Goal: Task Accomplishment & Management: Manage account settings

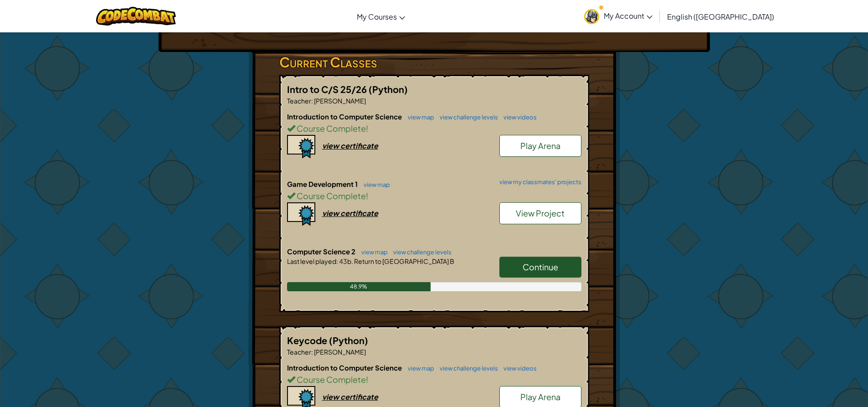
scroll to position [137, 0]
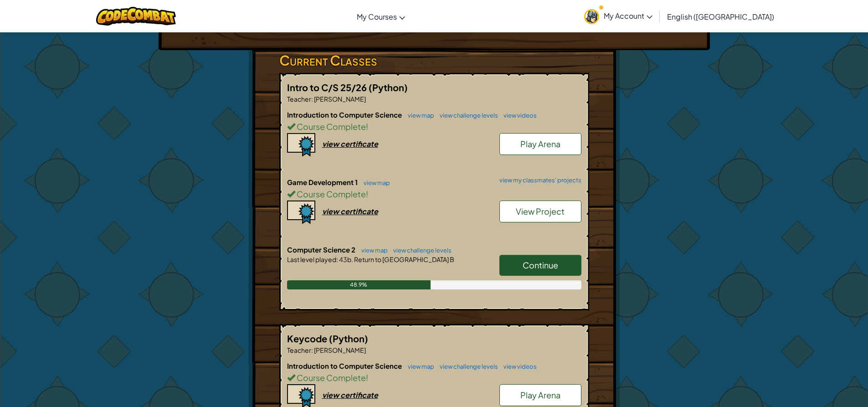
click at [542, 256] on link "Continue" at bounding box center [540, 265] width 82 height 21
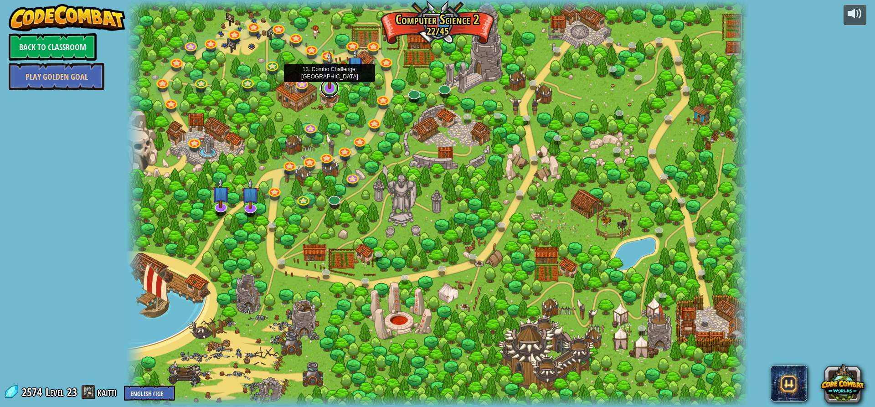
click at [323, 91] on link at bounding box center [329, 88] width 18 height 18
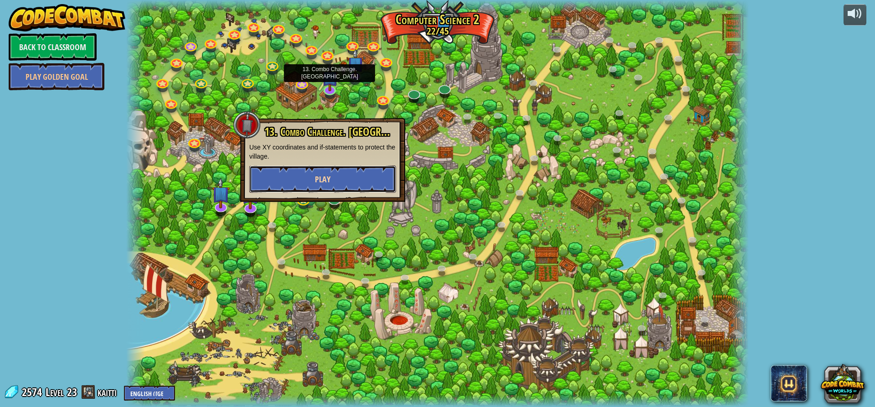
click at [311, 176] on button "Play" at bounding box center [322, 178] width 147 height 27
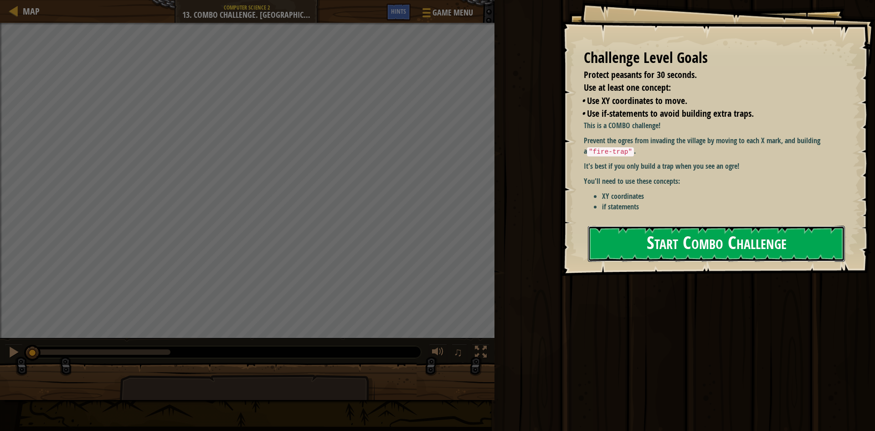
click at [806, 234] on button "Start Combo Challenge" at bounding box center [716, 244] width 257 height 36
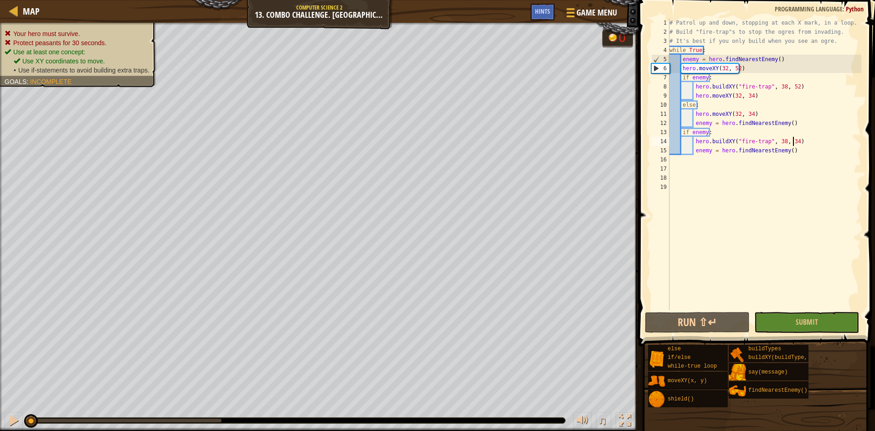
click at [802, 144] on div "# Patrol up and down, stopping at each X mark, in a loop. # Build "fire-trap"s …" at bounding box center [765, 173] width 194 height 310
click at [802, 153] on div "# Patrol up and down, stopping at each X mark, in a loop. # Build "fire-trap"s …" at bounding box center [765, 173] width 194 height 310
drag, startPoint x: 795, startPoint y: 61, endPoint x: 681, endPoint y: 62, distance: 113.5
click at [681, 62] on div "# Patrol up and down, stopping at each X mark, in a loop. # Build "fire-trap"s …" at bounding box center [765, 173] width 194 height 310
type textarea "enemy = hero.findNearestEnemy()"
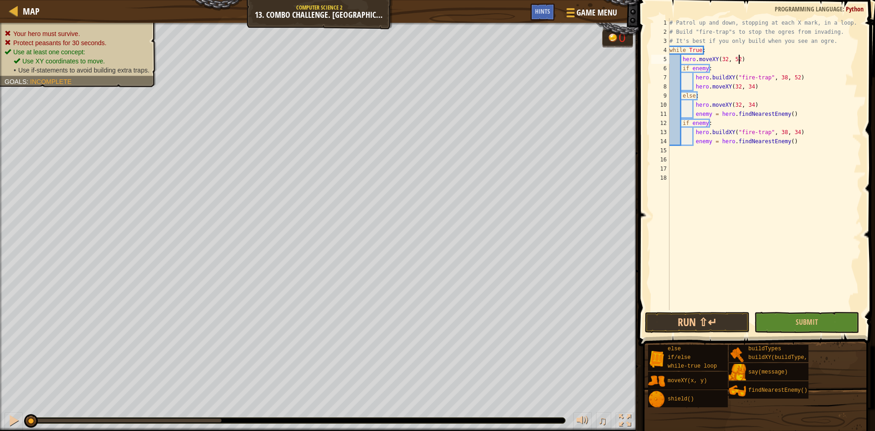
click at [750, 62] on div "# Patrol up and down, stopping at each X mark, in a loop. # Build "fire-trap"s …" at bounding box center [765, 173] width 194 height 310
type textarea "hero.moveXY(32, 52)"
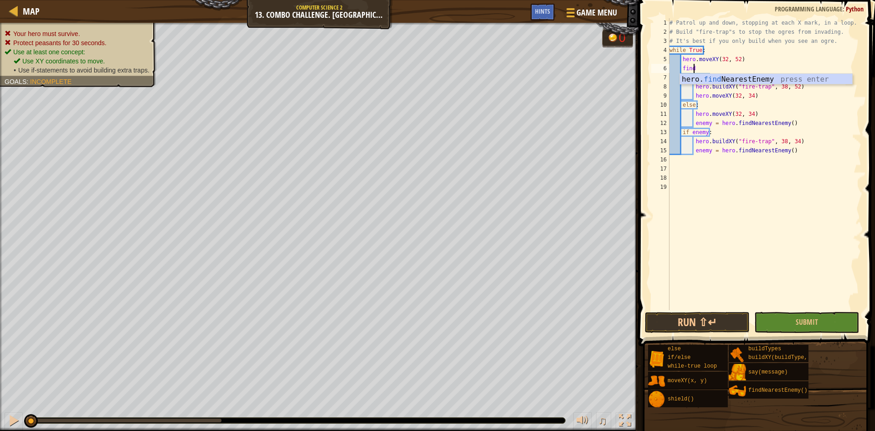
type textarea "find'"
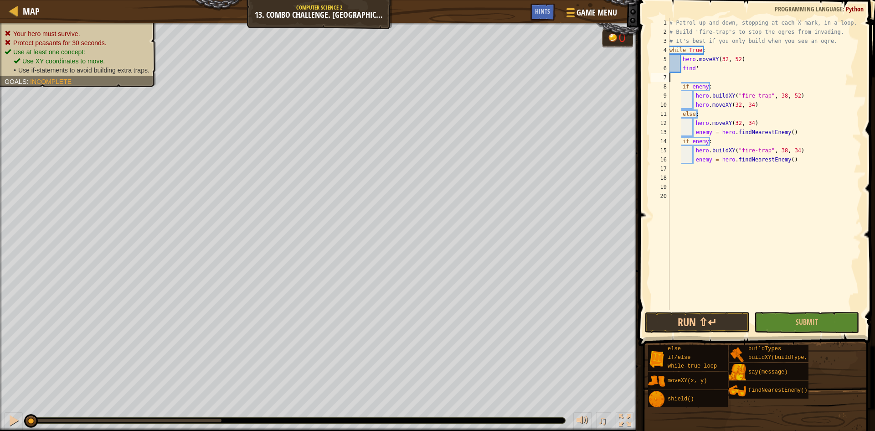
scroll to position [4, 0]
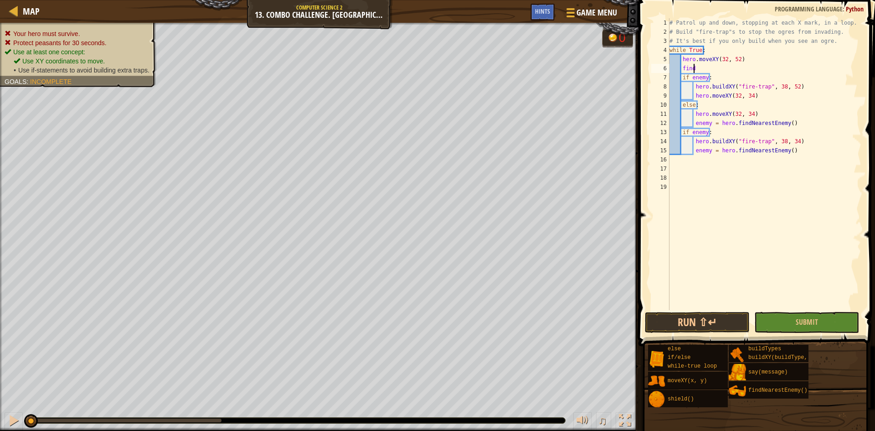
type textarea "findn"
click at [694, 96] on div "# Patrol up and down, stopping at each X mark, in a loop. # Build "fire-trap"s …" at bounding box center [765, 173] width 194 height 310
type textarea "hero.moveXY(32, 34)"
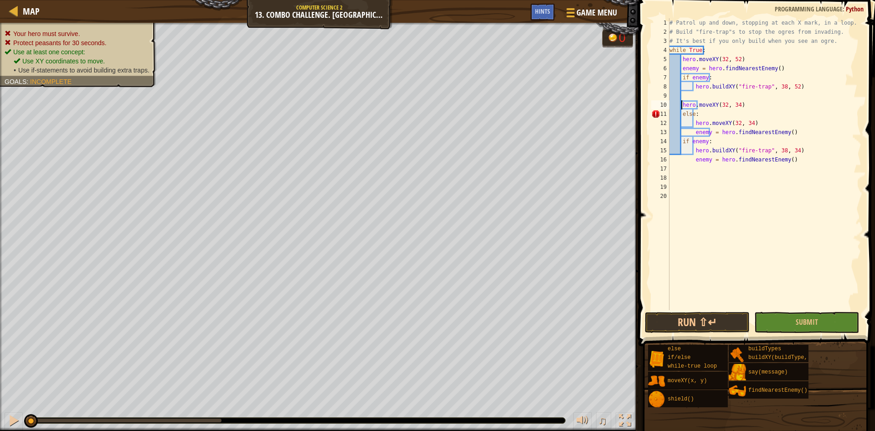
click at [751, 104] on div "# Patrol up and down, stopping at each X mark, in a loop. # Build "fire-trap"s …" at bounding box center [765, 173] width 194 height 310
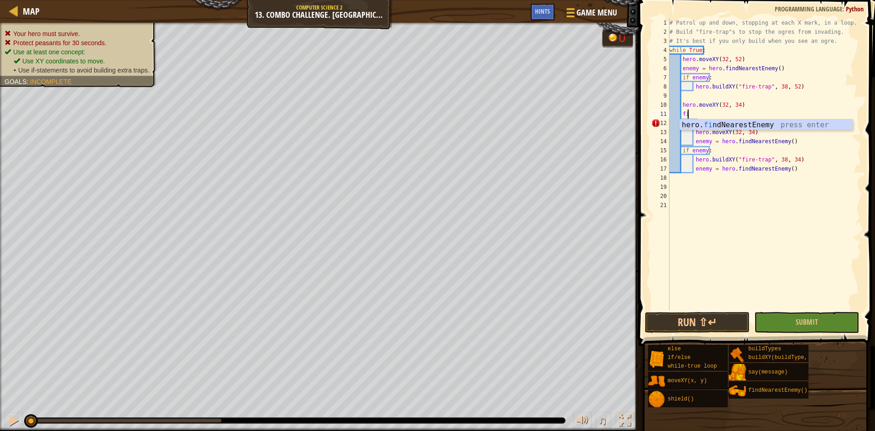
type textarea "find"
click at [700, 122] on div "# Patrol up and down, stopping at each X mark, in a loop. # Build "fire-trap"s …" at bounding box center [765, 173] width 194 height 310
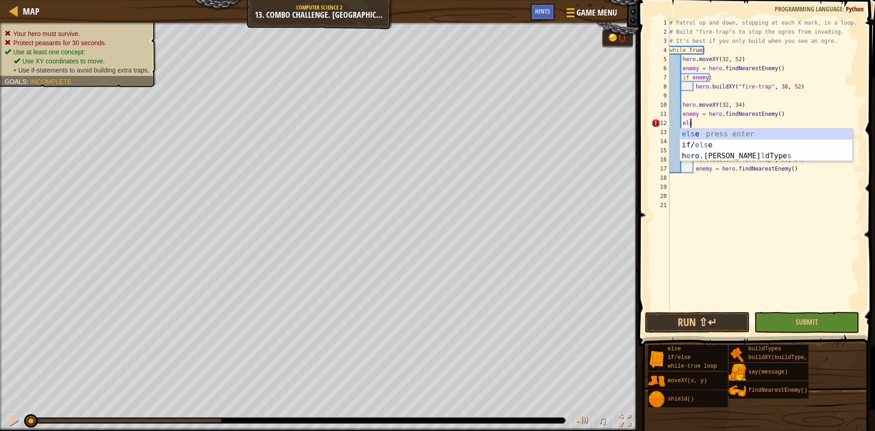
type textarea "e"
click at [722, 137] on div "if /else press enter" at bounding box center [766, 145] width 172 height 33
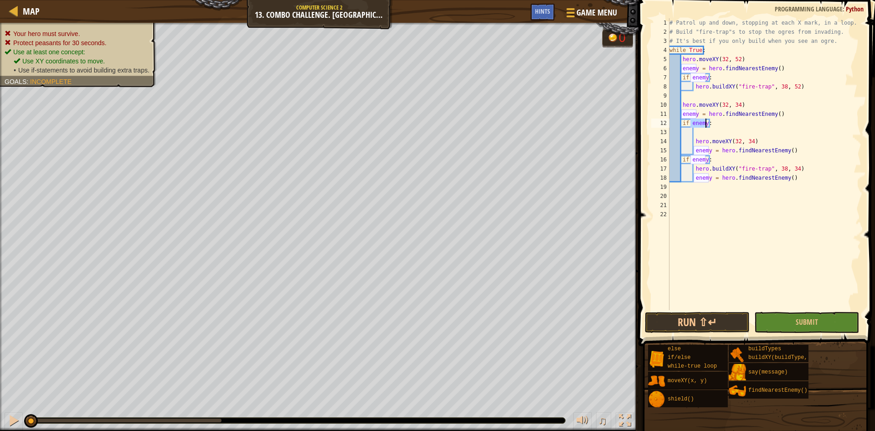
click at [720, 123] on div "# Patrol up and down, stopping at each X mark, in a loop. # Build "fire-trap"s …" at bounding box center [765, 173] width 194 height 310
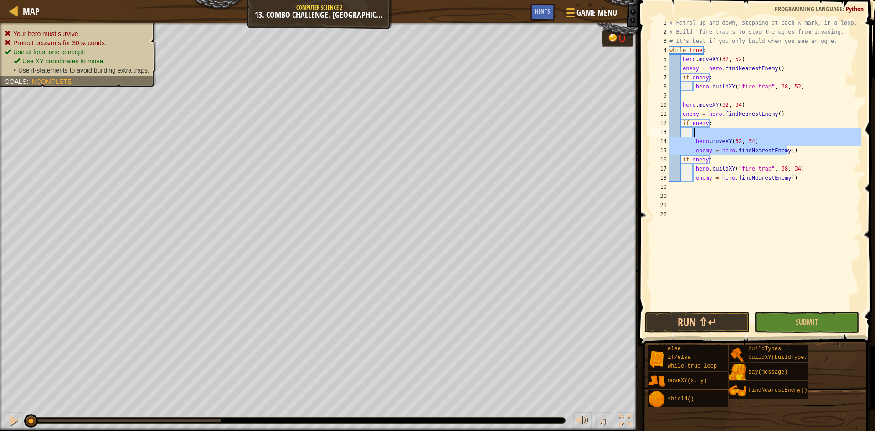
drag, startPoint x: 796, startPoint y: 147, endPoint x: 697, endPoint y: 136, distance: 99.4
click at [697, 136] on div "# Patrol up and down, stopping at each X mark, in a loop. # Build "fire-trap"s …" at bounding box center [765, 173] width 194 height 310
type textarea "hero.moveXY(32, 34)"
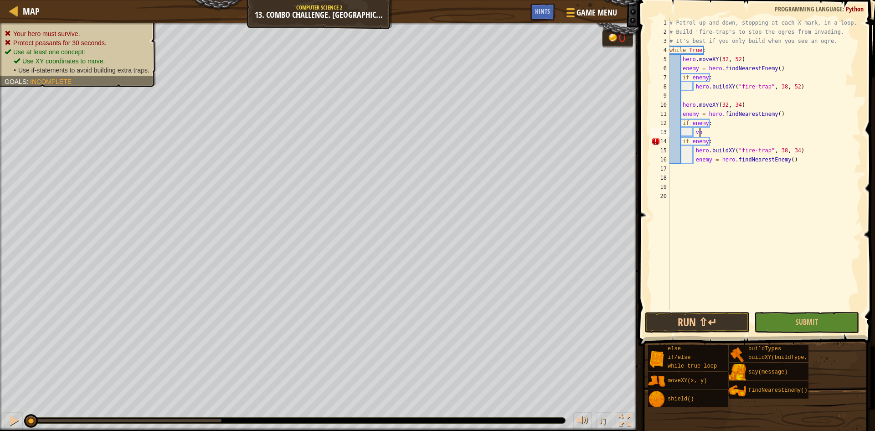
type textarea "v"
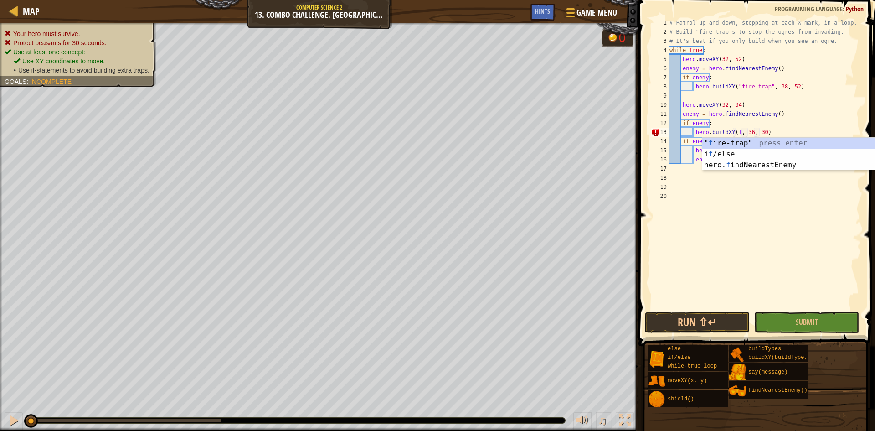
scroll to position [4, 6]
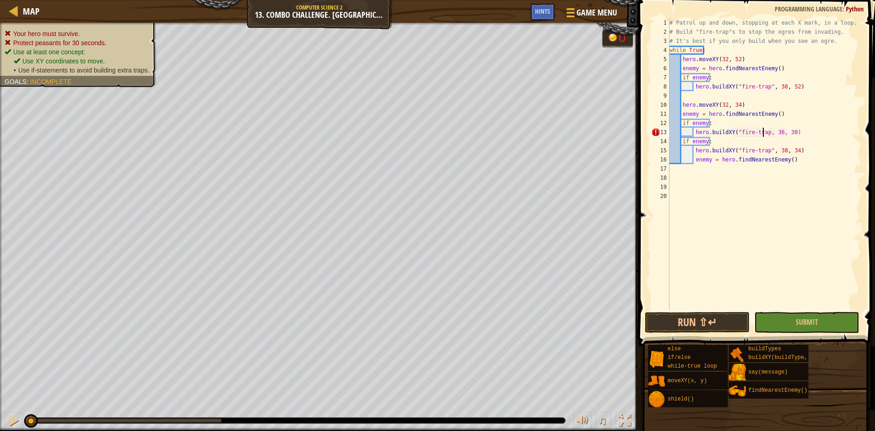
click at [774, 132] on div "# Patrol up and down, stopping at each X mark, in a loop. # Build "fire-trap"s …" at bounding box center [765, 173] width 194 height 310
click at [786, 130] on div "# Patrol up and down, stopping at each X mark, in a loop. # Build "fire-trap"s …" at bounding box center [765, 173] width 194 height 310
click at [805, 138] on div "# Patrol up and down, stopping at each X mark, in a loop. # Build "fire-trap"s …" at bounding box center [765, 173] width 194 height 310
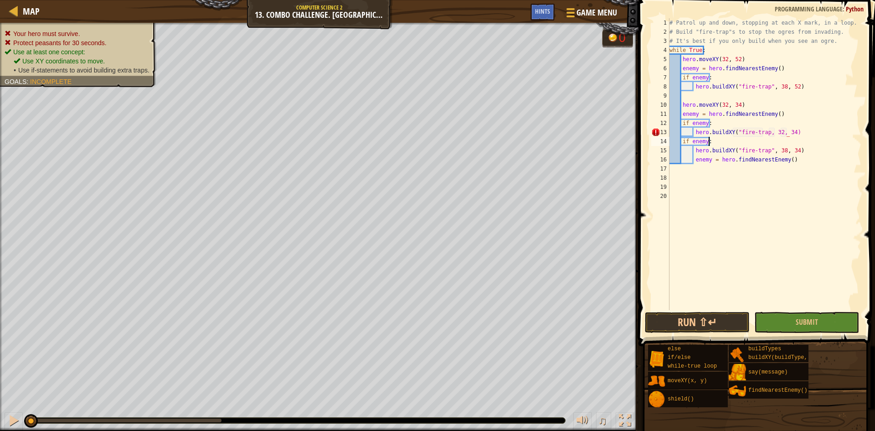
scroll to position [4, 3]
click at [797, 129] on div "# Patrol up and down, stopping at each X mark, in a loop. # Build "fire-trap"s …" at bounding box center [765, 173] width 194 height 310
click at [762, 133] on div "# Patrol up and down, stopping at each X mark, in a loop. # Build "fire-trap"s …" at bounding box center [765, 173] width 194 height 310
click at [799, 147] on div ""fire-trap" press enter" at bounding box center [788, 154] width 172 height 33
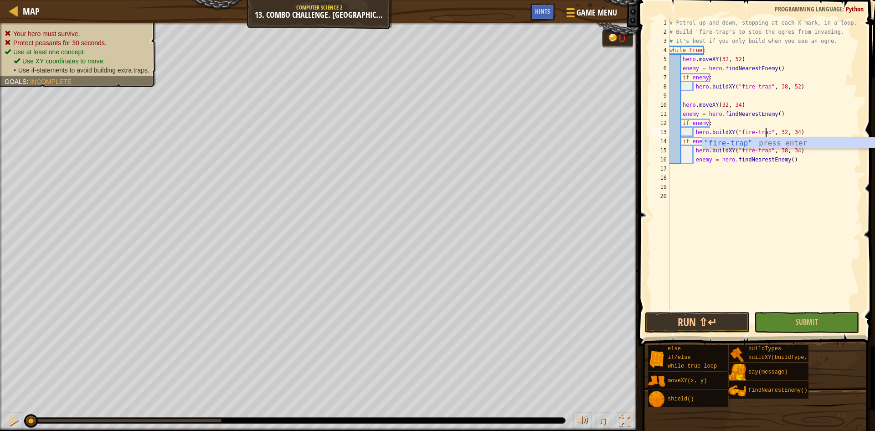
click at [803, 132] on div "# Patrol up and down, stopping at each X mark, in a loop. # Build "fire-trap"s …" at bounding box center [765, 173] width 194 height 310
click at [827, 43] on div "# Patrol up and down, stopping at each X mark, in a loop. # Build "fire-trap"s …" at bounding box center [765, 173] width 194 height 310
type textarea "# It's best if you only build when you see an ogre."
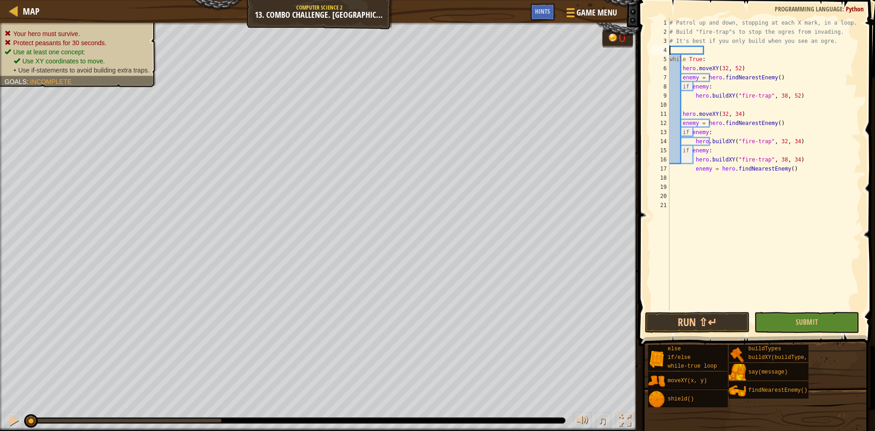
scroll to position [4, 0]
click at [828, 113] on div "# Patrol up and down, stopping at each X mark, in a loop. # Build "fire-trap"s …" at bounding box center [765, 173] width 194 height 310
click at [785, 169] on div "# Patrol up and down, stopping at each X mark, in a loop. # Build "fire-trap"s …" at bounding box center [765, 173] width 194 height 310
click at [802, 142] on div "# Patrol up and down, stopping at each X mark, in a loop. # Build "fire-trap"s …" at bounding box center [765, 173] width 194 height 310
type textarea "hero.buildXY("fire-trap", 32, 34)"
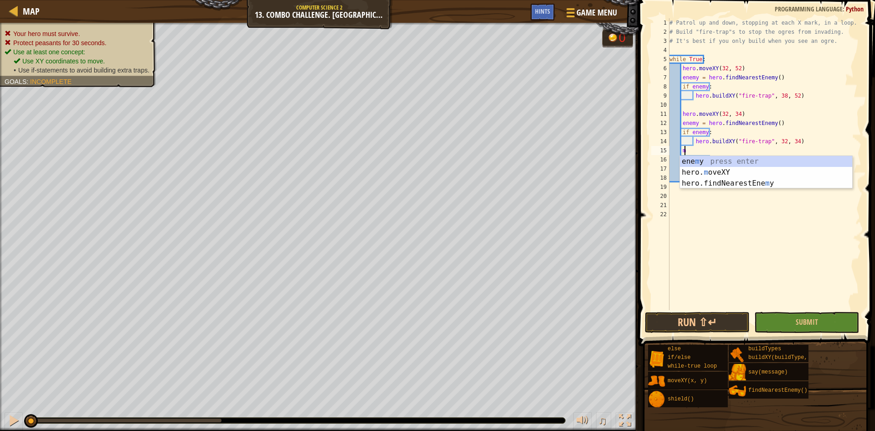
scroll to position [4, 1]
click at [792, 169] on div "ene m y press enter hero. m oveXY press enter hero.findNearestEne m y press ent…" at bounding box center [766, 183] width 172 height 55
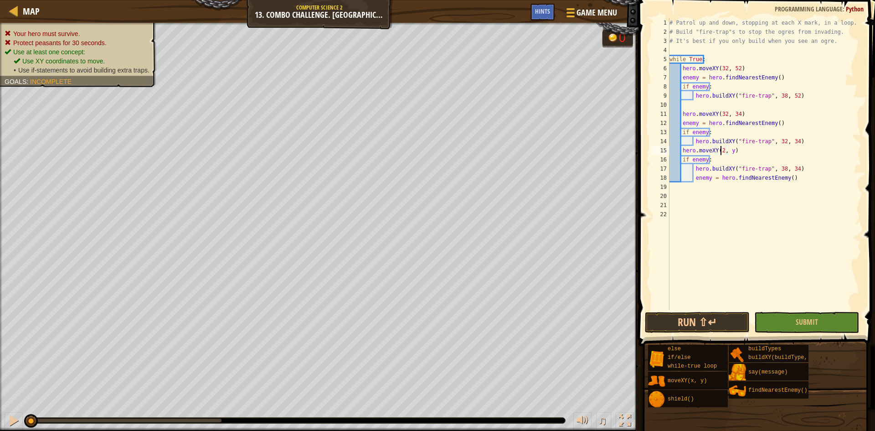
scroll to position [4, 5]
click at [731, 152] on div "# Patrol up and down, stopping at each X mark, in a loop. # Build "fire-trap"s …" at bounding box center [765, 173] width 194 height 310
type textarea "hero.moveXY(32, 16)"
click at [747, 147] on div "# Patrol up and down, stopping at each X mark, in a loop. # Build "fire-trap"s …" at bounding box center [765, 173] width 194 height 310
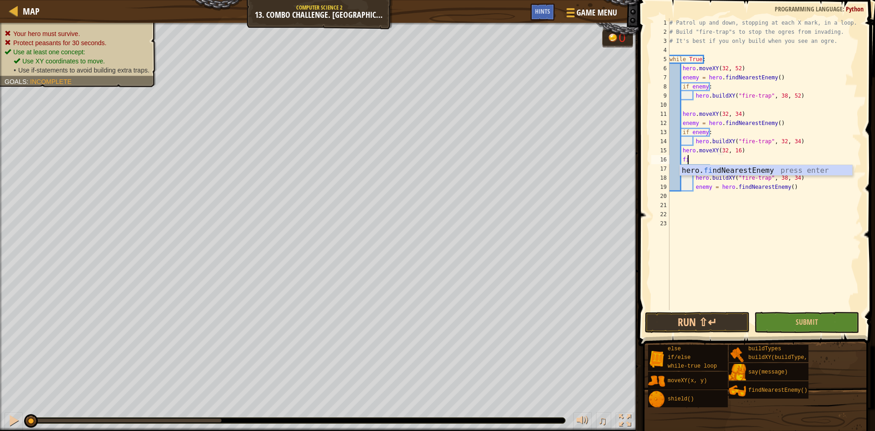
type textarea "find"
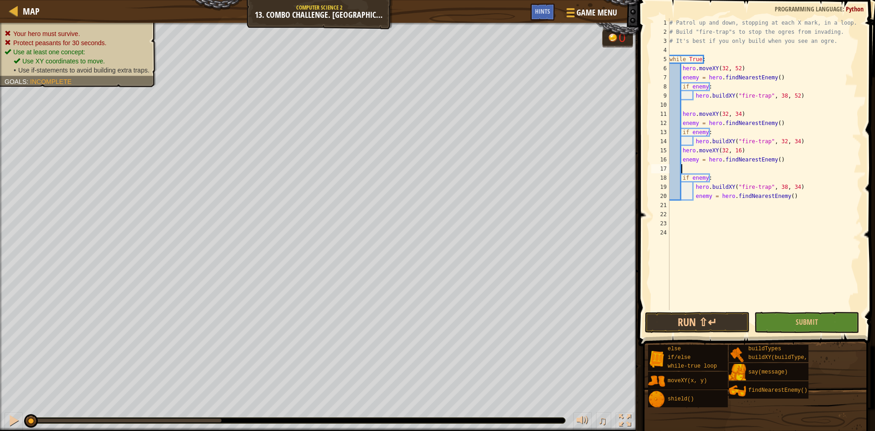
scroll to position [4, 0]
click at [776, 178] on div "# Patrol up and down, stopping at each X mark, in a loop. # Build "fire-trap"s …" at bounding box center [765, 173] width 194 height 310
click at [778, 178] on div "# Patrol up and down, stopping at each X mark, in a loop. # Build "fire-trap"s …" at bounding box center [765, 173] width 194 height 310
click at [790, 178] on div "# Patrol up and down, stopping at each X mark, in a loop. # Build "fire-trap"s …" at bounding box center [765, 173] width 194 height 310
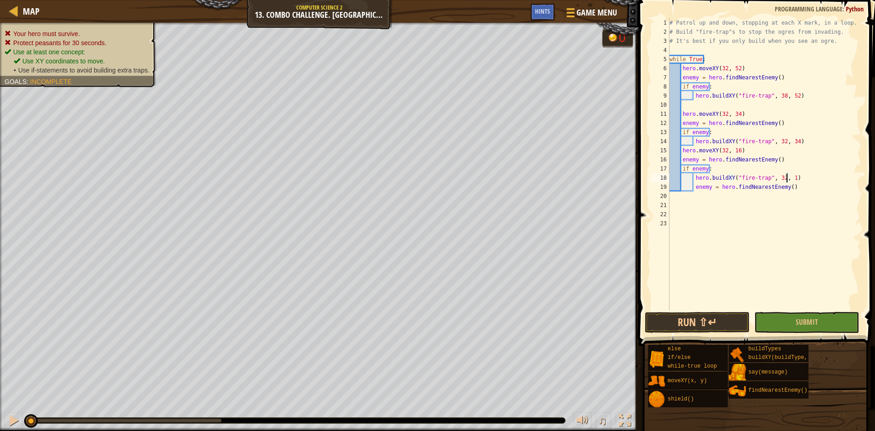
scroll to position [4, 10]
drag, startPoint x: 807, startPoint y: 189, endPoint x: 669, endPoint y: 187, distance: 137.6
click at [669, 187] on div "hero.buildXY("fire-trap", 32, 16) 1 2 3 4 5 6 7 8 9 10 11 12 13 14 15 16 17 18 …" at bounding box center [755, 164] width 212 height 292
type textarea "enemy = hero.findNearestEnemy()"
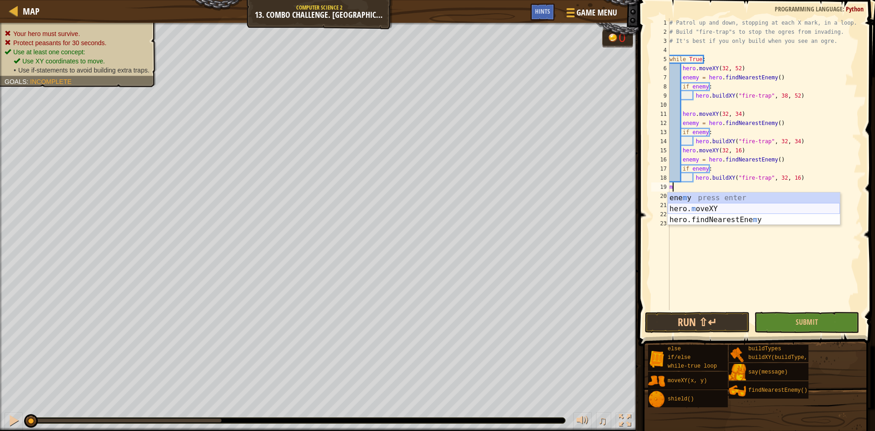
click at [719, 205] on div "ene m y press enter hero. m oveXY press enter hero.findNearestEne m y press ent…" at bounding box center [754, 219] width 172 height 55
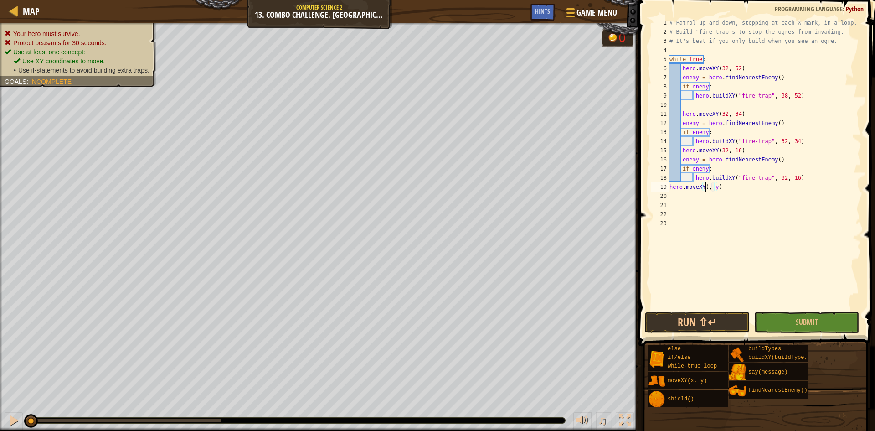
scroll to position [4, 4]
click at [722, 190] on div "# Patrol up and down, stopping at each X mark, in a loop. # Build "fire-trap"s …" at bounding box center [765, 173] width 194 height 310
click at [721, 188] on div "# Patrol up and down, stopping at each X mark, in a loop. # Build "fire-trap"s …" at bounding box center [765, 173] width 194 height 310
type textarea "hero.moveXY(32, 34)"
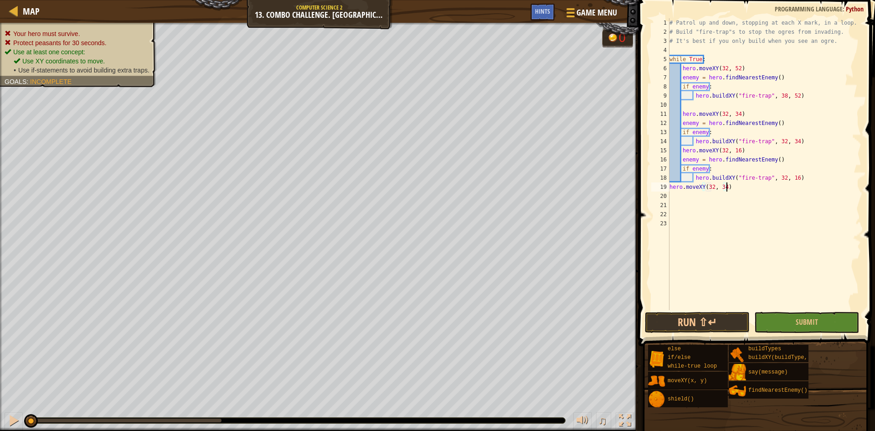
click at [741, 191] on div "# Patrol up and down, stopping at each X mark, in a loop. # Build "fire-trap"s …" at bounding box center [765, 173] width 194 height 310
type textarea "f"
click at [670, 187] on div "# Patrol up and down, stopping at each X mark, in a loop. # Build "fire-trap"s …" at bounding box center [765, 173] width 194 height 310
type textarea "hero.moveXY(32, 34)"
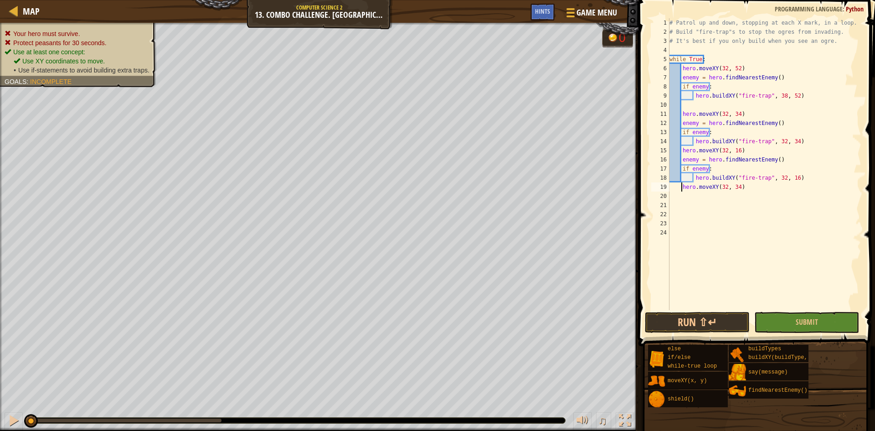
click at [752, 187] on div "# Patrol up and down, stopping at each X mark, in a loop. # Build "fire-trap"s …" at bounding box center [765, 173] width 194 height 310
type textarea "f"
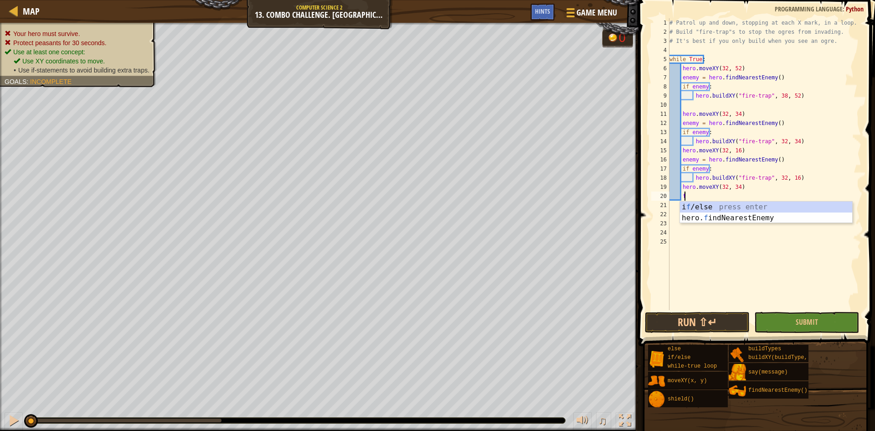
scroll to position [4, 1]
click at [746, 220] on div "i f /else press enter hero. f indNearestEnemy press enter" at bounding box center [766, 223] width 172 height 44
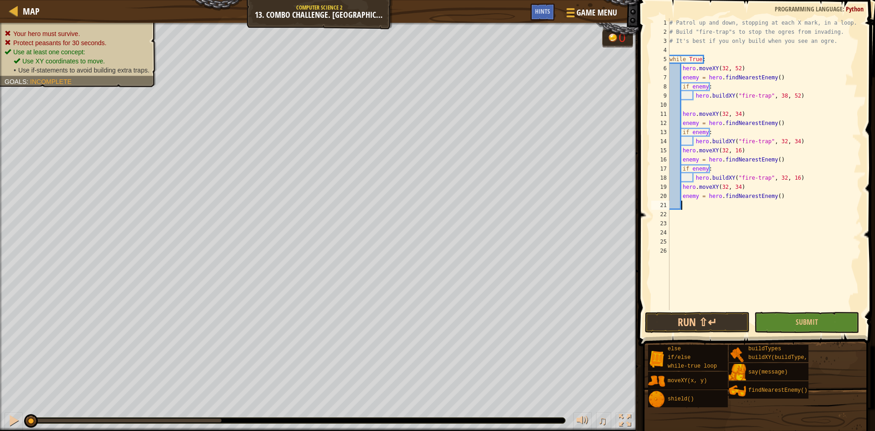
click at [681, 197] on div "# Patrol up and down, stopping at each X mark, in a loop. # Build "fire-trap"s …" at bounding box center [765, 173] width 194 height 310
type textarea "enemy = hero.findNearestEnemy()"
click at [785, 198] on div "# Patrol up and down, stopping at each X mark, in a loop. # Build "fire-trap"s …" at bounding box center [765, 173] width 194 height 310
type textarea "if enemy:"
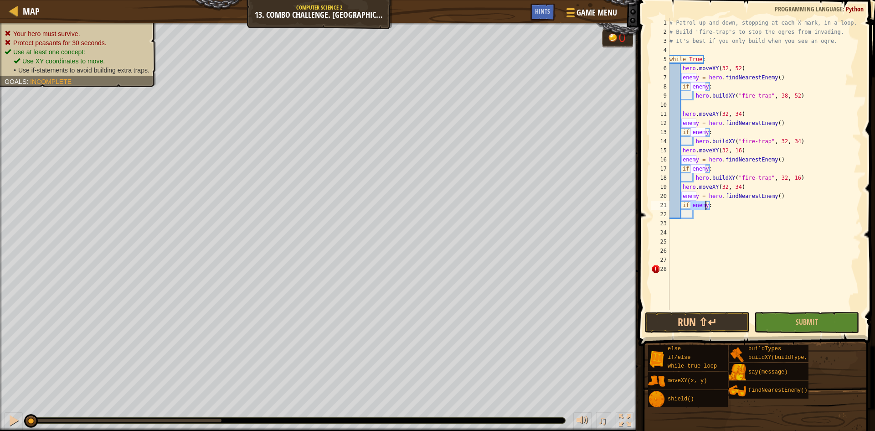
click at [727, 213] on div "# Patrol up and down, stopping at each X mark, in a loop. # Build "fire-trap"s …" at bounding box center [765, 173] width 194 height 310
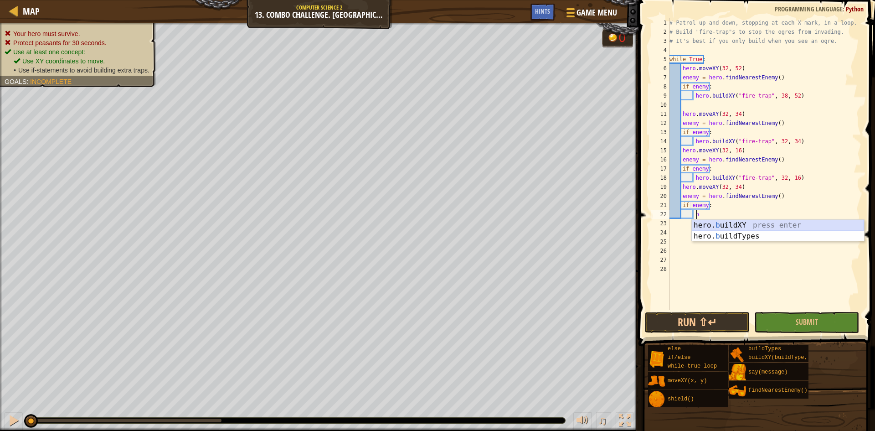
click at [726, 222] on div "hero. b uildXY press enter hero. b uildTypes press enter" at bounding box center [778, 242] width 172 height 44
click at [778, 213] on div "# Patrol up and down, stopping at each X mark, in a loop. # Build "fire-trap"s …" at bounding box center [765, 173] width 194 height 310
click at [777, 213] on div "# Patrol up and down, stopping at each X mark, in a loop. # Build "fire-trap"s …" at bounding box center [765, 173] width 194 height 310
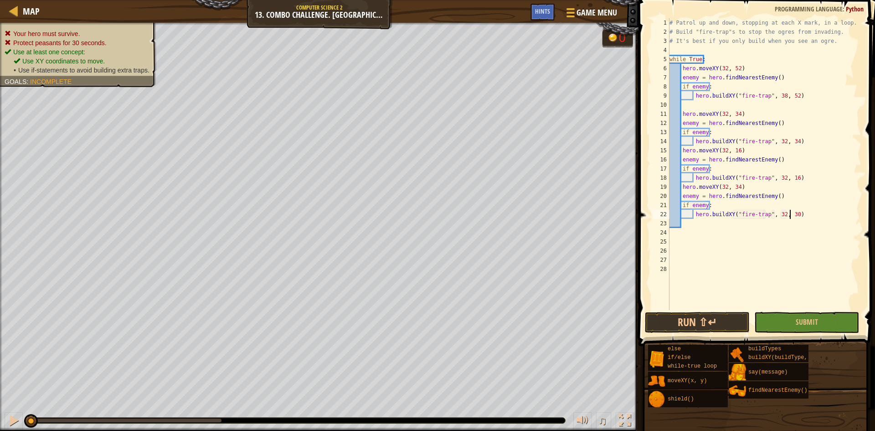
click at [789, 215] on div "# Patrol up and down, stopping at each X mark, in a loop. # Build "fire-trap"s …" at bounding box center [765, 173] width 194 height 310
type textarea "hero.buildXY("fire-trap", 32, 34)"
drag, startPoint x: 727, startPoint y: 319, endPoint x: 713, endPoint y: 322, distance: 14.9
click at [725, 319] on button "Run ⇧↵" at bounding box center [697, 322] width 105 height 21
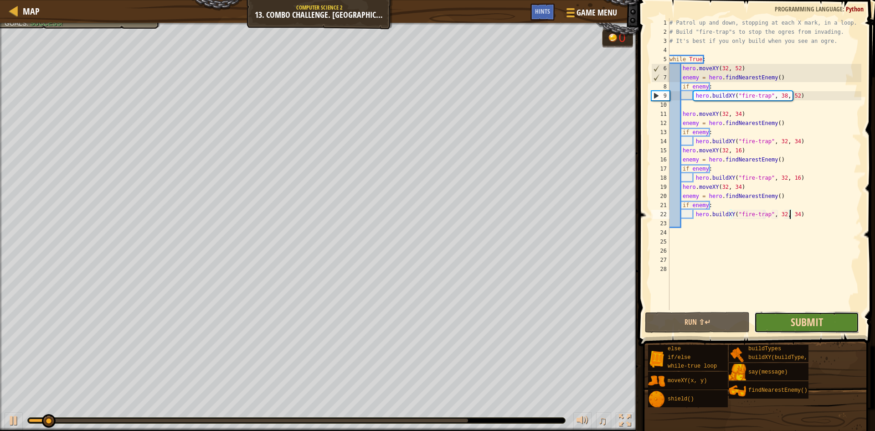
click at [814, 327] on span "Submit" at bounding box center [807, 321] width 32 height 15
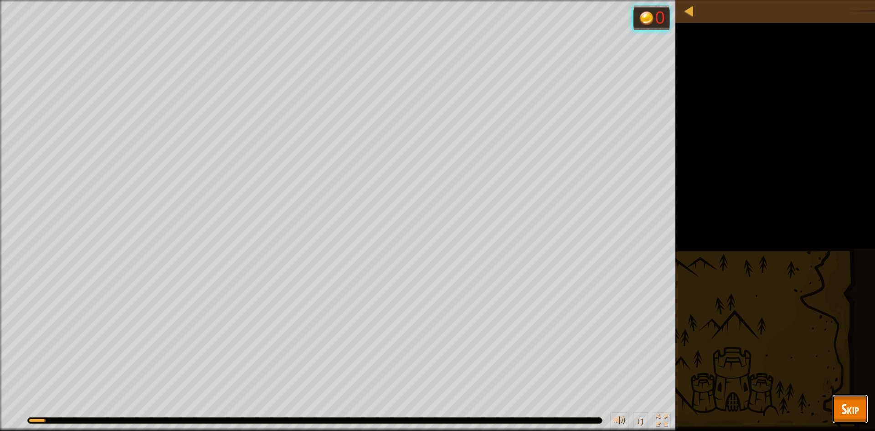
click at [857, 406] on span "Skip" at bounding box center [850, 408] width 18 height 19
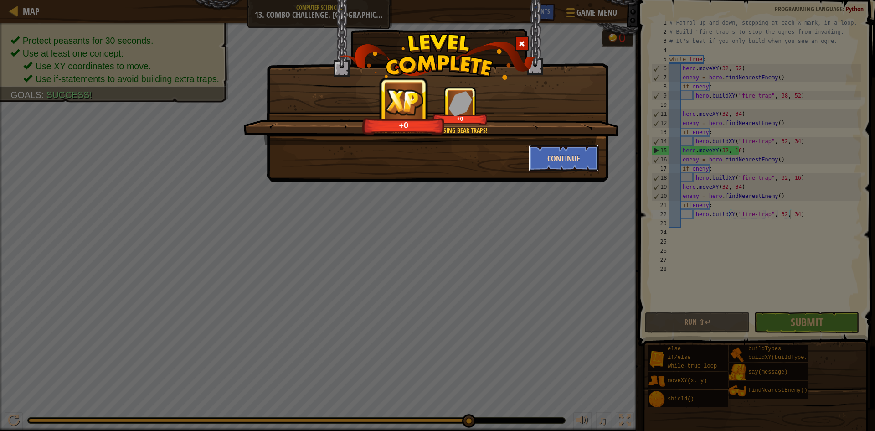
click at [586, 166] on button "Continue" at bounding box center [564, 157] width 71 height 27
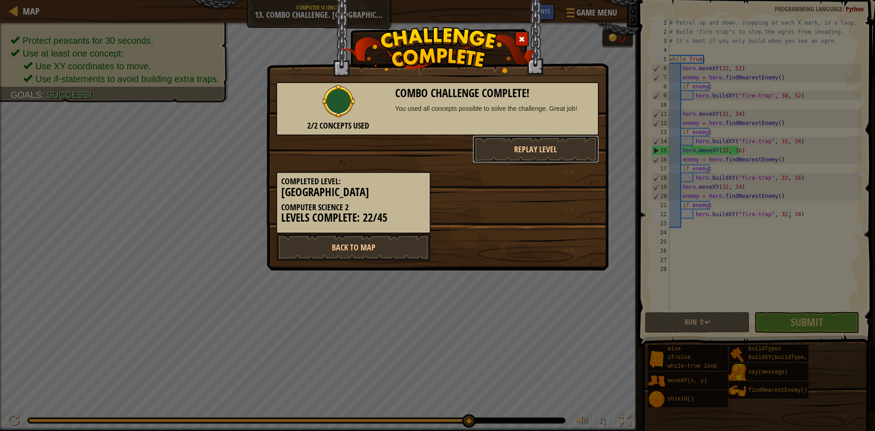
click at [587, 153] on button "Replay Level" at bounding box center [536, 148] width 127 height 27
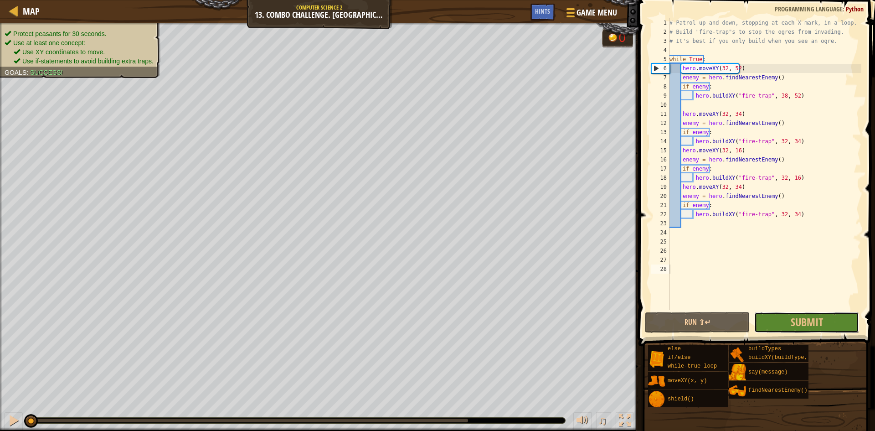
drag, startPoint x: 776, startPoint y: 322, endPoint x: 776, endPoint y: 315, distance: 6.8
click at [776, 319] on button "Submit" at bounding box center [806, 322] width 105 height 21
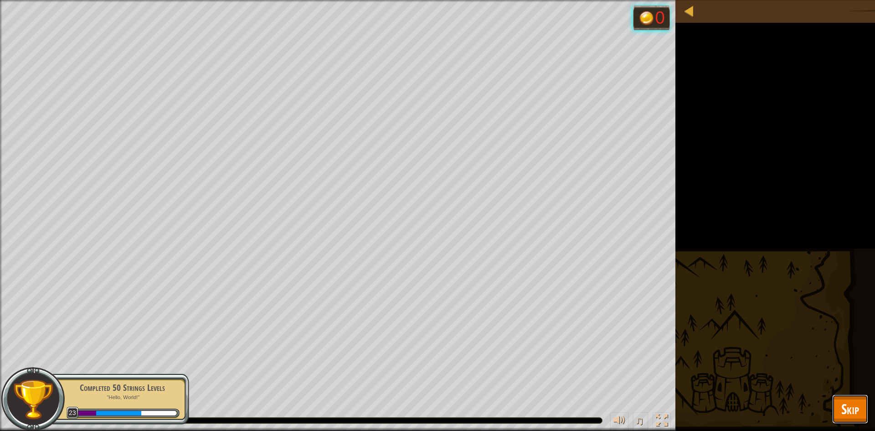
click at [849, 404] on span "Skip" at bounding box center [850, 408] width 18 height 19
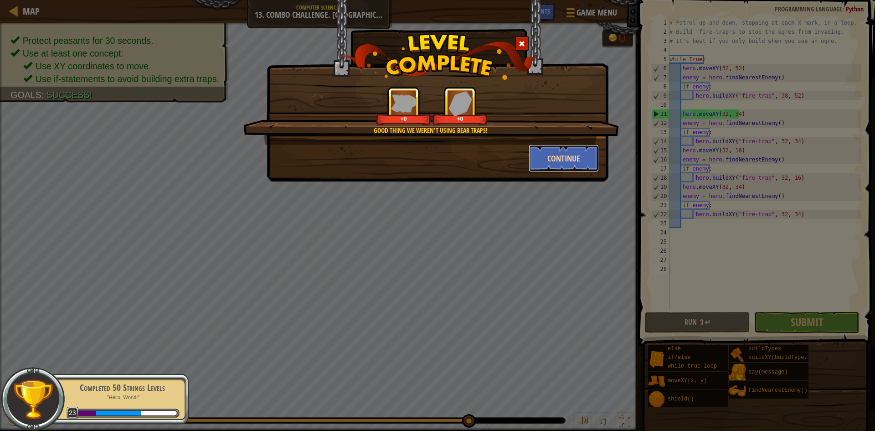
click at [563, 163] on button "Continue" at bounding box center [564, 157] width 71 height 27
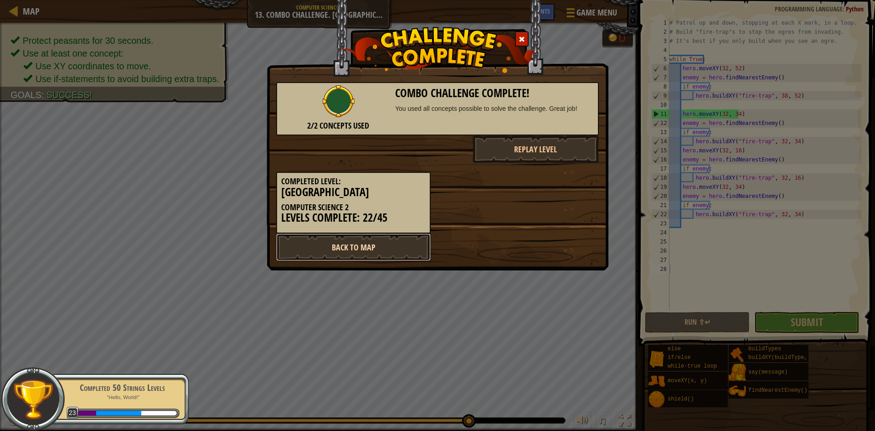
click at [412, 242] on link "Back to Map" at bounding box center [353, 246] width 154 height 27
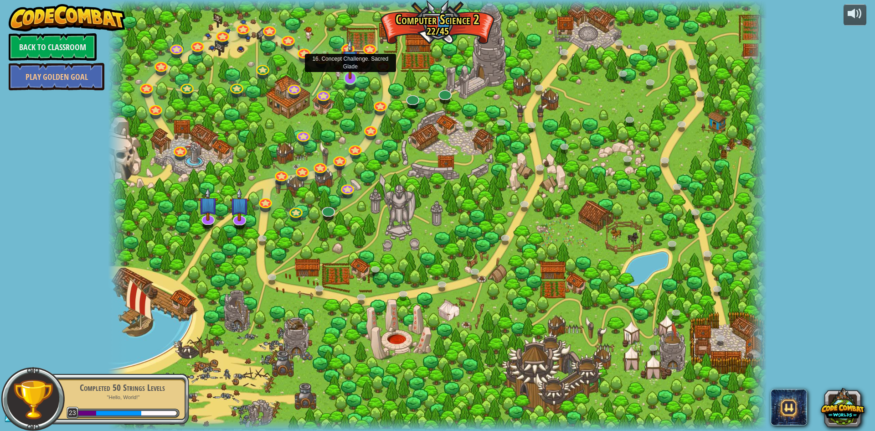
click at [354, 78] on img at bounding box center [350, 59] width 18 height 41
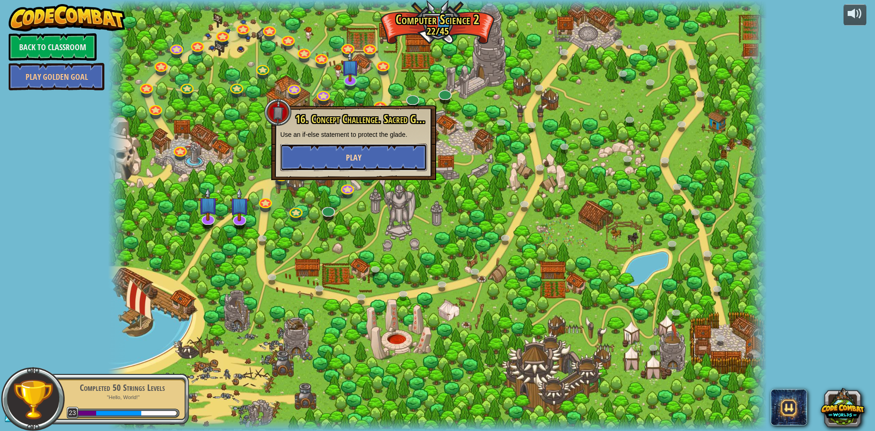
click at [381, 159] on button "Play" at bounding box center [353, 157] width 147 height 27
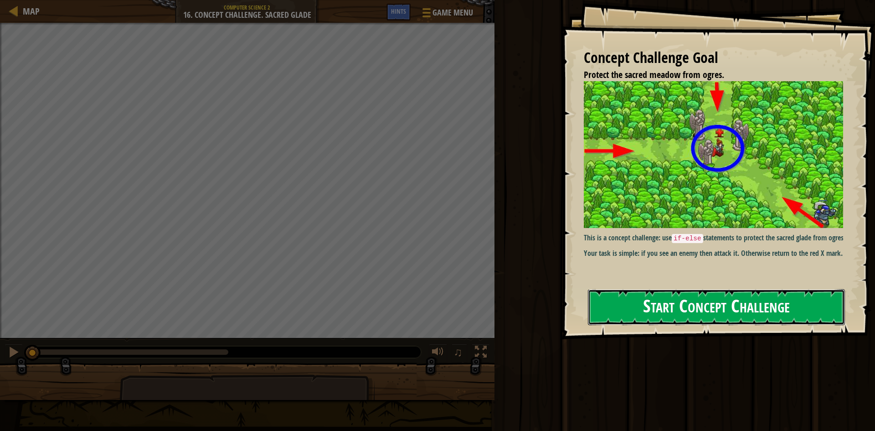
click at [656, 322] on button "Start Concept Challenge" at bounding box center [716, 307] width 257 height 36
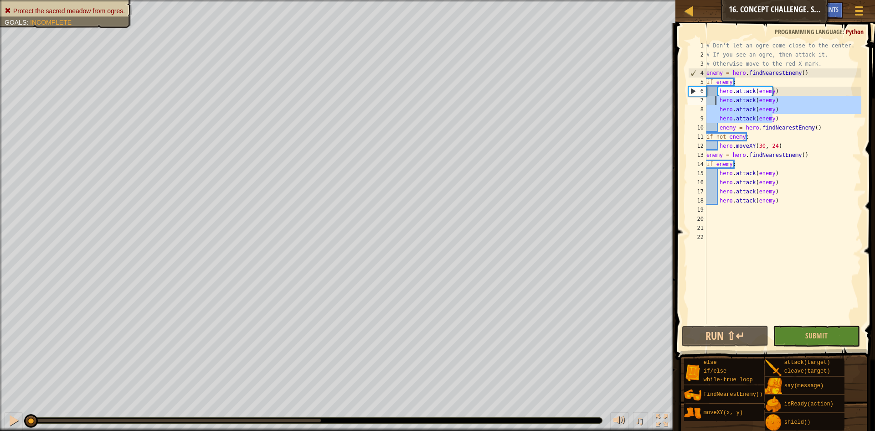
drag, startPoint x: 782, startPoint y: 119, endPoint x: 716, endPoint y: 100, distance: 68.4
click at [716, 100] on div "# Don't let an ogre come close to the center. # If you see an ogre, then attack…" at bounding box center [783, 191] width 157 height 301
type textarea "hero.attack(enemy) hero.attack(enemy)"
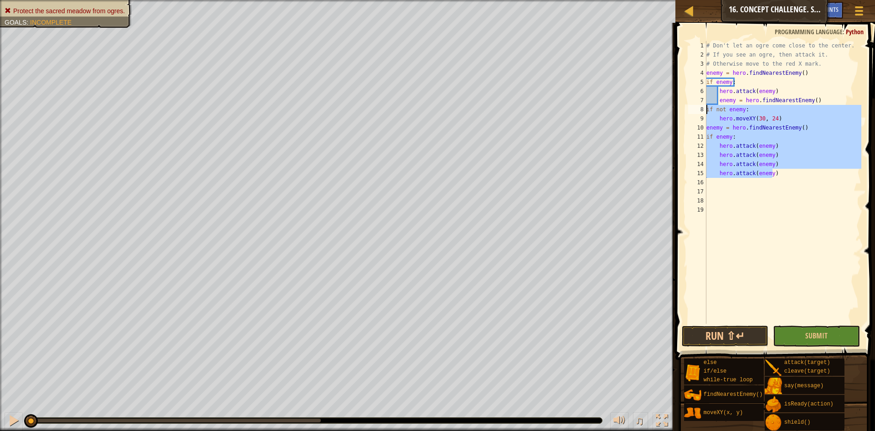
drag, startPoint x: 784, startPoint y: 175, endPoint x: 695, endPoint y: 108, distance: 111.6
click at [695, 108] on div "hero.attack(enemy) 1 2 3 4 5 6 7 8 9 10 11 12 13 14 15 16 17 18 19 # Don't let …" at bounding box center [773, 182] width 175 height 283
type textarea "if not enemy: hero.moveXY(30, 24)"
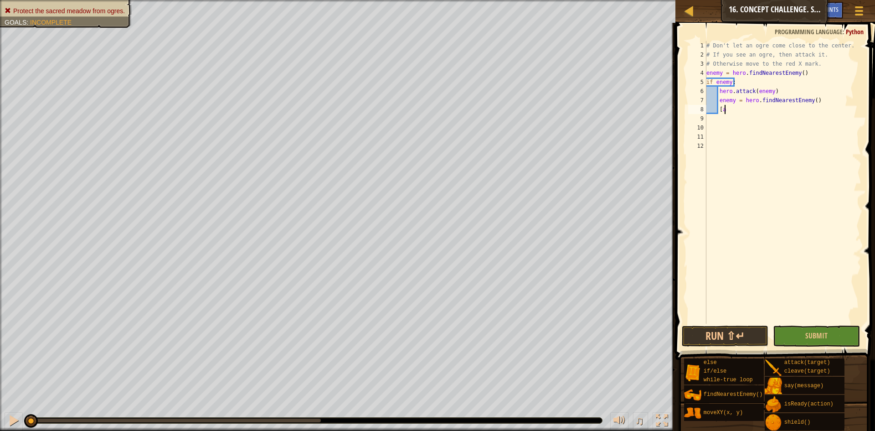
scroll to position [4, 1]
type textarea "["
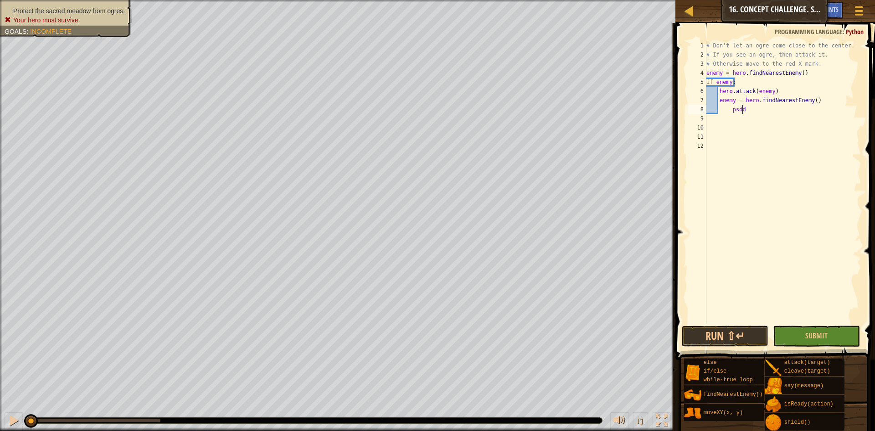
scroll to position [4, 3]
type textarea "psd"
click at [718, 102] on div "# Don't let an ogre come close to the center. # If you see an ogre, then attack…" at bounding box center [783, 191] width 157 height 301
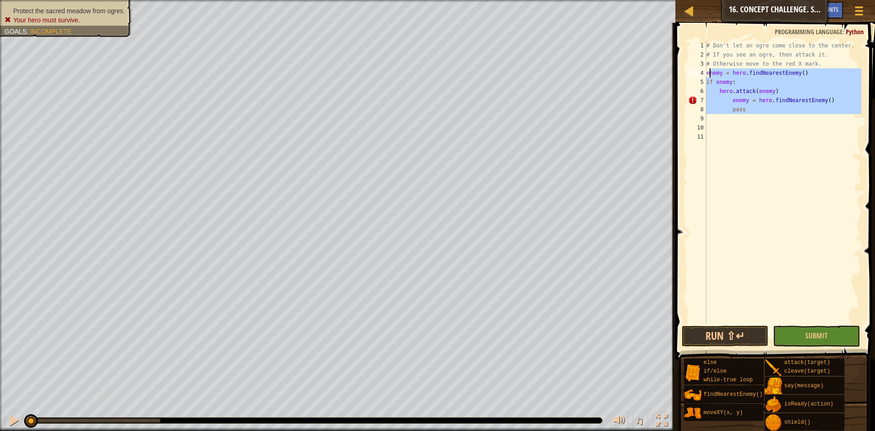
drag, startPoint x: 745, startPoint y: 115, endPoint x: 710, endPoint y: 72, distance: 54.8
click at [710, 72] on div "# Don't let an ogre come close to the center. # If you see an ogre, then attack…" at bounding box center [783, 191] width 157 height 301
type textarea "e"
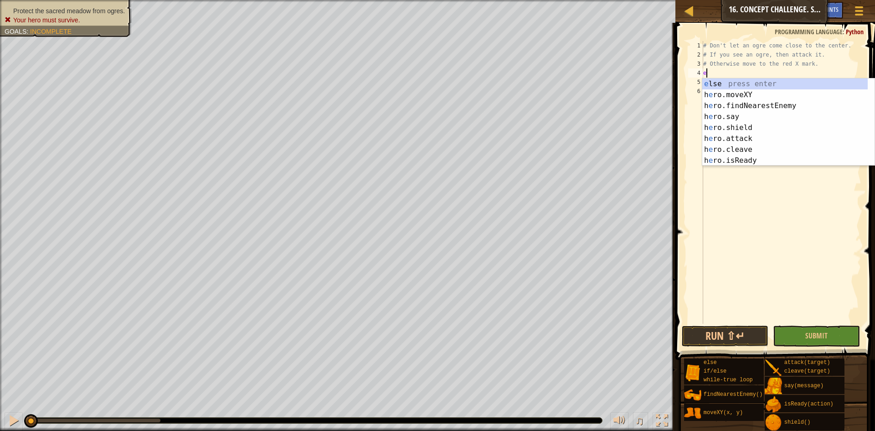
scroll to position [4, 0]
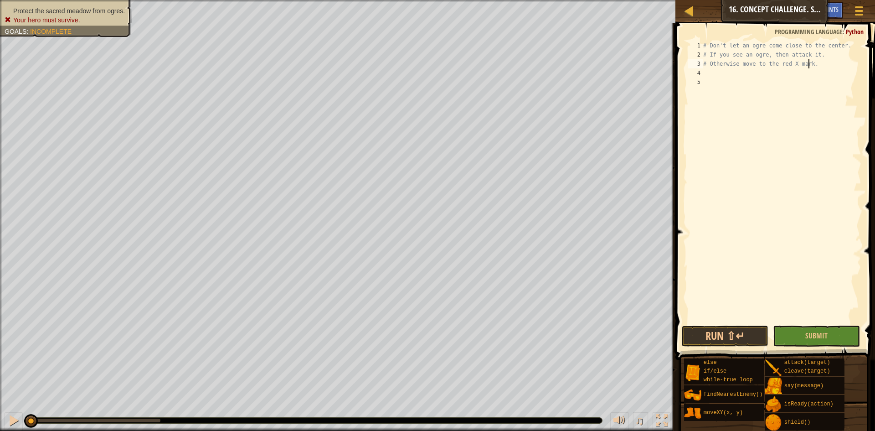
type textarea "# Otherwise move to the red X mark"
type textarea "y"
type textarea "tre"
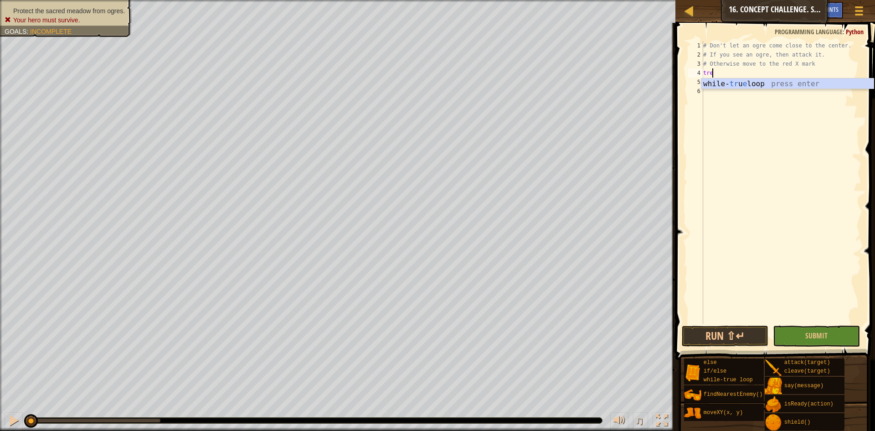
click at [735, 84] on div "while- tr u e loop press enter" at bounding box center [787, 94] width 172 height 33
type textarea "f"
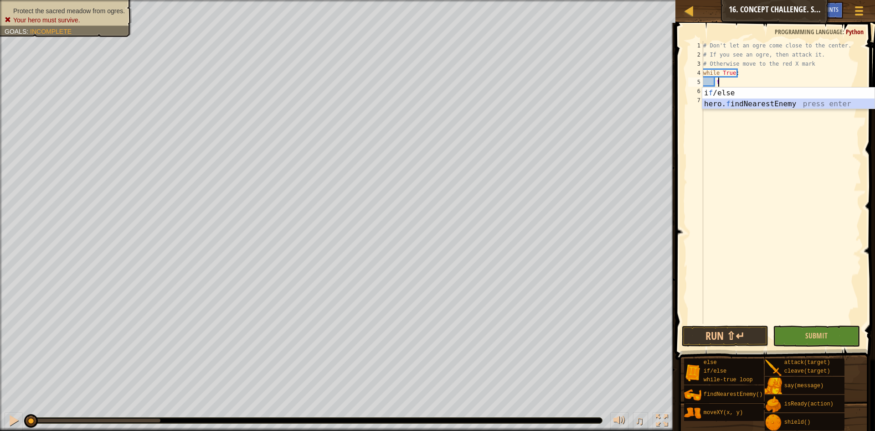
click at [742, 101] on div "i f /else press enter hero. f indNearestEnemy press enter" at bounding box center [788, 109] width 172 height 44
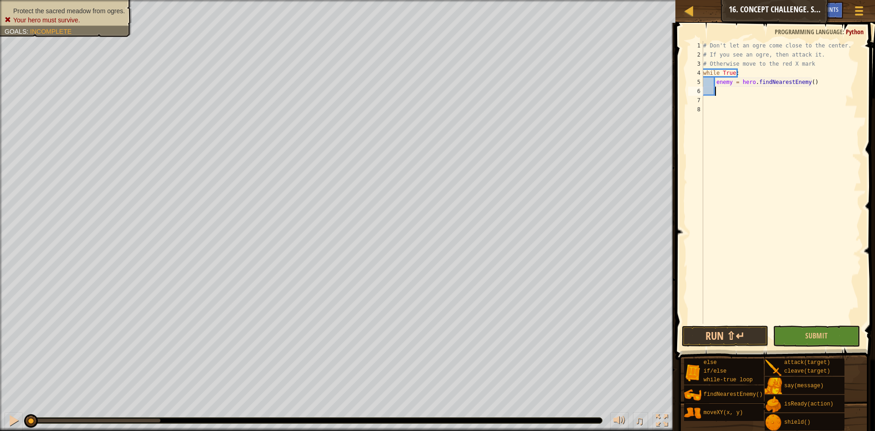
type textarea "u"
click at [742, 101] on div "while-tr u e loop press enter" at bounding box center [788, 113] width 172 height 33
drag, startPoint x: 752, startPoint y: 93, endPoint x: 718, endPoint y: 90, distance: 34.8
click at [718, 90] on div "# Don't let an ogre come close to the center. # If you see an ogre, then attack…" at bounding box center [781, 191] width 160 height 301
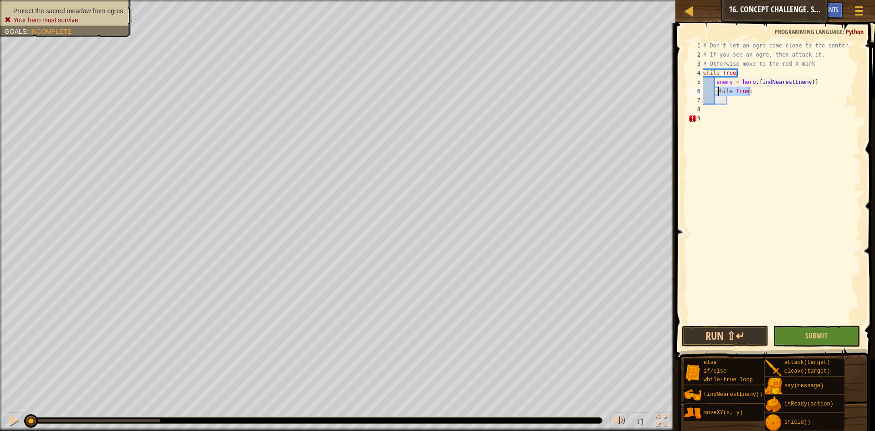
type textarea "w"
type textarea "if enemy:"
click at [729, 101] on div "# Don't let an ogre come close to the center. # If you see an ogre, then attack…" at bounding box center [783, 191] width 157 height 301
click at [752, 106] on div "# Don't let an ogre come close to the center. # If you see an ogre, then attack…" at bounding box center [783, 191] width 157 height 301
click at [755, 102] on div "# Don't let an ogre come close to the center. # If you see an ogre, then attack…" at bounding box center [783, 191] width 157 height 301
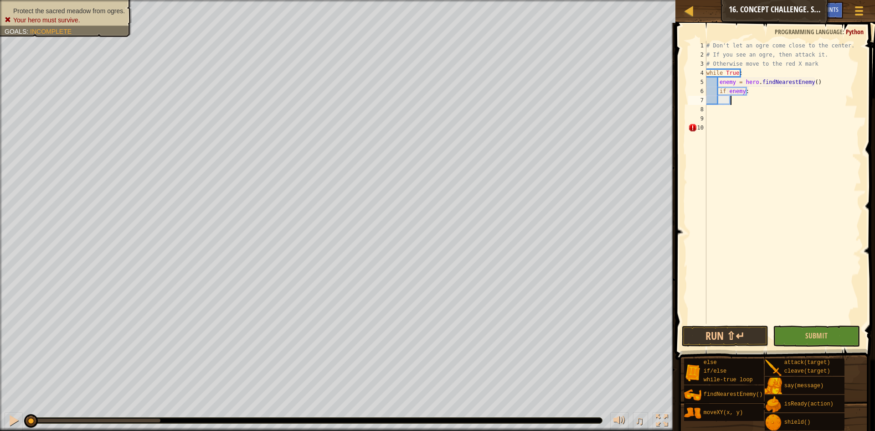
scroll to position [4, 2]
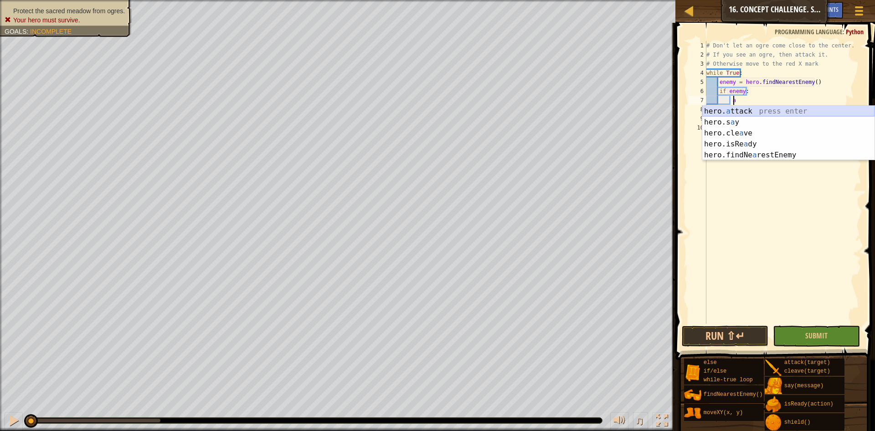
click at [754, 108] on div "hero. a ttack press enter hero.s a y press enter hero.cle a ve press enter hero…" at bounding box center [788, 144] width 172 height 77
type textarea "hero.attack(enemy)"
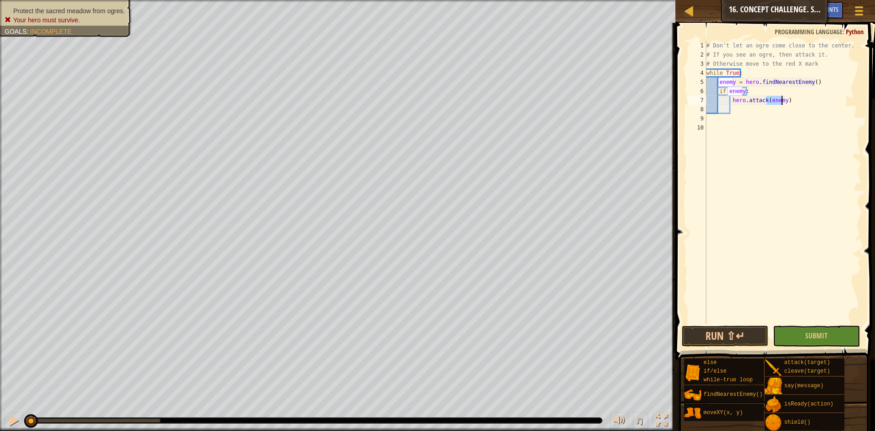
click at [786, 112] on div "# Don't let an ogre come close to the center. # If you see an ogre, then attack…" at bounding box center [783, 191] width 157 height 301
type textarea "["
type textarea "]"
type textarea "["
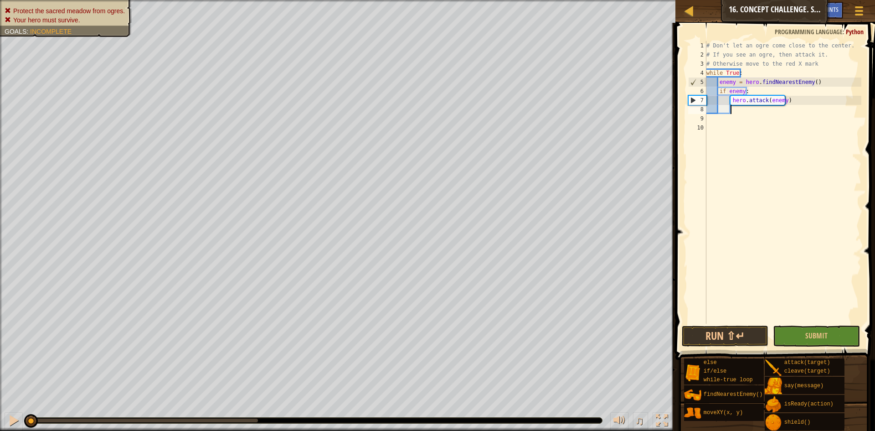
type textarea "o"
type textarea "pass"
type textarea "hero.attack(enemy)"
click at [787, 121] on div "# Don't let an ogre come close to the center. # If you see an ogre, then attack…" at bounding box center [783, 191] width 157 height 301
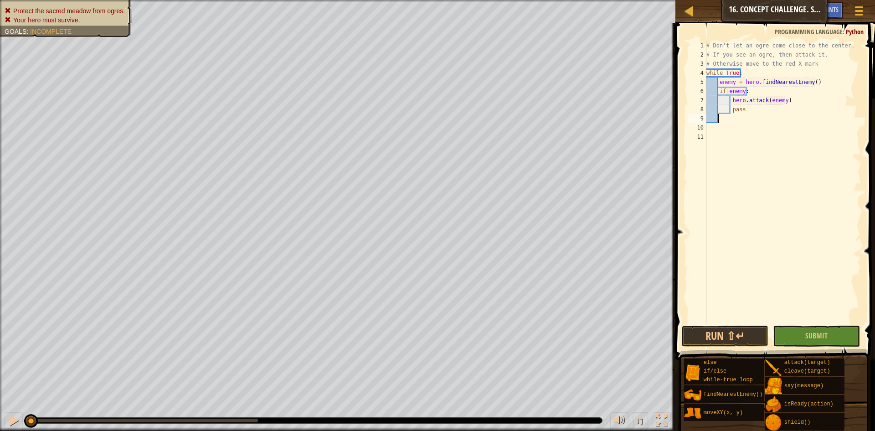
type textarea "e"
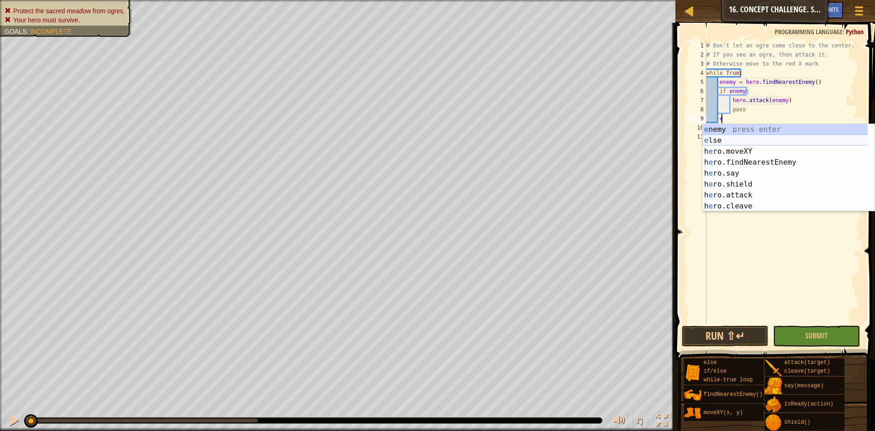
click at [779, 138] on div "e nemy press enter e lse press enter h e ro.moveXY press enter h e ro.findNeare…" at bounding box center [788, 178] width 172 height 109
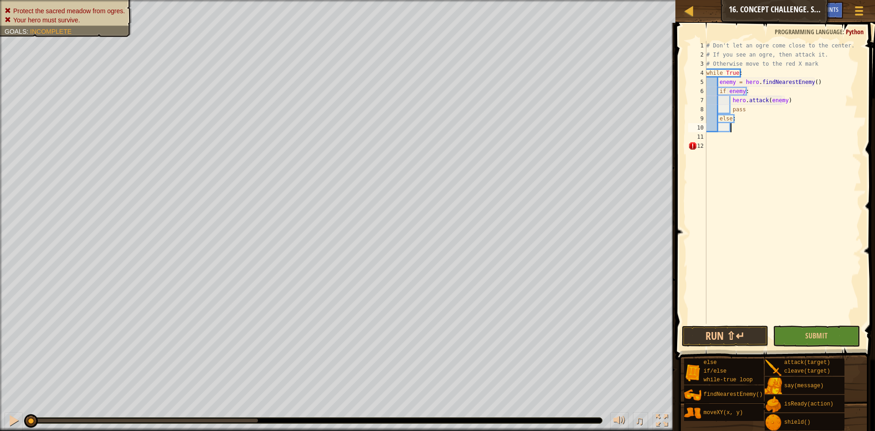
scroll to position [4, 2]
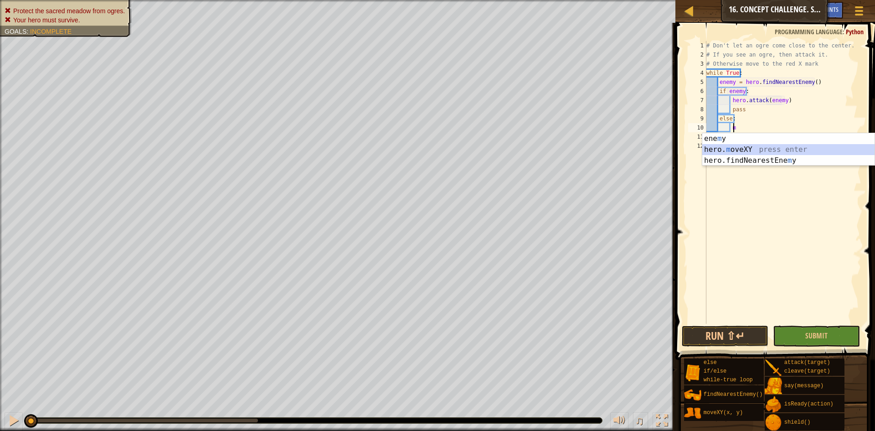
click at [772, 145] on div "ene m y press enter hero. m oveXY press enter hero.findNearestEne m y press ent…" at bounding box center [788, 160] width 172 height 55
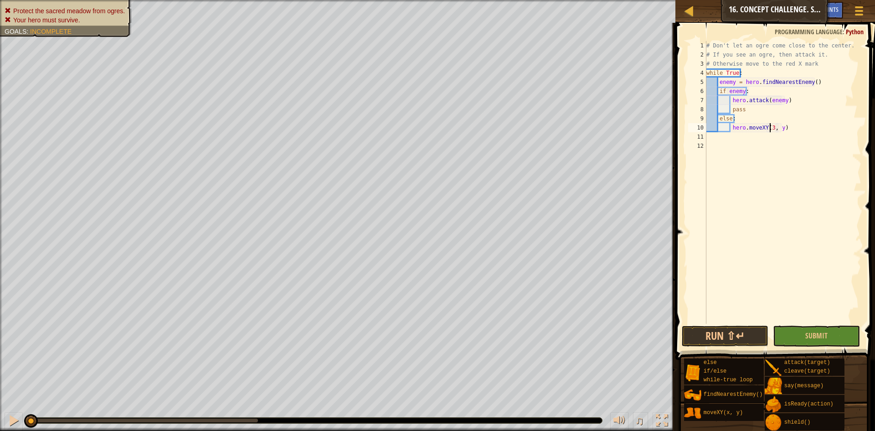
scroll to position [4, 6]
click at [780, 129] on div "# Don't let an ogre come close to the center. # If you see an ogre, then attack…" at bounding box center [783, 191] width 157 height 301
type textarea "hero.moveXY(30, 24)"
click at [796, 128] on div "# Don't let an ogre come close to the center. # If you see an ogre, then attack…" at bounding box center [783, 191] width 157 height 301
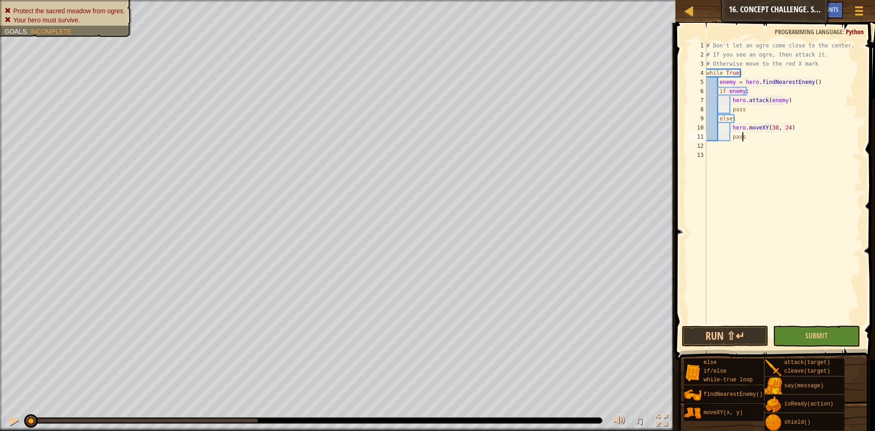
scroll to position [4, 3]
type textarea "pass"
click at [751, 337] on button "Run ⇧↵" at bounding box center [725, 335] width 87 height 21
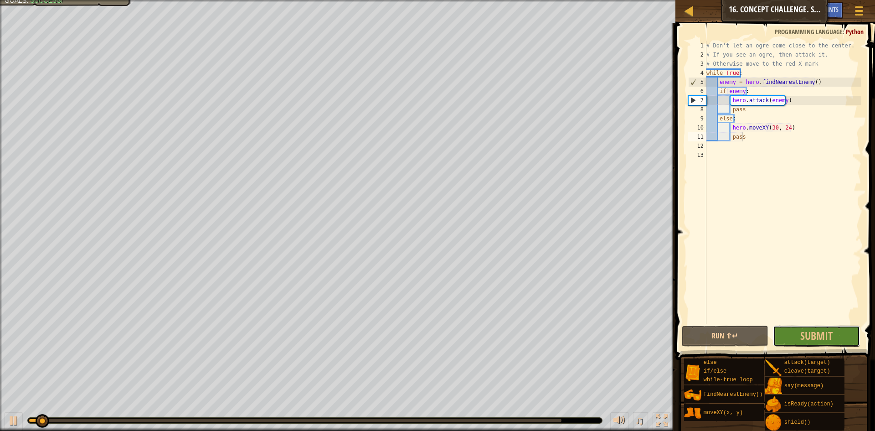
click at [781, 332] on button "Submit" at bounding box center [816, 335] width 87 height 21
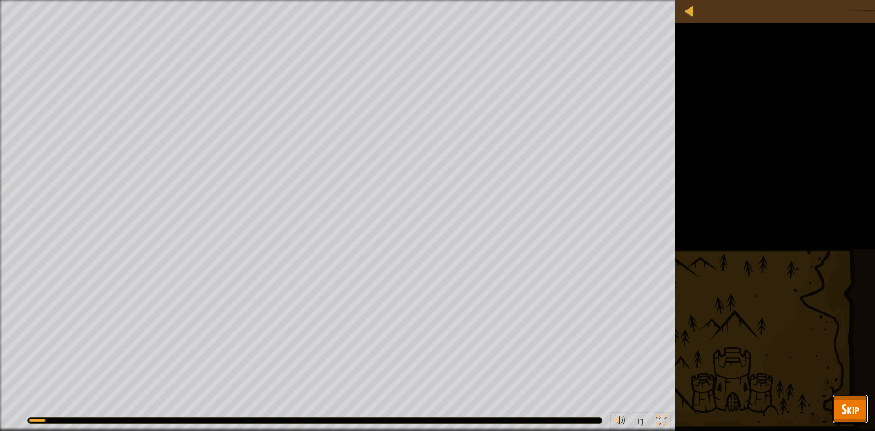
click at [851, 406] on span "Skip" at bounding box center [850, 408] width 18 height 19
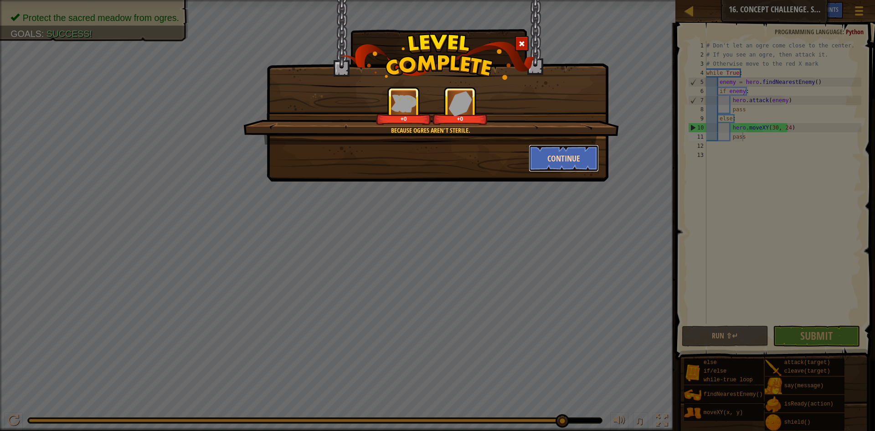
click at [571, 165] on button "Continue" at bounding box center [564, 157] width 71 height 27
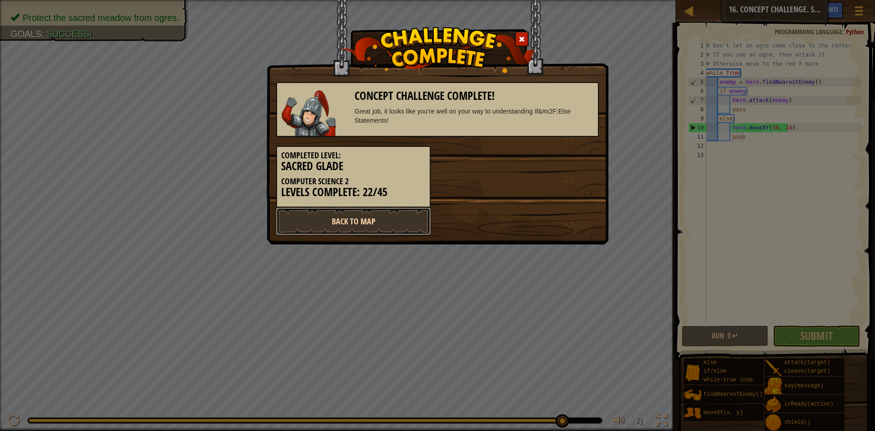
click at [399, 221] on link "Back to Map" at bounding box center [353, 220] width 154 height 27
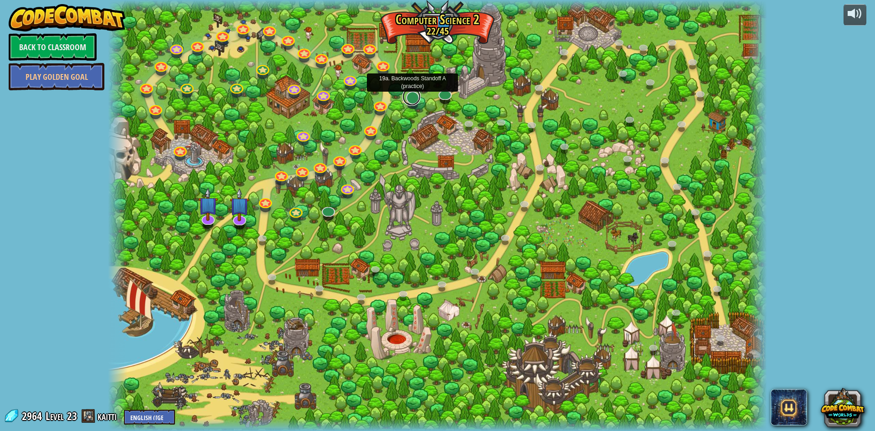
click at [416, 92] on link at bounding box center [411, 96] width 18 height 18
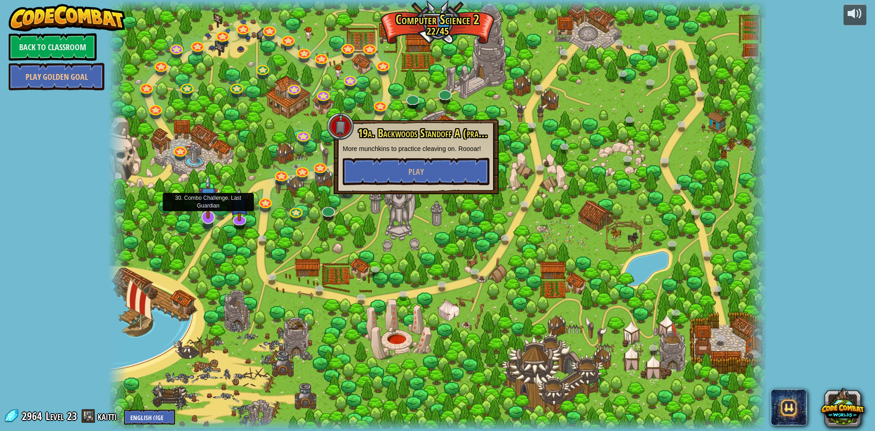
click at [210, 216] on img at bounding box center [208, 196] width 19 height 44
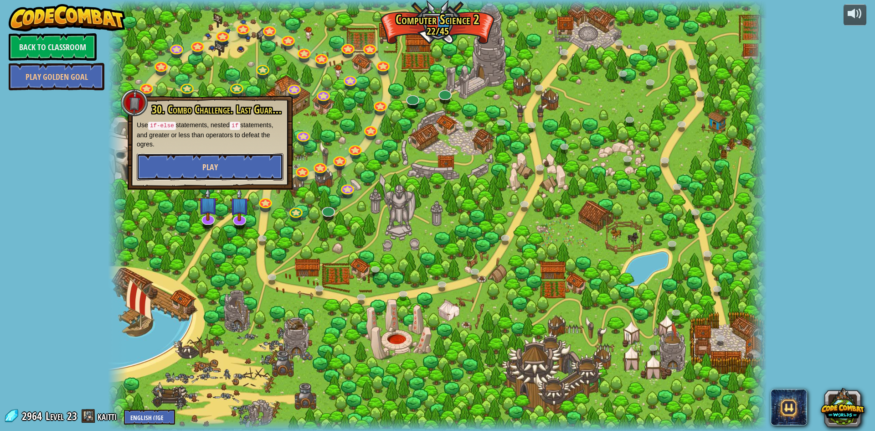
click at [208, 163] on span "Play" at bounding box center [209, 166] width 15 height 11
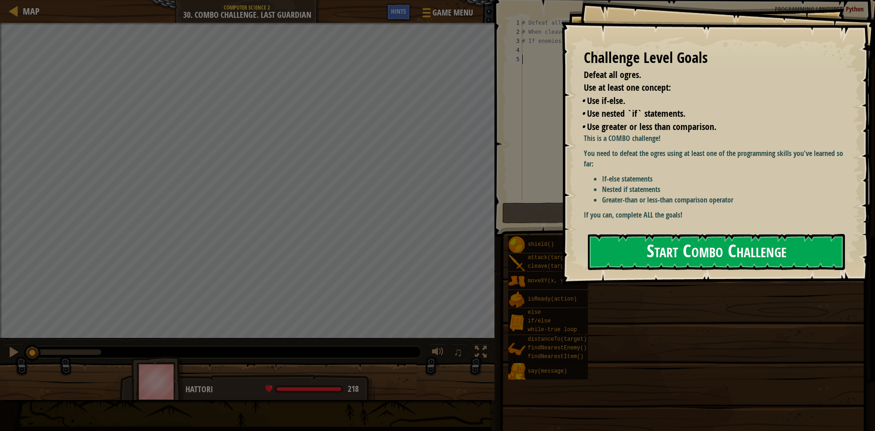
click at [715, 234] on button "Start Combo Challenge" at bounding box center [716, 252] width 257 height 36
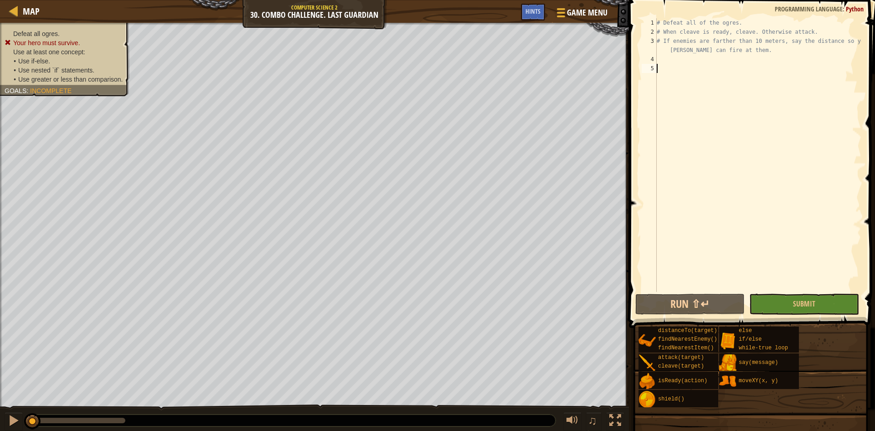
type textarea "w"
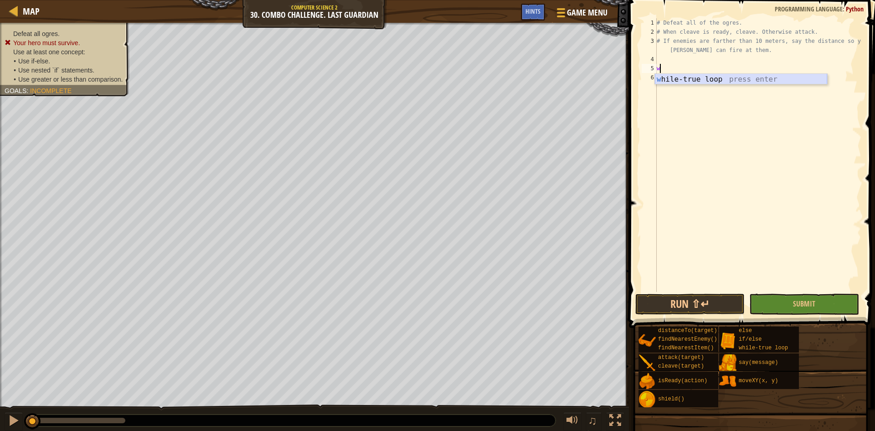
click at [706, 78] on div "w [PERSON_NAME]-true loop press enter" at bounding box center [741, 90] width 172 height 33
type textarea "f"
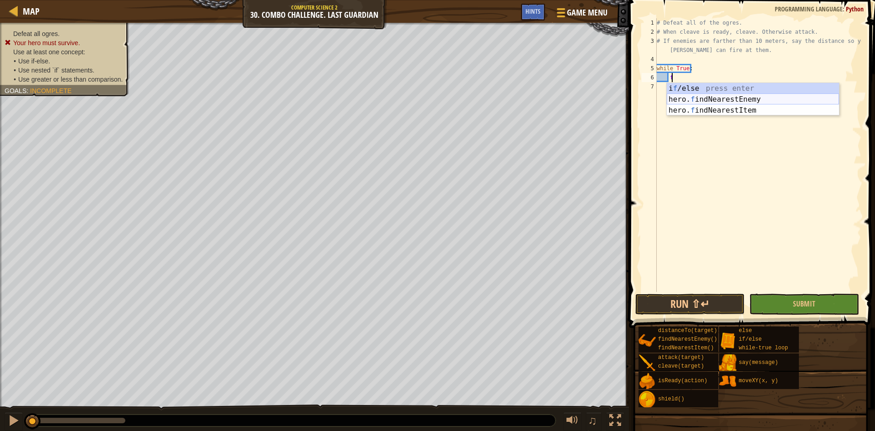
click at [718, 96] on div "i f /else press enter hero. f indNearestEnemy press enter hero. f indNearestIte…" at bounding box center [753, 110] width 172 height 55
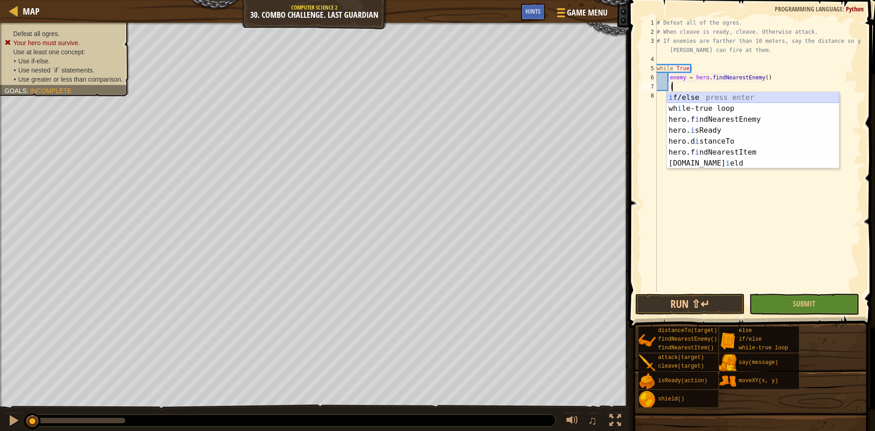
click at [736, 101] on div "i f/else press enter wh i le-true loop press enter hero.f i ndNearestEnemy pres…" at bounding box center [753, 141] width 172 height 98
type textarea "if enemy:"
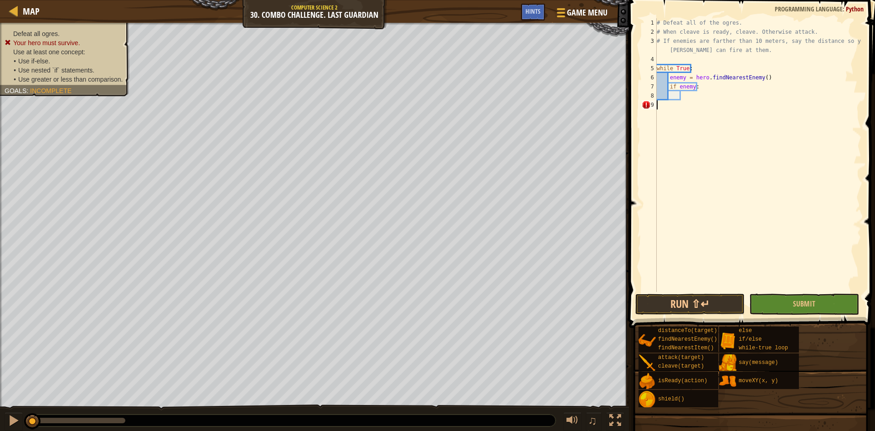
click at [736, 101] on div "# Defeat all of the ogres. # When cleave is ready, cleave. Otherwise attack. # …" at bounding box center [758, 164] width 206 height 292
type textarea "d"
click at [686, 97] on div "# Defeat all of the ogres. # When cleave is ready, cleave. Otherwise attack. # …" at bounding box center [760, 164] width 204 height 292
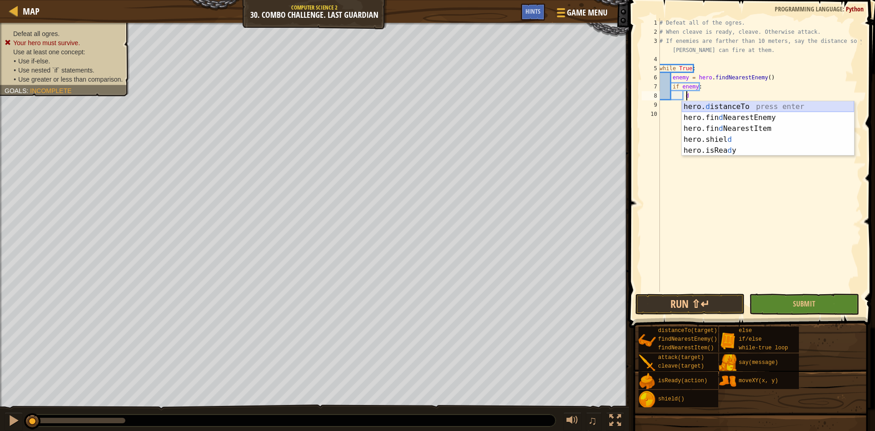
click at [702, 108] on div "hero. d istanceTo press enter hero.fin d NearestEnemy press enter hero.fin d Ne…" at bounding box center [768, 139] width 172 height 77
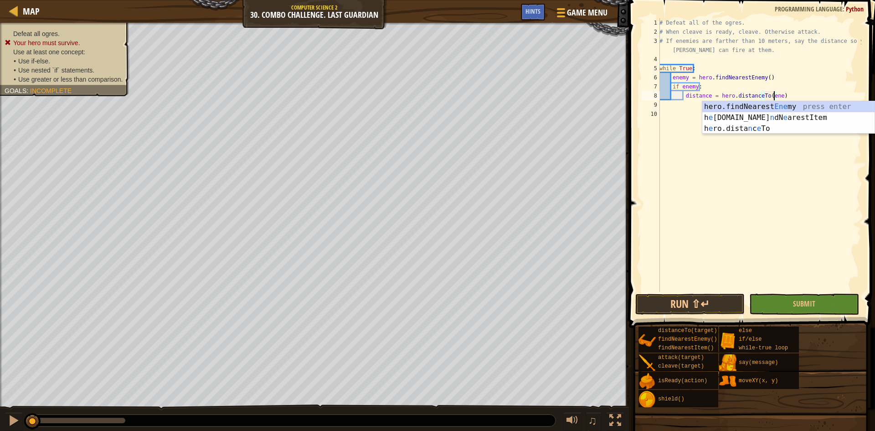
scroll to position [4, 10]
type textarea "distance = hero.distanceTo(enemy)"
click at [823, 100] on div "# Defeat all of the ogres. # When cleave is ready, cleave. Otherwise attack. # …" at bounding box center [760, 164] width 204 height 292
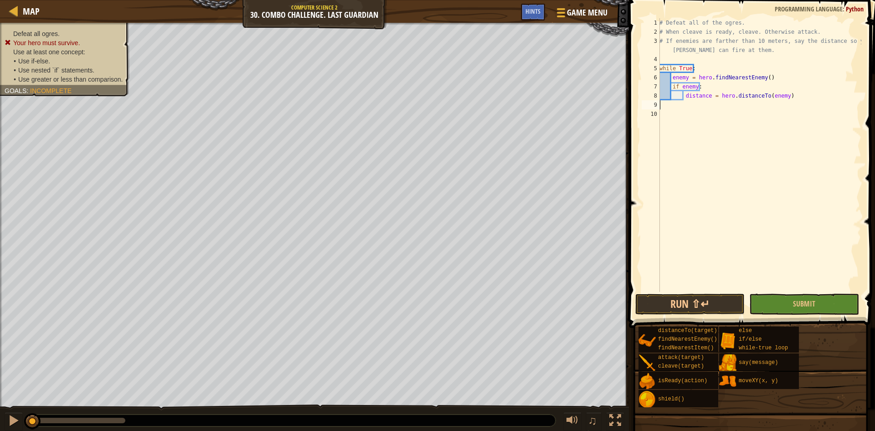
scroll to position [4, 0]
type textarea "t"
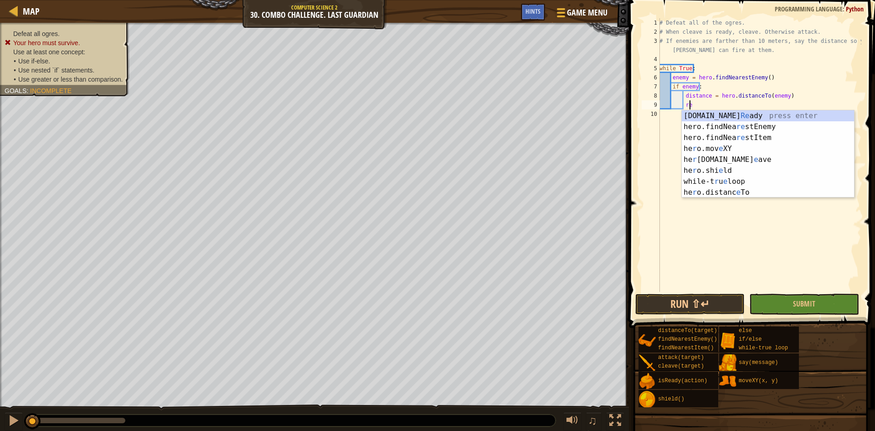
scroll to position [4, 2]
type textarea "ready = hero.isReady("cleave")"
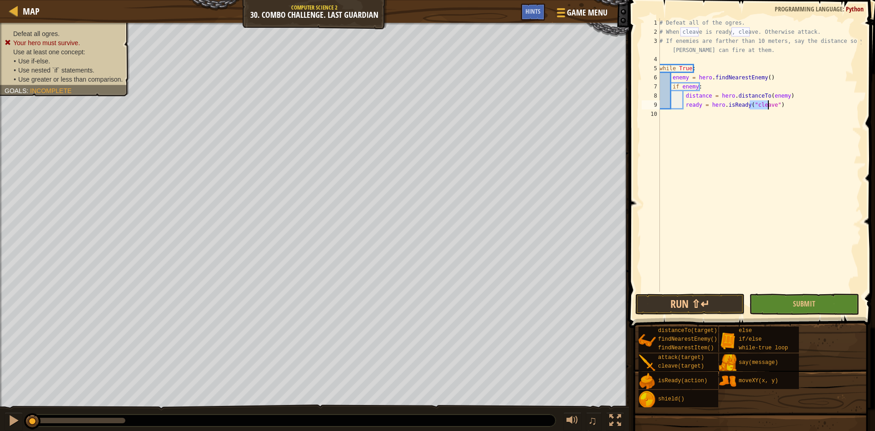
click at [822, 100] on div "# Defeat all of the ogres. # When cleave is ready, cleave. Otherwise attack. # …" at bounding box center [760, 164] width 204 height 292
click at [684, 104] on div "# Defeat all of the ogres. # When cleave is ready, cleave. Otherwise attack. # …" at bounding box center [760, 164] width 204 height 292
click at [797, 104] on div "# Defeat all of the ogres. # When cleave is ready, cleave. Otherwise attack. # …" at bounding box center [760, 164] width 204 height 292
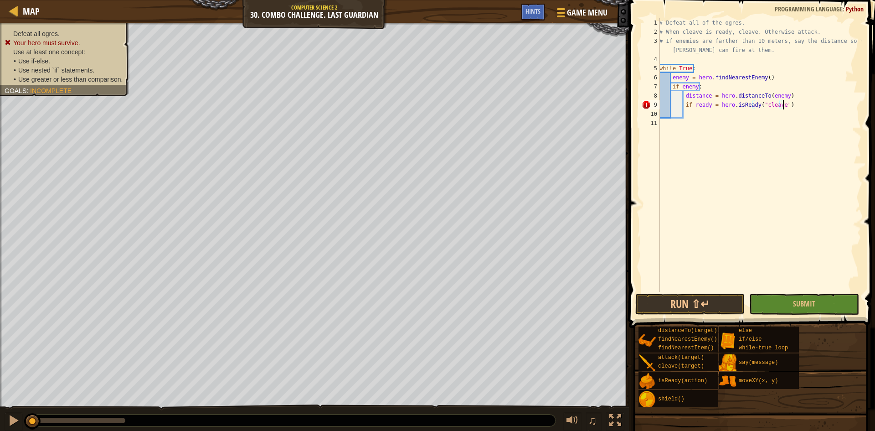
type textarea "if ready = hero.isReady("cleave"):"
type textarea "hero.cleave(enemy)"
click at [775, 129] on div "# Defeat all of the ogres. # When cleave is ready, cleave. Otherwise attack. # …" at bounding box center [760, 164] width 204 height 292
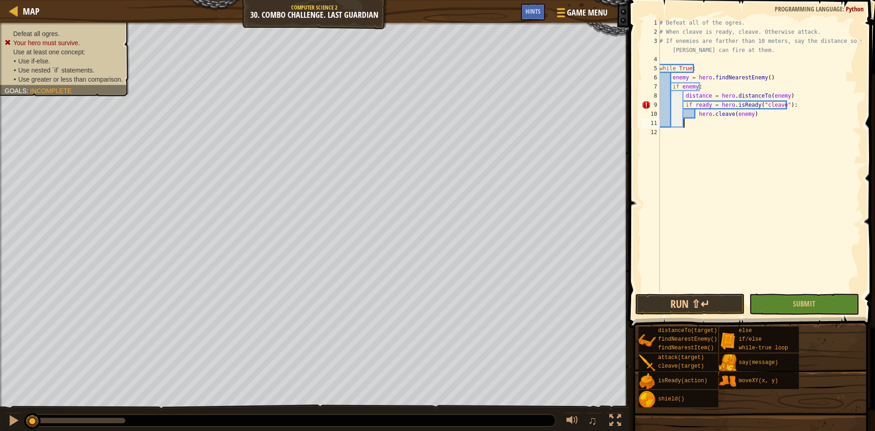
click at [776, 121] on div "# Defeat all of the ogres. # When cleave is ready, cleave. Otherwise attack. # …" at bounding box center [760, 164] width 204 height 292
click at [727, 123] on div "# Defeat all of the ogres. # When cleave is ready, cleave. Otherwise attack. # …" at bounding box center [760, 164] width 204 height 292
click at [716, 106] on div "# Defeat all of the ogres. # When cleave is ready, cleave. Otherwise attack. # …" at bounding box center [760, 164] width 204 height 292
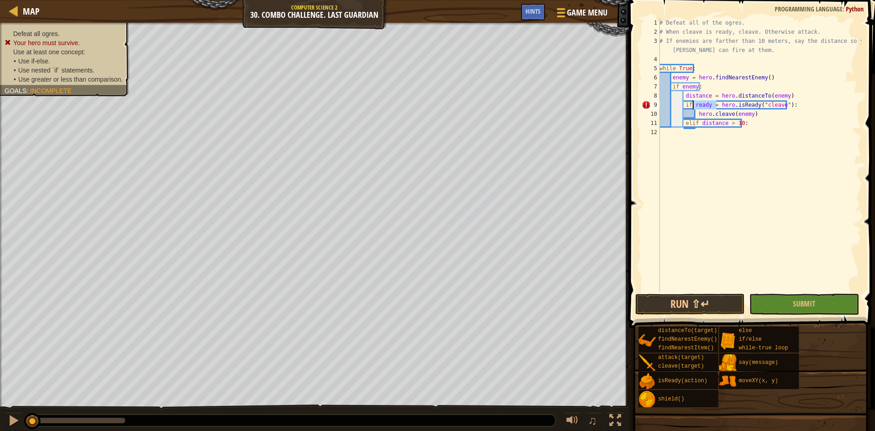
drag, startPoint x: 715, startPoint y: 107, endPoint x: 692, endPoint y: 106, distance: 23.3
click at [692, 106] on div "# Defeat all of the ogres. # When cleave is ready, cleave. Otherwise attack. # …" at bounding box center [760, 164] width 204 height 292
type textarea "if hero.isReady("cleave"):"
click at [739, 132] on div "# Defeat all of the ogres. # When cleave is ready, cleave. Otherwise attack. # …" at bounding box center [760, 164] width 204 height 292
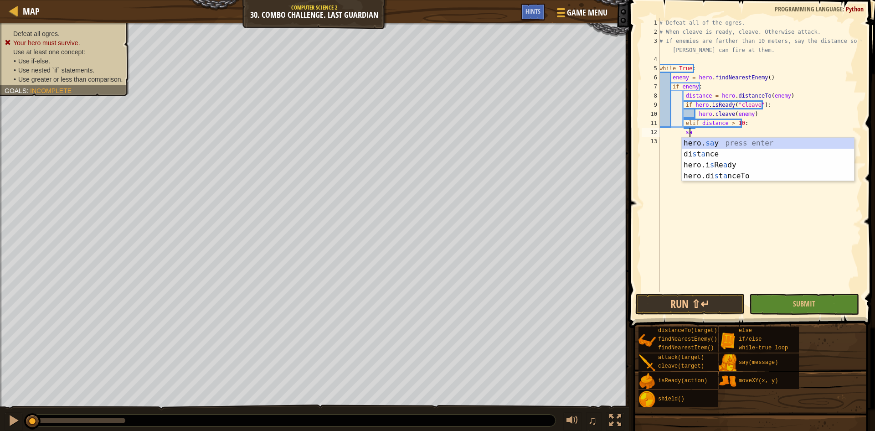
scroll to position [4, 2]
click at [719, 142] on div "hero. sa y press enter di s t a nce press enter hero.i s Re a dy press enter he…" at bounding box center [768, 171] width 172 height 66
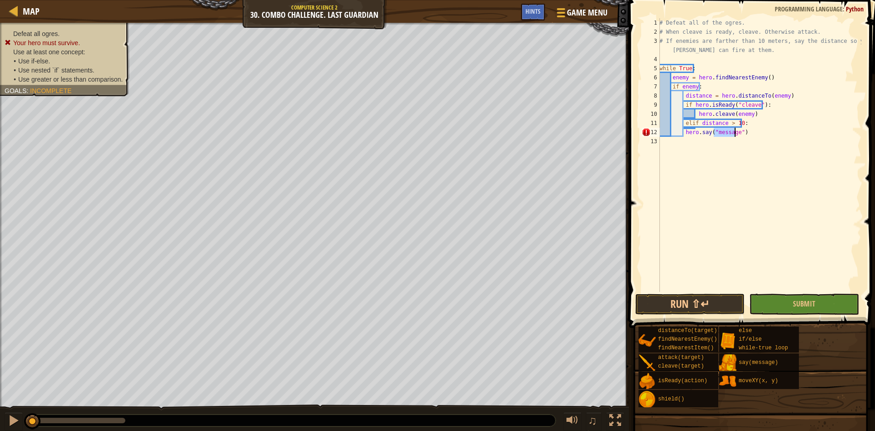
click at [684, 136] on div "# Defeat all of the ogres. # When cleave is ready, cleave. Otherwise attack. # …" at bounding box center [760, 164] width 204 height 292
click at [746, 134] on div "# Defeat all of the ogres. # When cleave is ready, cleave. Otherwise attack. # …" at bounding box center [760, 164] width 204 height 292
click at [763, 130] on div "# Defeat all of the ogres. # When cleave is ready, cleave. Otherwise attack. # …" at bounding box center [760, 164] width 204 height 292
click at [753, 133] on div "# Defeat all of the ogres. # When cleave is ready, cleave. Otherwise attack. # …" at bounding box center [760, 164] width 204 height 292
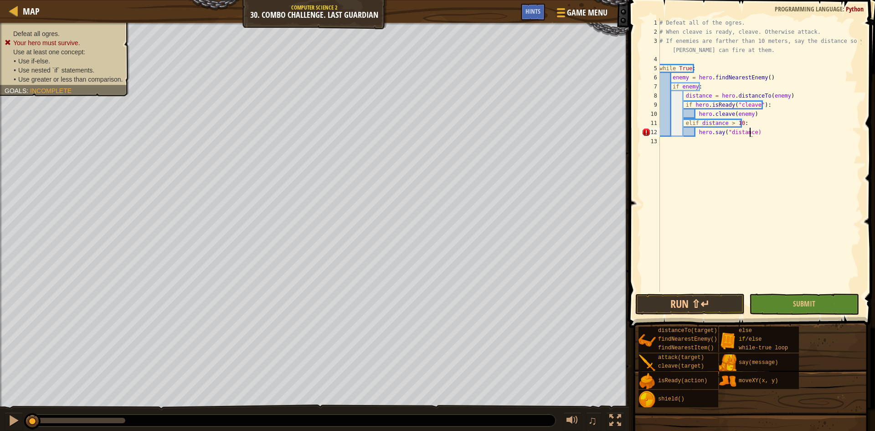
click at [725, 131] on div "# Defeat all of the ogres. # When cleave is ready, cleave. Otherwise attack. # …" at bounding box center [760, 164] width 204 height 292
type textarea "hero.say(distance)"
click at [761, 134] on div "# Defeat all of the ogres. # When cleave is ready, cleave. Otherwise attack. # …" at bounding box center [760, 164] width 204 height 292
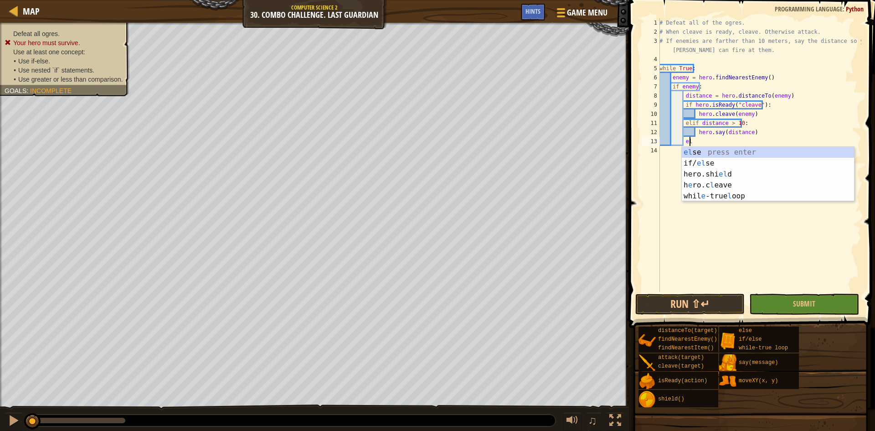
type textarea "ele"
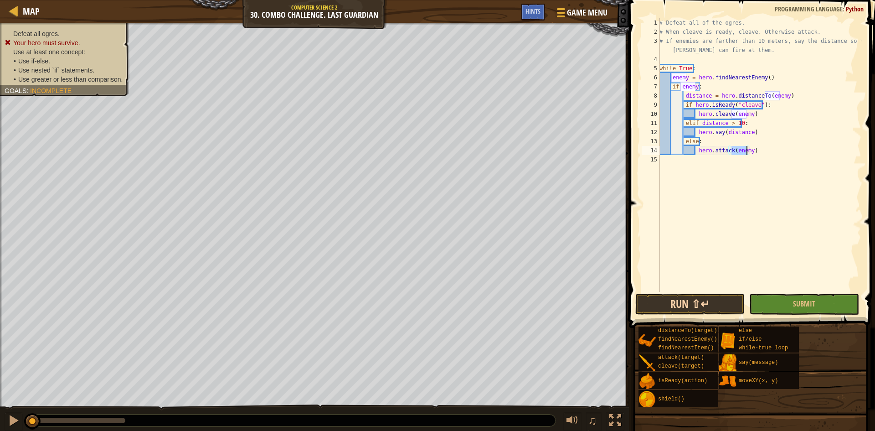
type textarea "hero.attack(enemy)"
click at [707, 309] on button "Run ⇧↵" at bounding box center [689, 303] width 109 height 21
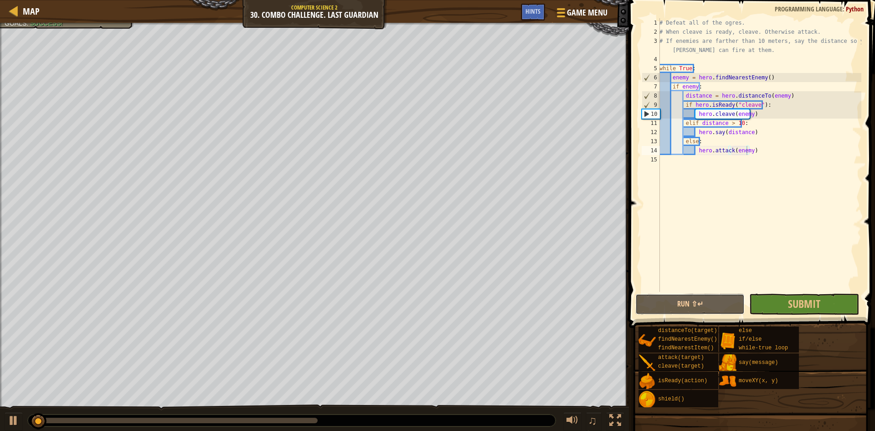
drag, startPoint x: 705, startPoint y: 298, endPoint x: 719, endPoint y: 272, distance: 30.6
click at [709, 271] on div "hero.attack(enemy) 1 2 3 4 5 6 7 8 9 10 11 12 13 14 15 # Defeat all of the ogre…" at bounding box center [750, 182] width 249 height 355
click at [759, 303] on button "Submit" at bounding box center [803, 303] width 109 height 21
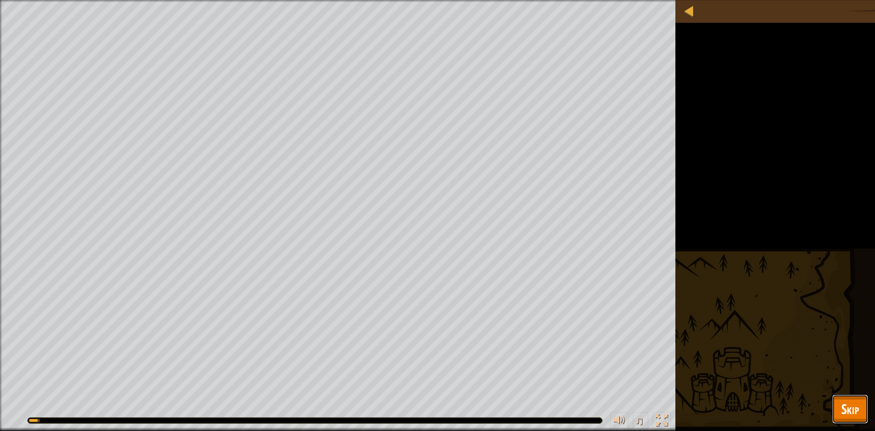
click at [859, 406] on button "Skip" at bounding box center [850, 408] width 36 height 29
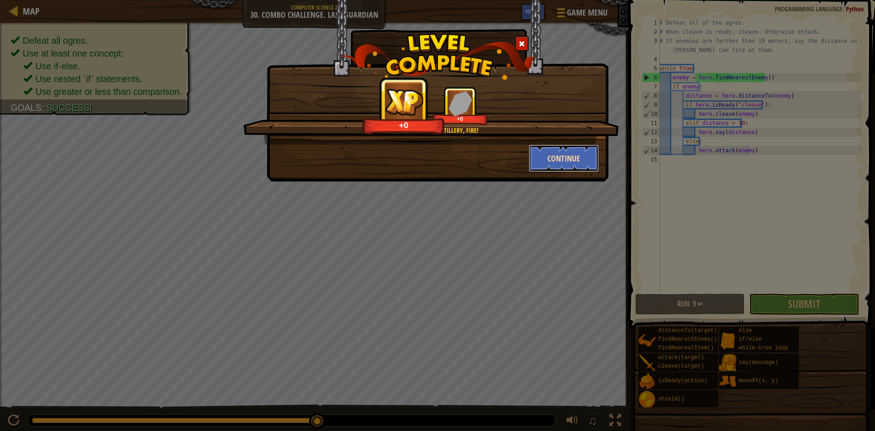
click at [567, 158] on button "Continue" at bounding box center [564, 157] width 71 height 27
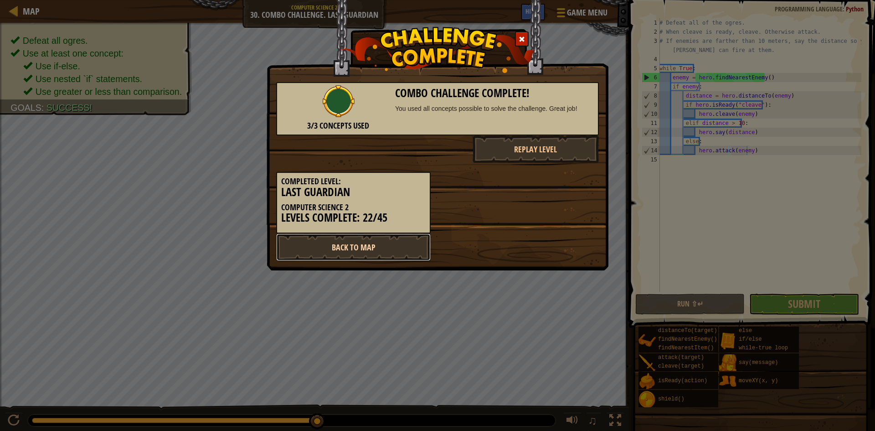
click at [383, 248] on link "Back to Map" at bounding box center [353, 246] width 154 height 27
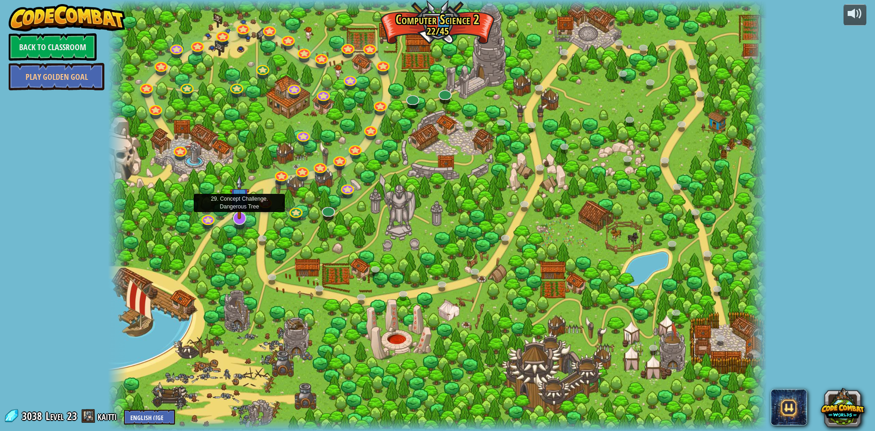
click at [237, 217] on img at bounding box center [239, 197] width 19 height 44
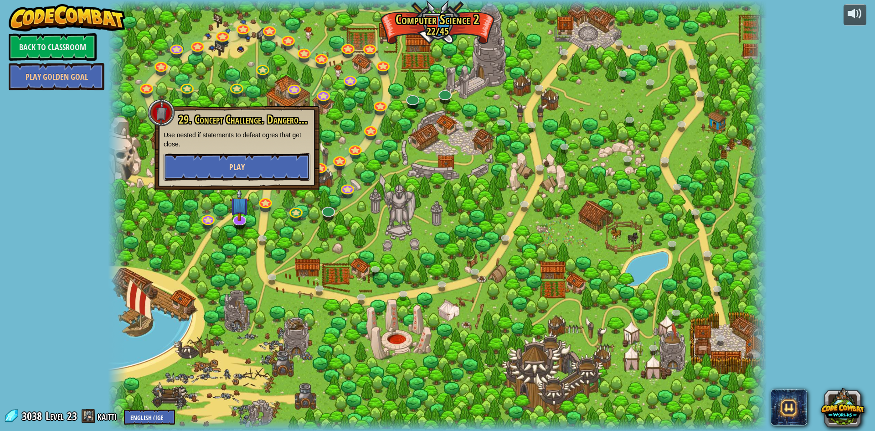
click at [256, 163] on button "Play" at bounding box center [237, 166] width 147 height 27
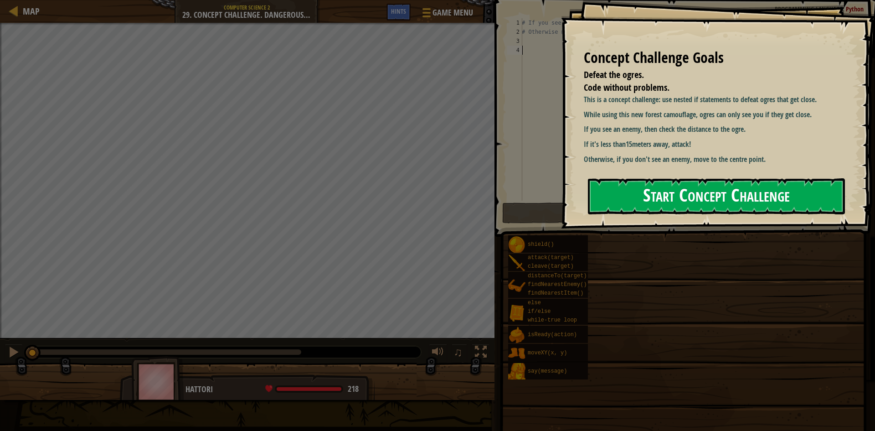
click at [673, 180] on button "Start Concept Challenge" at bounding box center [716, 196] width 257 height 36
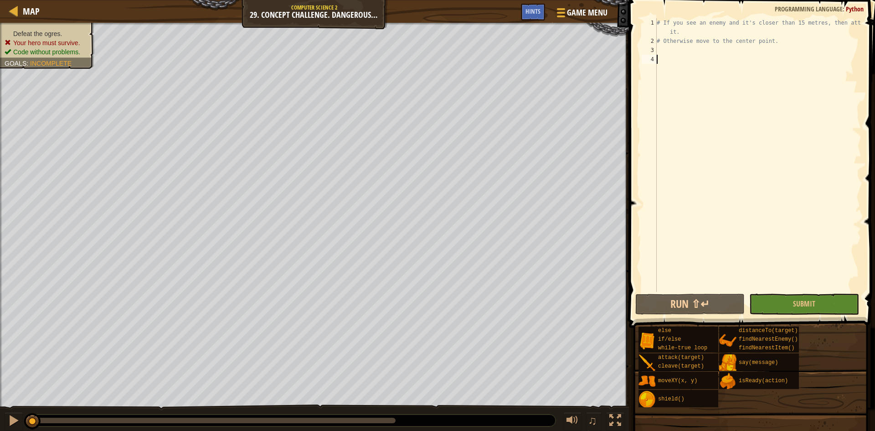
type textarea "w"
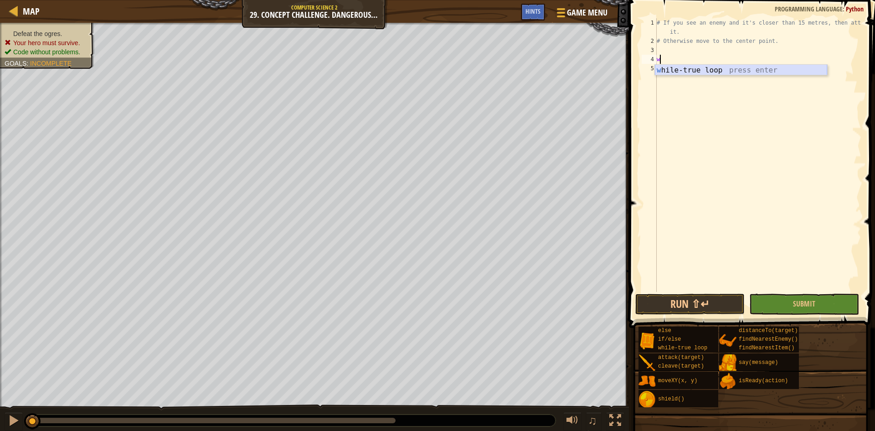
click at [697, 68] on div "w [PERSON_NAME]-true loop press enter" at bounding box center [741, 81] width 172 height 33
type textarea "f"
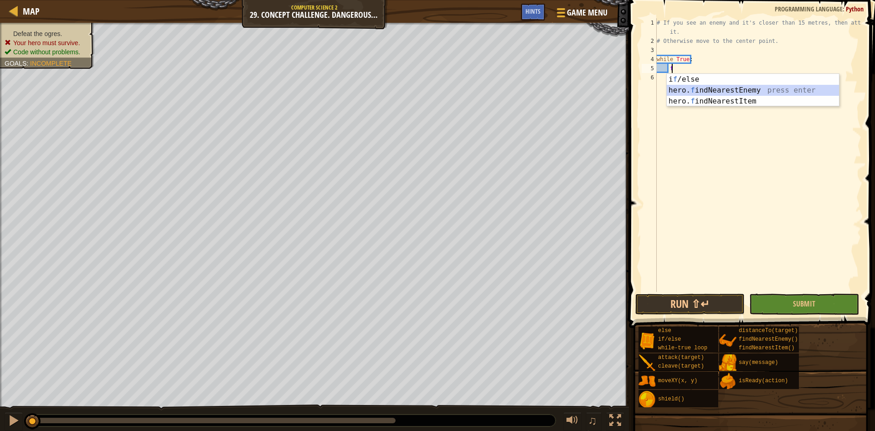
click at [704, 87] on div "i f /else press enter hero. f indNearestEnemy press enter hero. f indNearestIte…" at bounding box center [753, 101] width 172 height 55
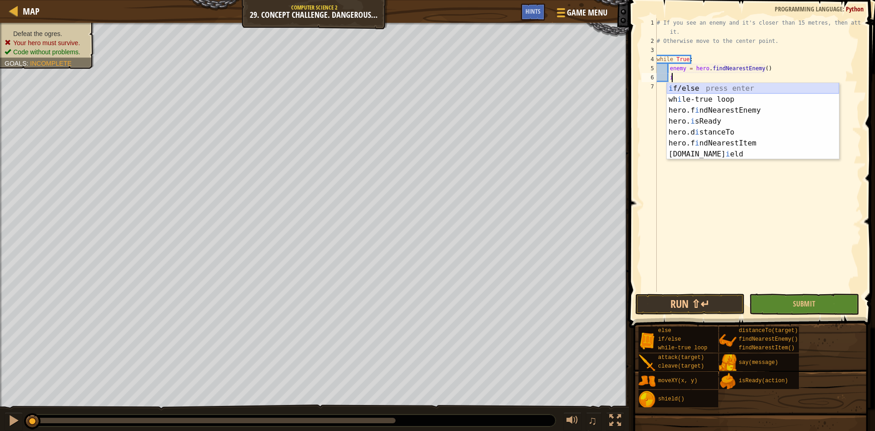
click at [707, 85] on div "i f/else press enter wh i le-true loop press enter hero.f i ndNearestEnemy pres…" at bounding box center [753, 132] width 172 height 98
type textarea "if enemy:"
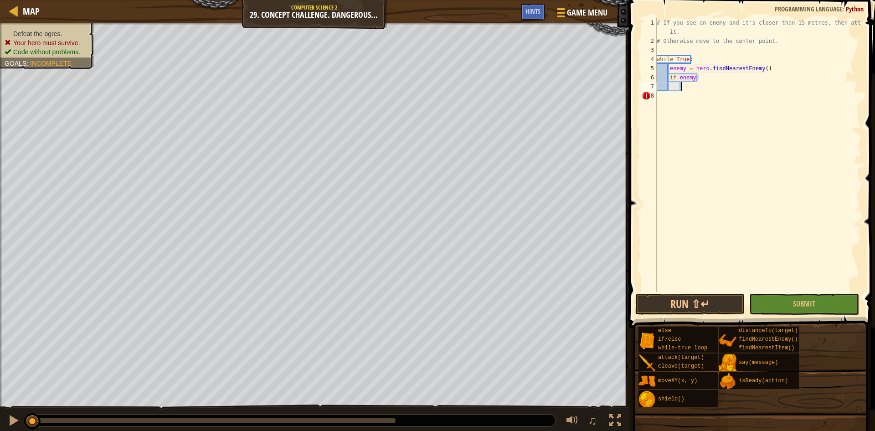
click at [706, 91] on div "# If you see an enemy and it's closer than 15 metres, then attack it. # Otherwi…" at bounding box center [758, 168] width 206 height 301
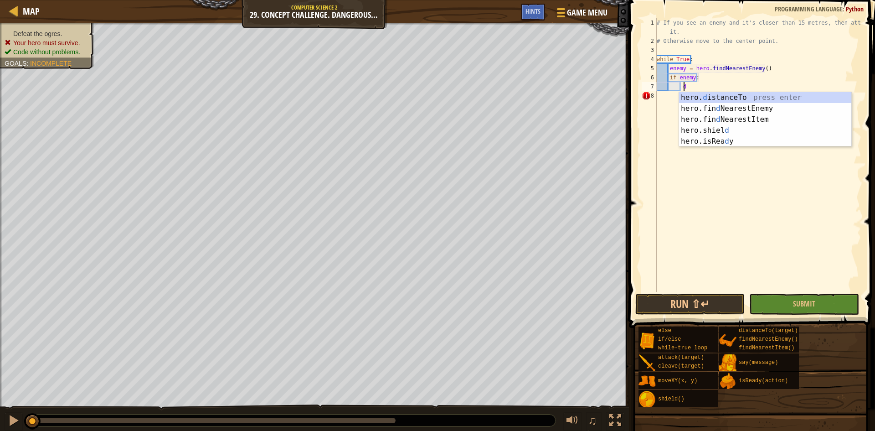
scroll to position [4, 1]
click at [711, 98] on div "hero. d istanceTo press enter hero.fin d NearestEnemy press enter hero.fin d Ne…" at bounding box center [765, 130] width 172 height 77
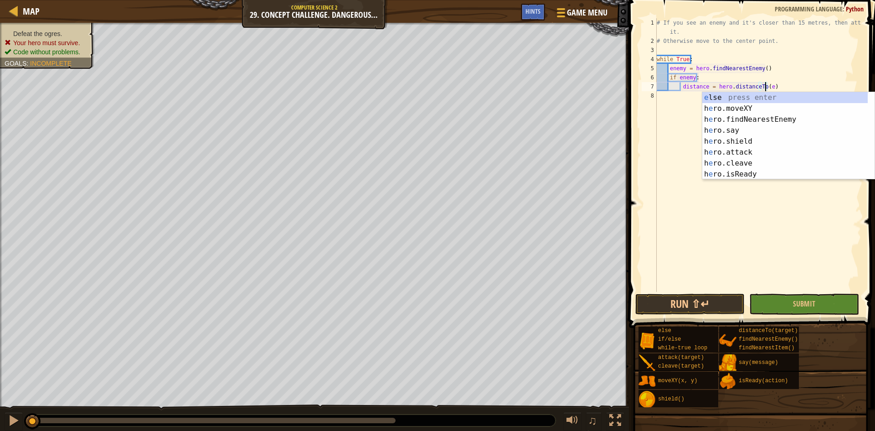
scroll to position [4, 10]
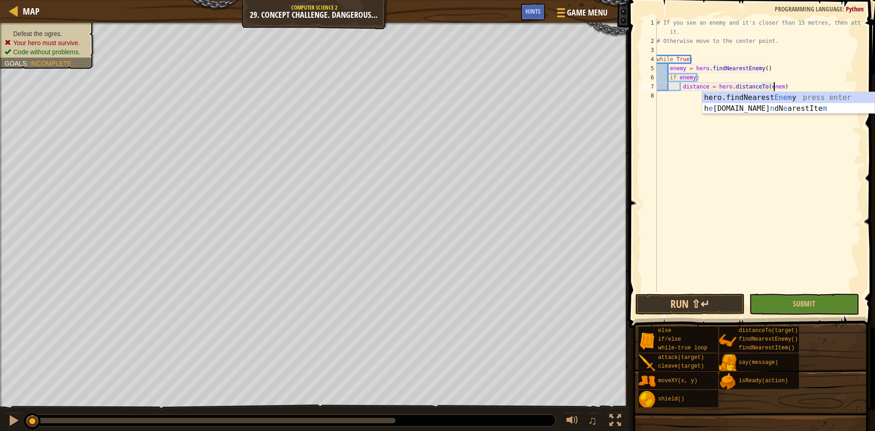
type textarea "distance = hero.distanceTo(enemy)"
click at [791, 88] on div "# If you see an enemy and it's closer than 15 metres, then attack it. # Otherwi…" at bounding box center [758, 168] width 206 height 301
type textarea "u"
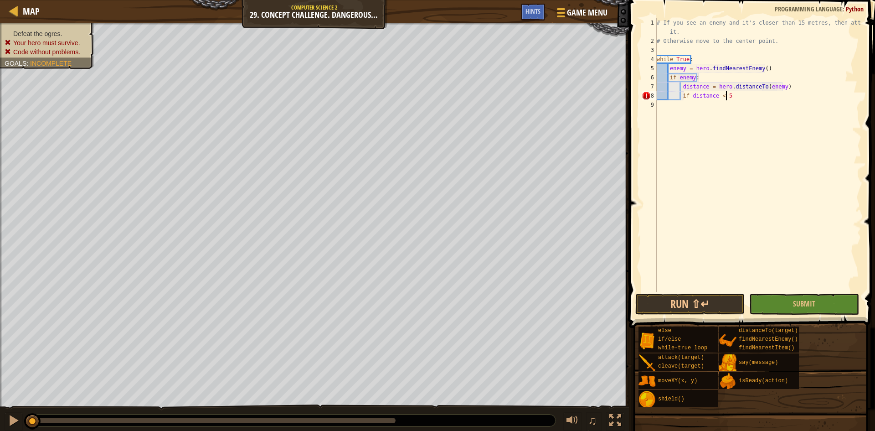
scroll to position [4, 5]
type textarea "if distance < 5:"
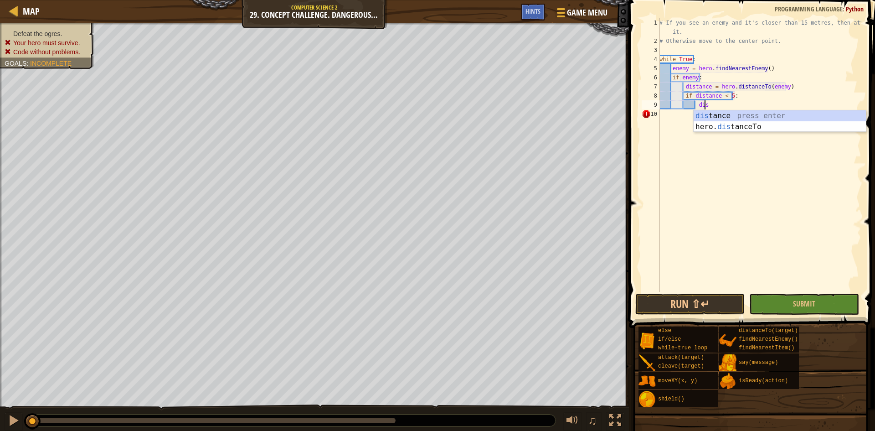
type textarea "d"
type textarea "hero.attack(enemy)"
click at [760, 110] on div "# If you see an enemy and it's closer than 15 metres, then attack it. # Otherwi…" at bounding box center [760, 168] width 204 height 301
type textarea "e"
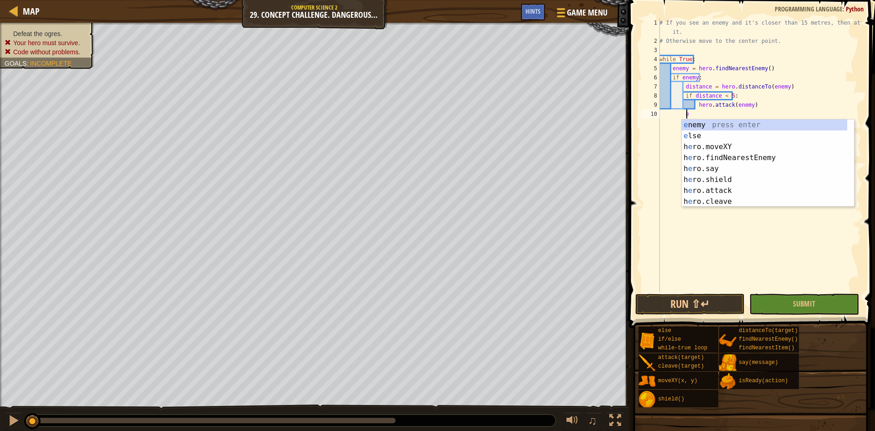
scroll to position [4, 1]
click at [741, 132] on div "e nemy press enter e lse press enter h e ro.moveXY press enter h e ro.findNeare…" at bounding box center [764, 173] width 165 height 109
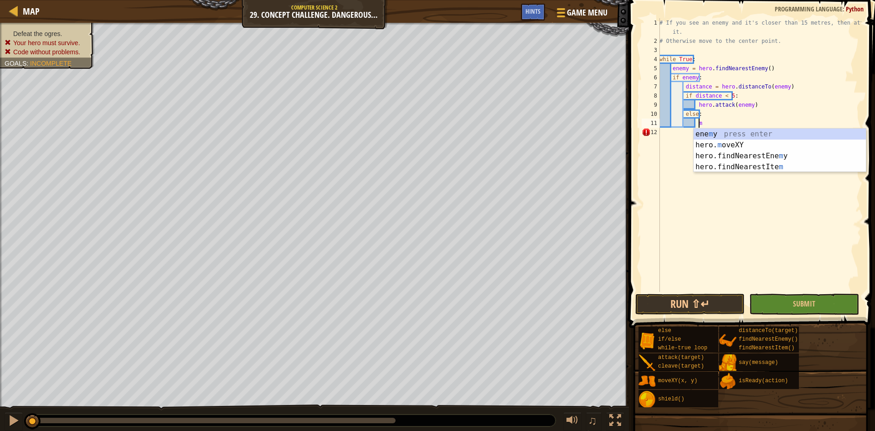
scroll to position [4, 3]
click at [728, 146] on div "ene m y press enter hero. m oveXY press enter hero.findNearestEne m y press ent…" at bounding box center [780, 162] width 172 height 66
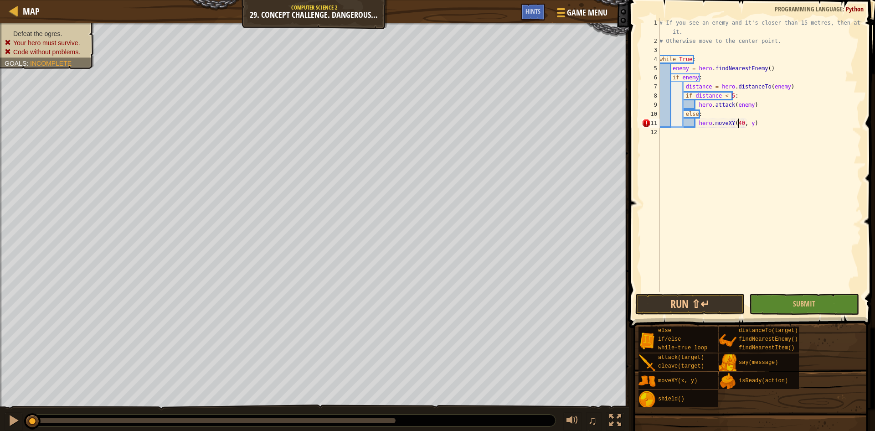
scroll to position [4, 6]
click at [746, 125] on div "# If you see an enemy and it's closer than 15 metres, then attack it. # Otherwi…" at bounding box center [760, 168] width 204 height 301
type textarea "hero.moveXY(40, 35)"
click at [701, 299] on button "Run ⇧↵" at bounding box center [689, 303] width 109 height 21
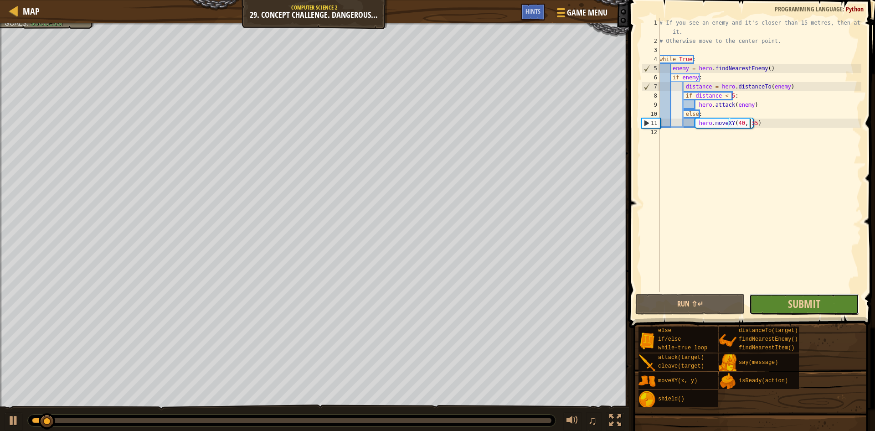
click at [767, 306] on button "Submit" at bounding box center [803, 303] width 109 height 21
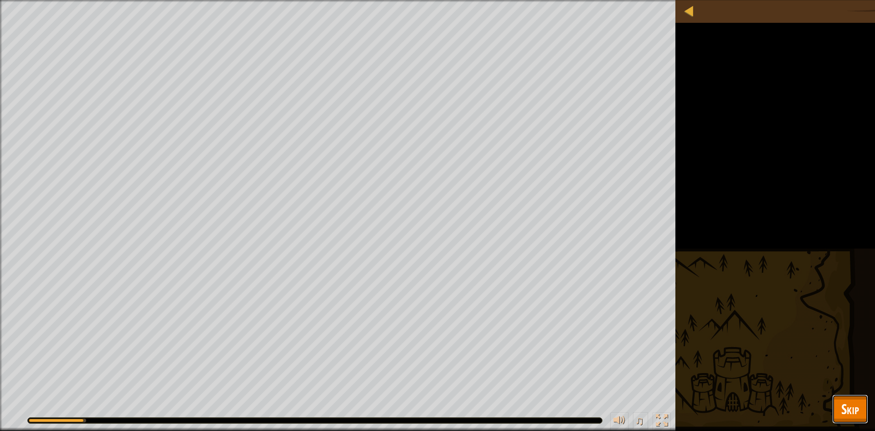
click at [868, 414] on button "Skip" at bounding box center [850, 408] width 36 height 29
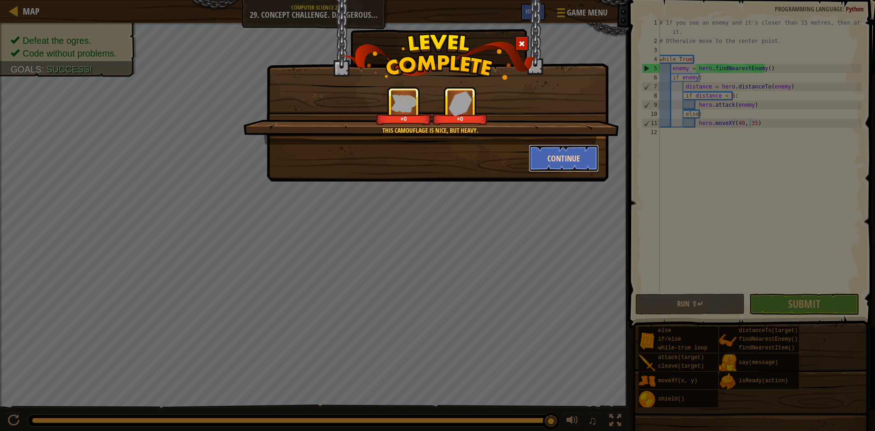
click at [561, 160] on button "Continue" at bounding box center [564, 157] width 71 height 27
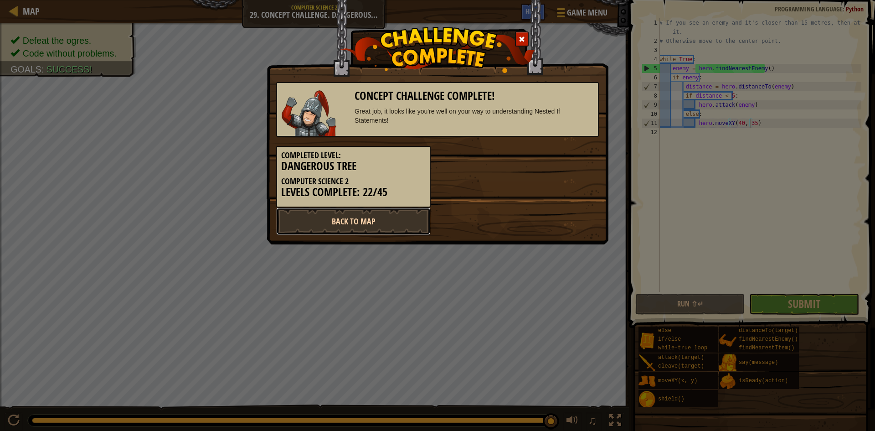
click at [418, 224] on link "Back to Map" at bounding box center [353, 220] width 154 height 27
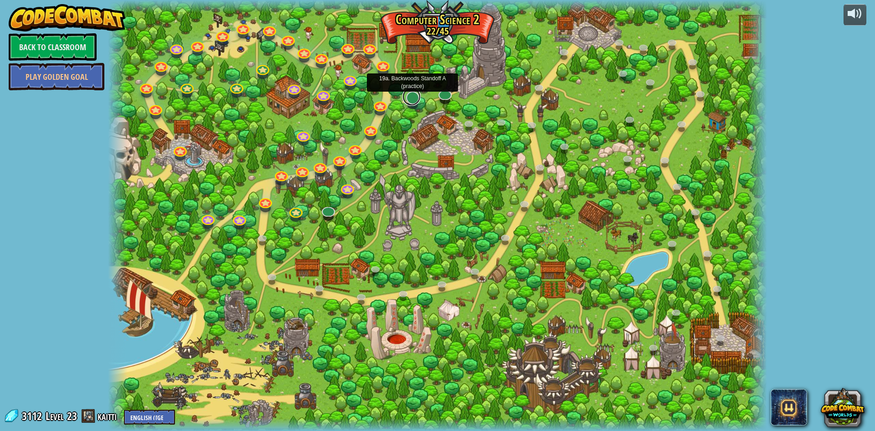
click at [409, 100] on link at bounding box center [411, 96] width 18 height 18
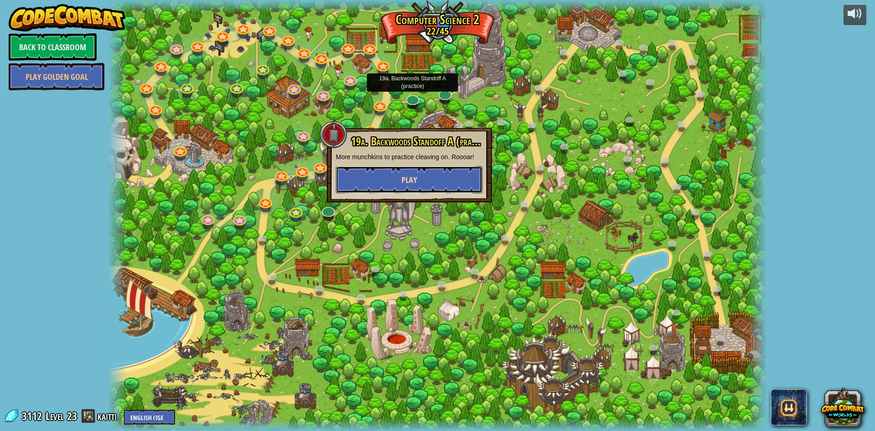
click at [418, 183] on button "Play" at bounding box center [409, 179] width 147 height 27
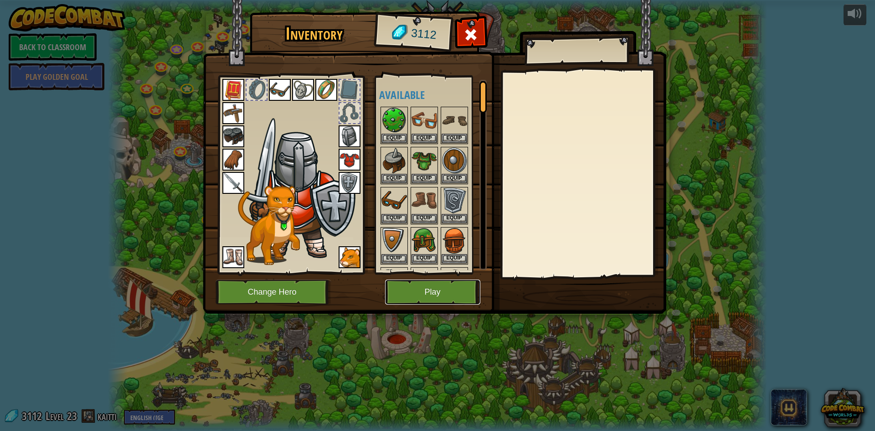
click at [433, 292] on button "Play" at bounding box center [432, 291] width 95 height 25
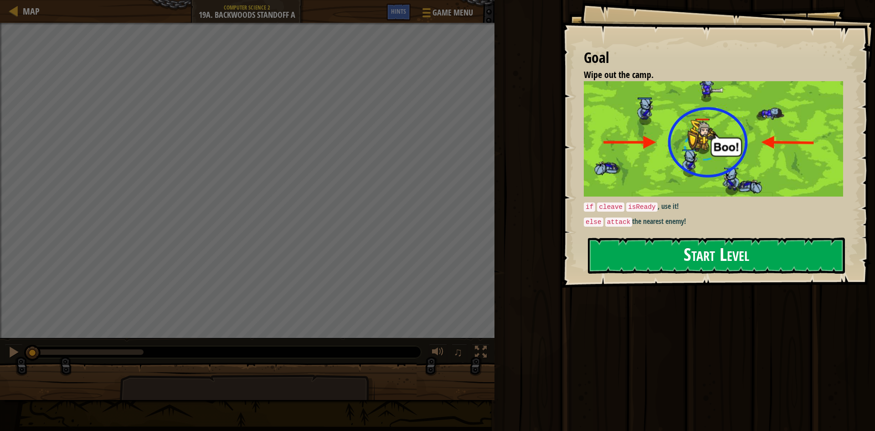
click at [671, 237] on button "Start Level" at bounding box center [716, 255] width 257 height 36
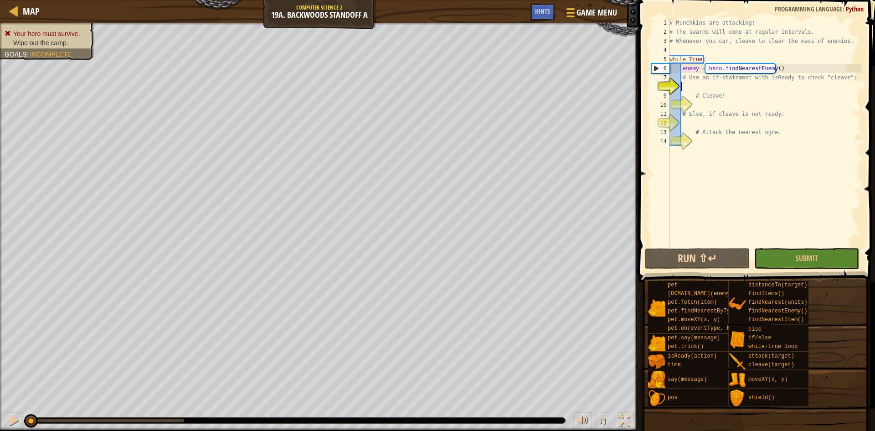
scroll to position [4, 1]
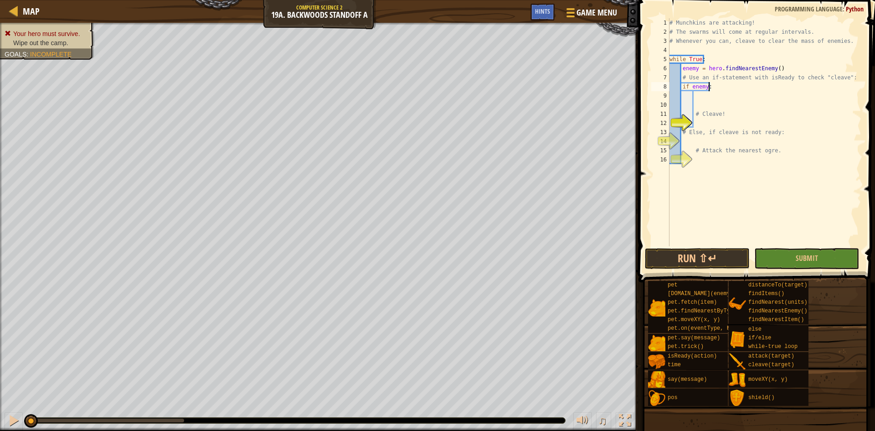
click at [713, 82] on div "# Munchkins are attacking! # The swarms will come at regular intervals. # Whene…" at bounding box center [765, 141] width 194 height 246
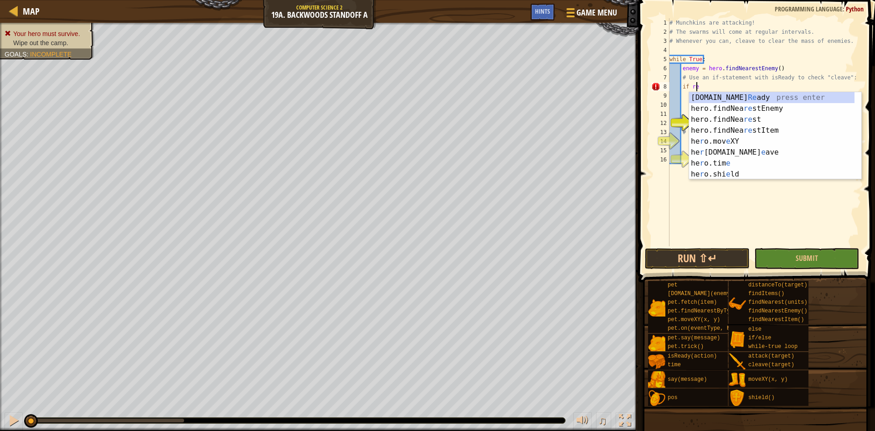
scroll to position [4, 2]
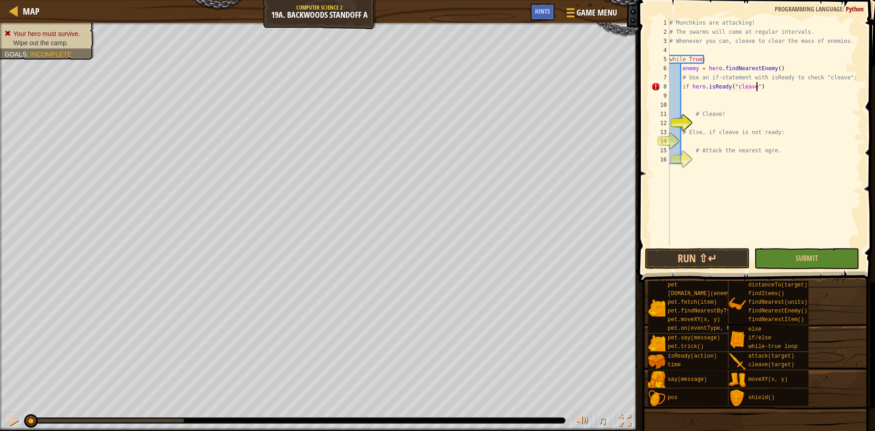
click at [782, 89] on div "# Munchkins are attacking! # The swarms will come at regular intervals. # Whene…" at bounding box center [765, 141] width 194 height 246
type textarea "if hero.isReady("cleave")L"
type textarea "if hero.isReady("cleave"):"
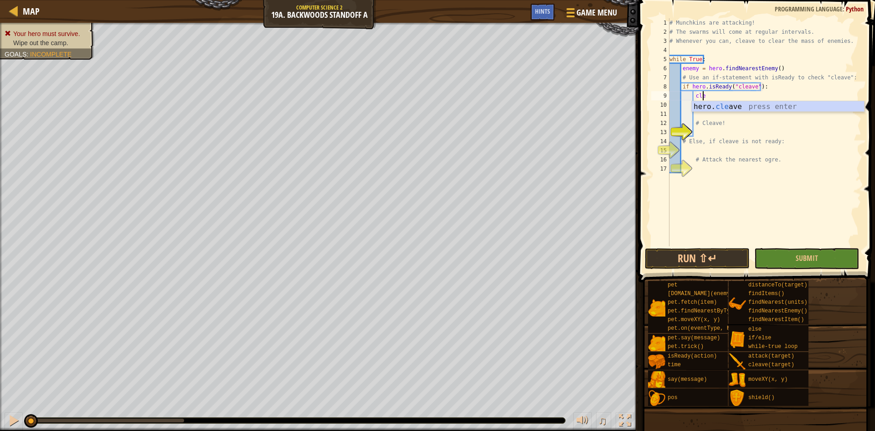
scroll to position [4, 3]
type textarea "hero.cleave(enemy)"
click at [782, 108] on div "# Munchkins are attacking! # The swarms will come at regular intervals. # Whene…" at bounding box center [765, 141] width 194 height 246
type textarea "e"
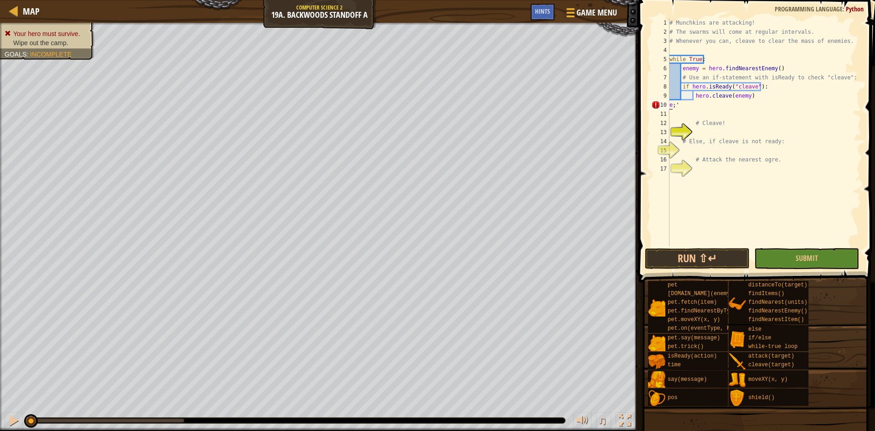
scroll to position [4, 0]
click at [751, 98] on div "# Munchkins are attacking! # The swarms will come at regular intervals. # Whene…" at bounding box center [765, 141] width 194 height 246
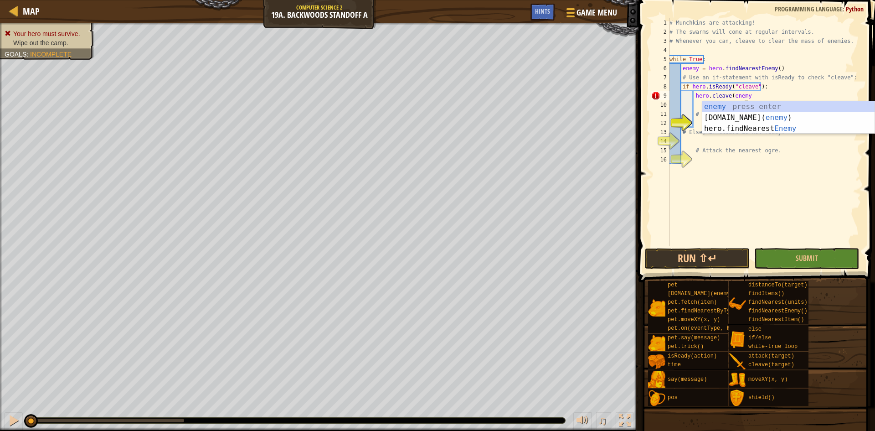
scroll to position [4, 6]
type textarea "hero.cleave(enemy)"
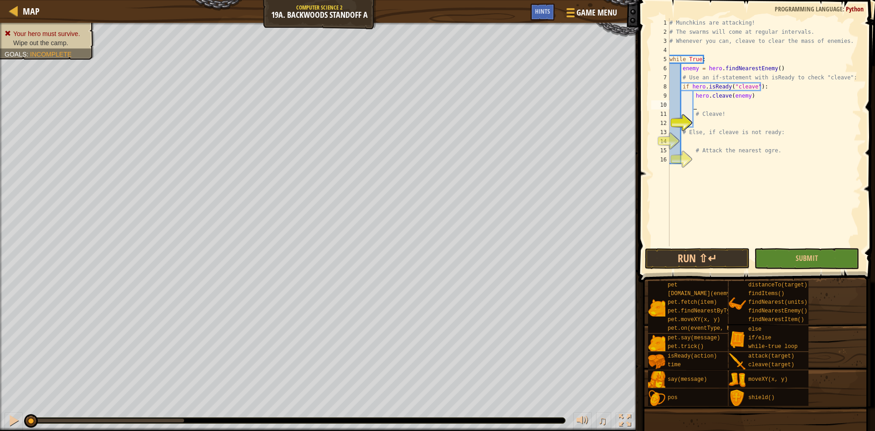
click at [737, 107] on div "# Munchkins are attacking! # The swarms will come at regular intervals. # Whene…" at bounding box center [765, 141] width 194 height 246
type textarea "e"
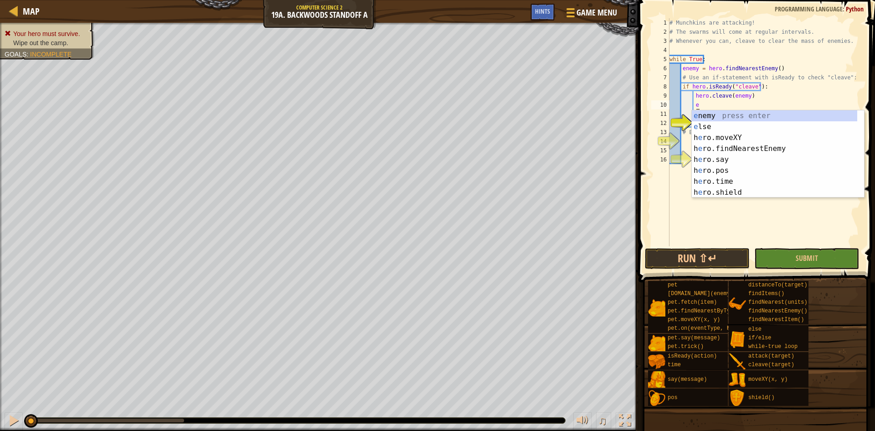
scroll to position [4, 2]
click at [734, 124] on div "e nemy press enter e lse press enter h e ro.moveXY press enter h e ro.findNeare…" at bounding box center [774, 164] width 165 height 109
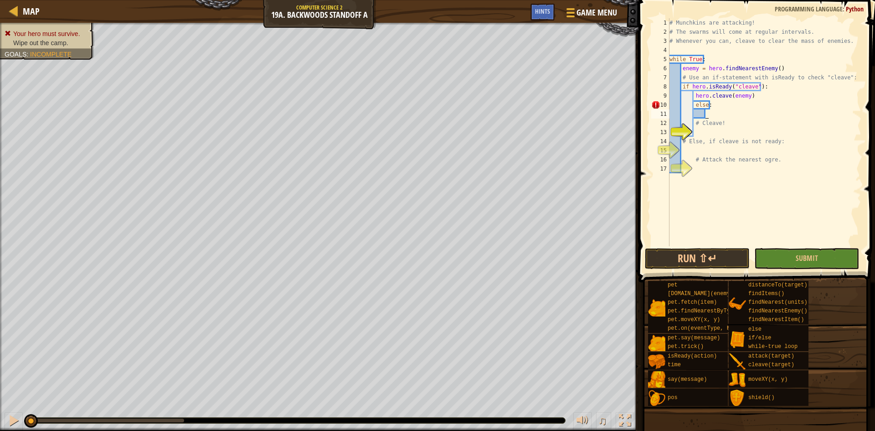
scroll to position [4, 3]
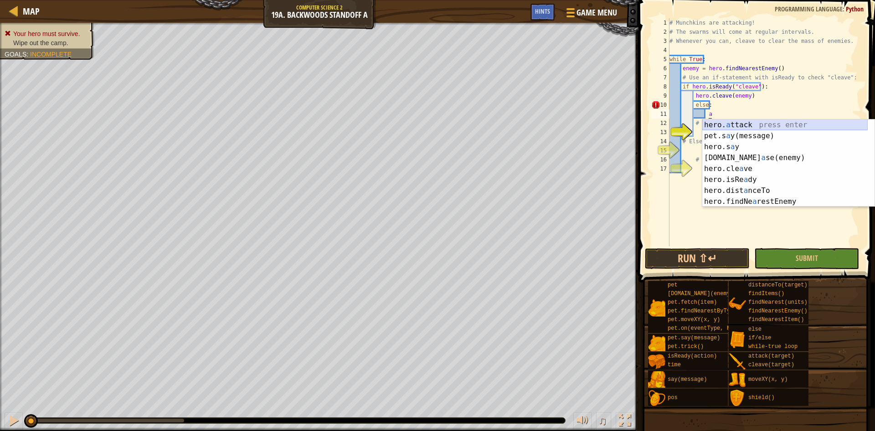
click at [748, 125] on div "hero. a ttack press enter pet.s a y(message) press enter hero.s a y press enter…" at bounding box center [784, 173] width 165 height 109
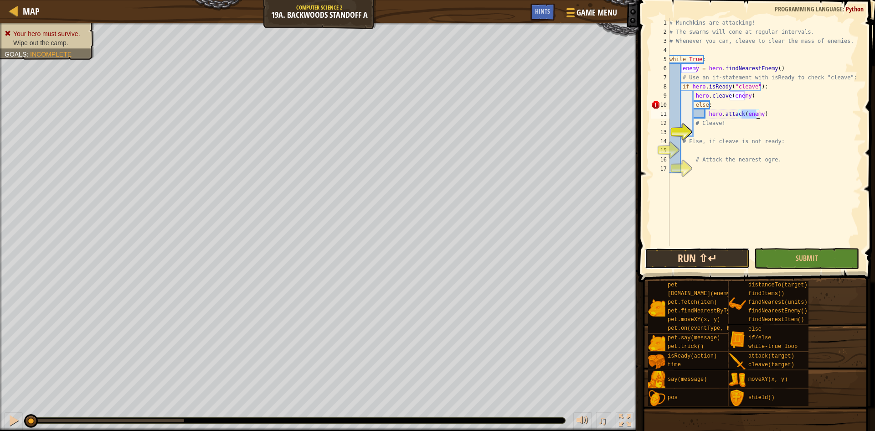
click at [667, 254] on button "Run ⇧↵" at bounding box center [697, 258] width 105 height 21
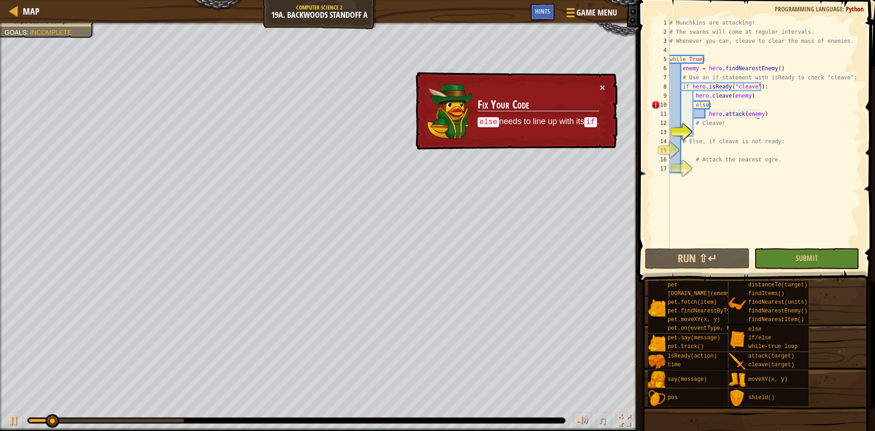
click at [720, 101] on div "# Munchkins are attacking! # The swarms will come at regular intervals. # Whene…" at bounding box center [765, 141] width 194 height 246
click at [692, 106] on div "# Munchkins are attacking! # The swarms will come at regular intervals. # Whene…" at bounding box center [765, 141] width 194 height 246
type textarea "else:"
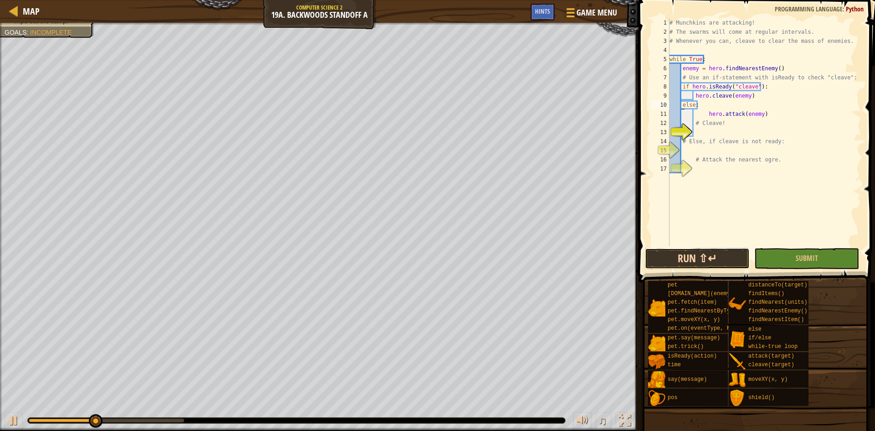
click at [718, 256] on button "Run ⇧↵" at bounding box center [697, 258] width 105 height 21
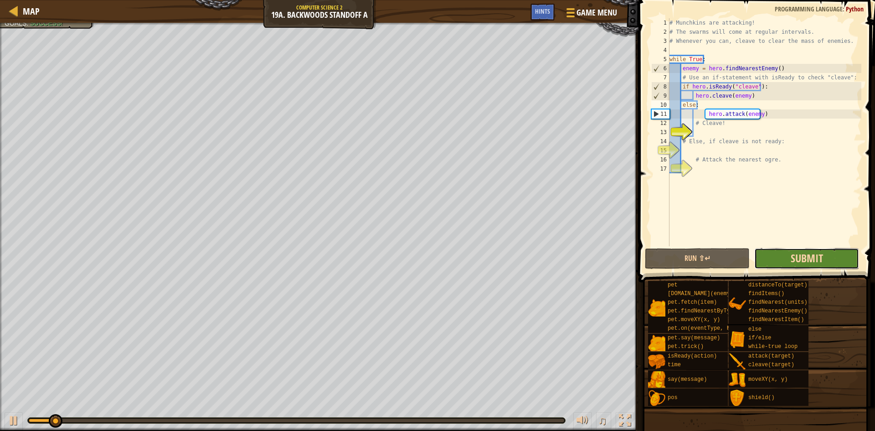
click at [813, 261] on span "Submit" at bounding box center [807, 258] width 32 height 15
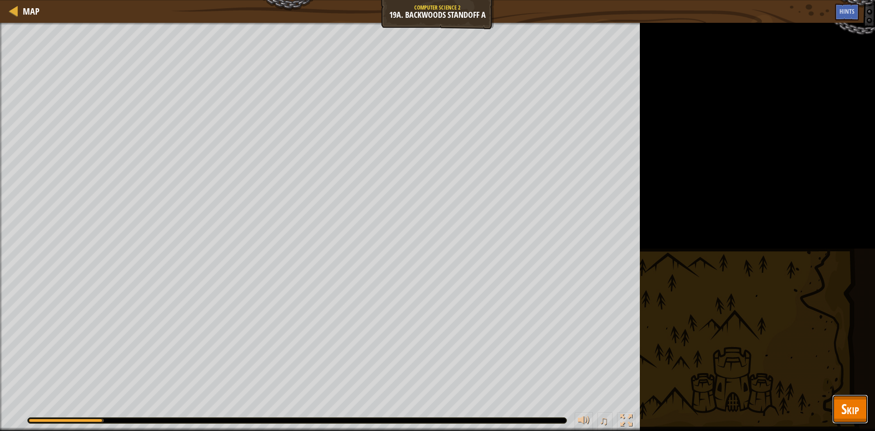
click at [858, 406] on span "Skip" at bounding box center [850, 408] width 18 height 19
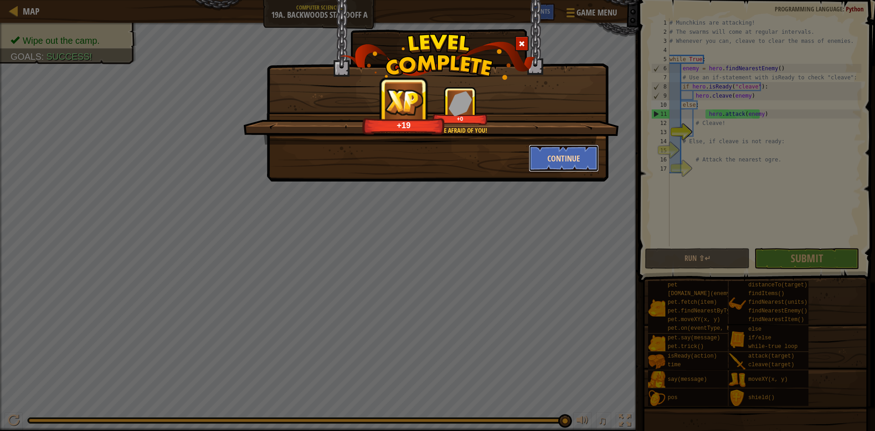
click at [576, 167] on button "Continue" at bounding box center [564, 157] width 71 height 27
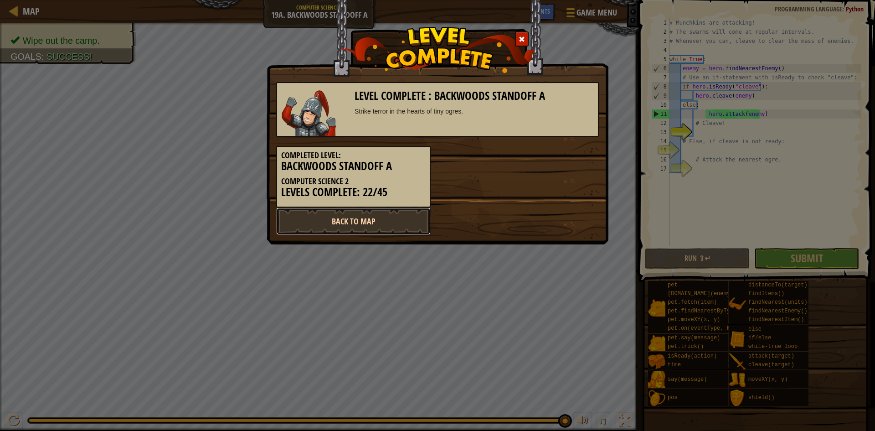
click at [401, 219] on link "Back to Map" at bounding box center [353, 220] width 154 height 27
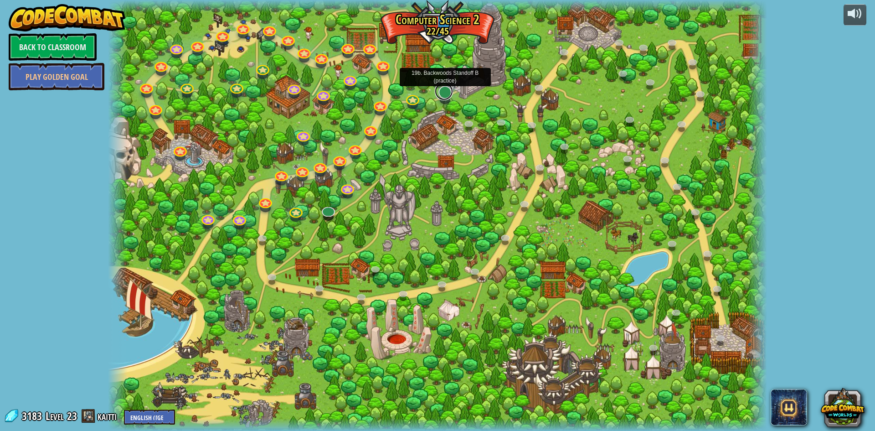
click at [448, 90] on link at bounding box center [444, 91] width 18 height 18
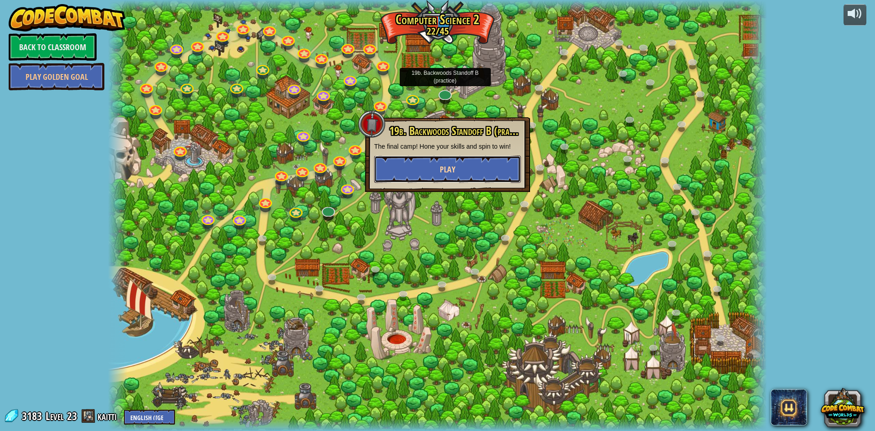
click at [450, 171] on span "Play" at bounding box center [447, 169] width 15 height 11
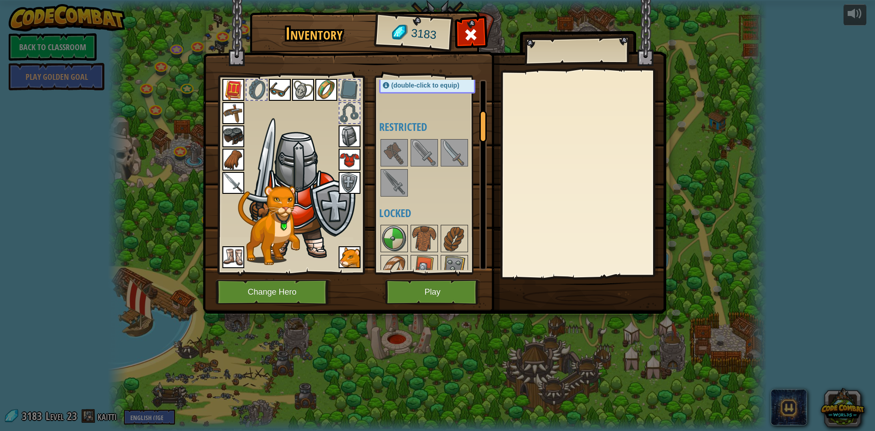
scroll to position [410, 0]
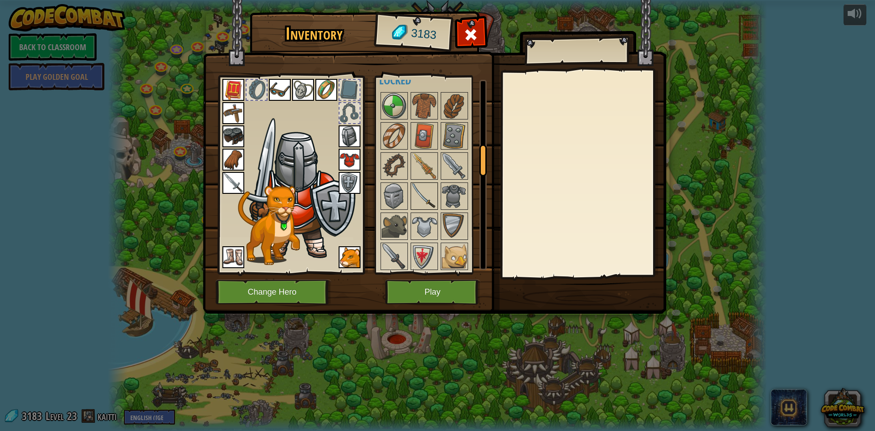
click at [430, 183] on div at bounding box center [424, 195] width 27 height 27
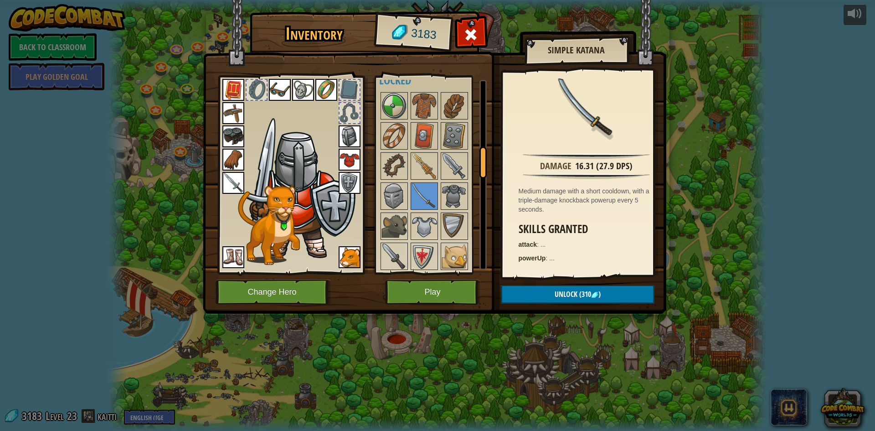
scroll to position [638, 0]
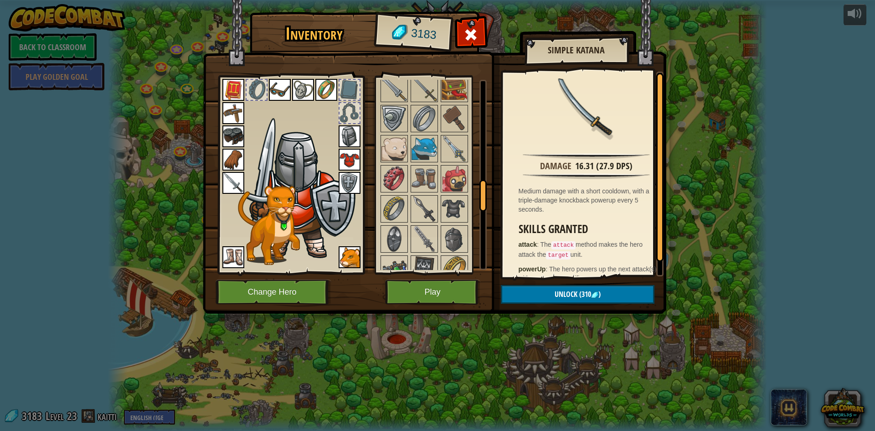
click at [439, 205] on div at bounding box center [436, 269] width 114 height 812
click at [431, 206] on img at bounding box center [425, 209] width 26 height 26
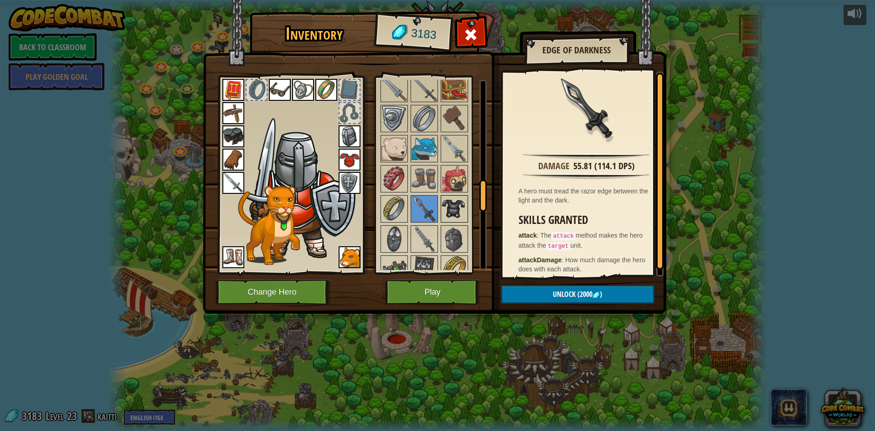
click at [453, 206] on img at bounding box center [455, 209] width 26 height 26
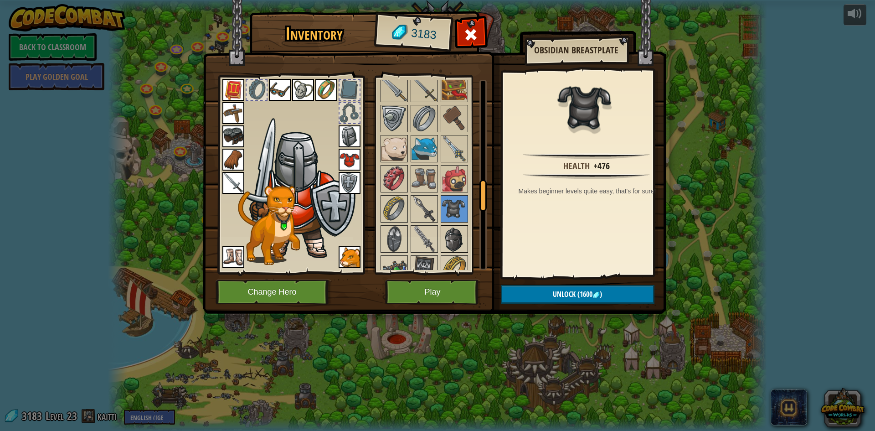
click at [449, 248] on img at bounding box center [455, 239] width 26 height 26
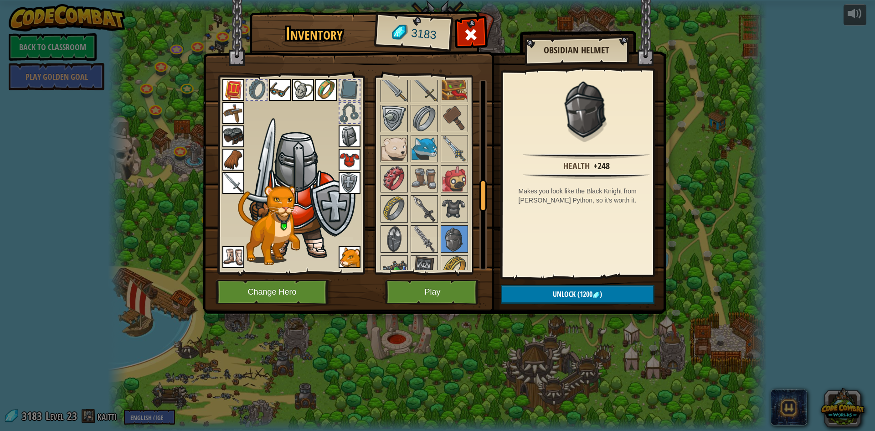
click at [348, 136] on img at bounding box center [350, 136] width 22 height 22
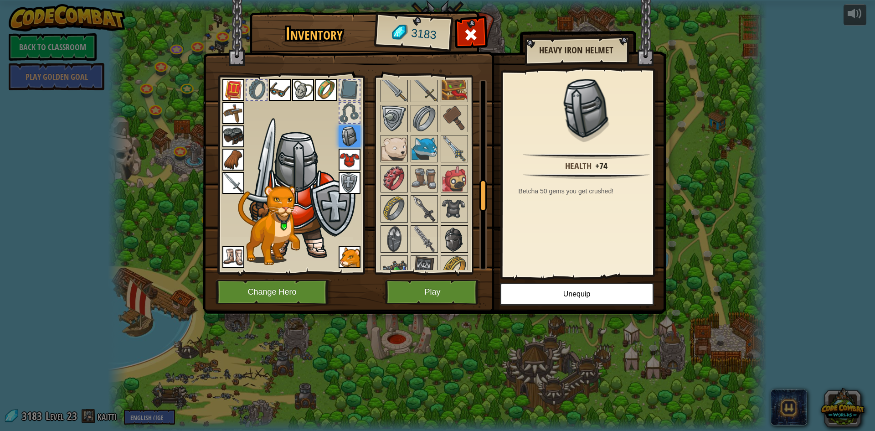
click at [459, 237] on img at bounding box center [455, 239] width 26 height 26
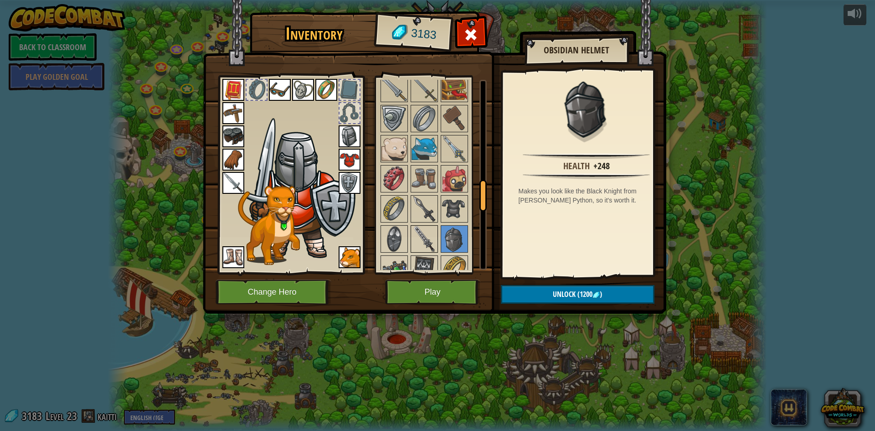
click at [429, 237] on img at bounding box center [425, 239] width 26 height 26
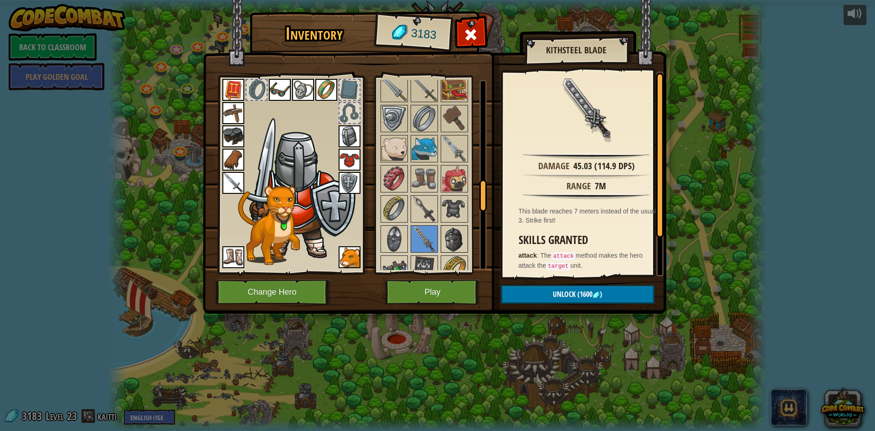
click at [446, 236] on img at bounding box center [455, 239] width 26 height 26
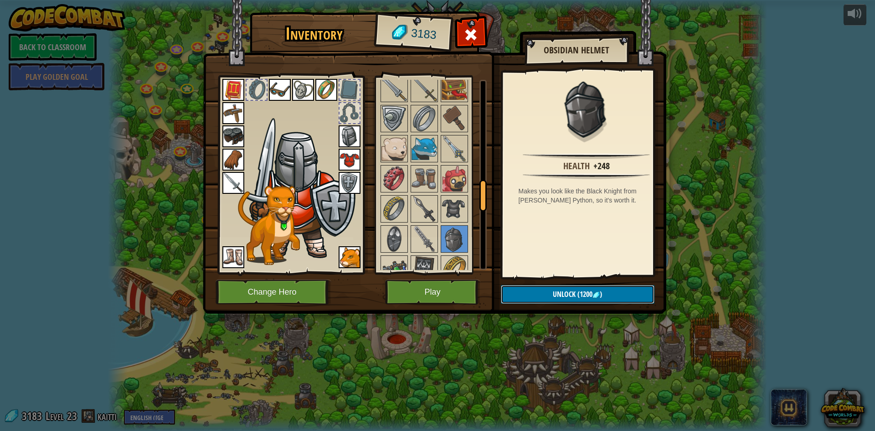
click at [533, 291] on button "Unlock (1200 )" at bounding box center [578, 294] width 154 height 19
click at [533, 291] on button "Confirm" at bounding box center [578, 294] width 154 height 19
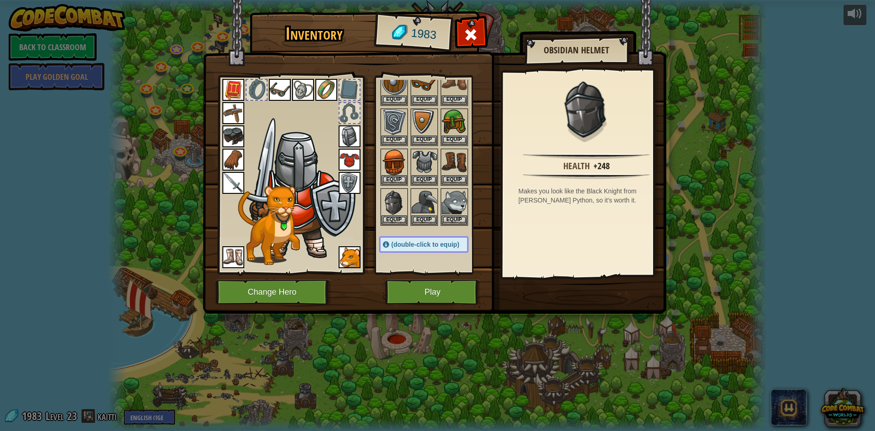
scroll to position [137, 0]
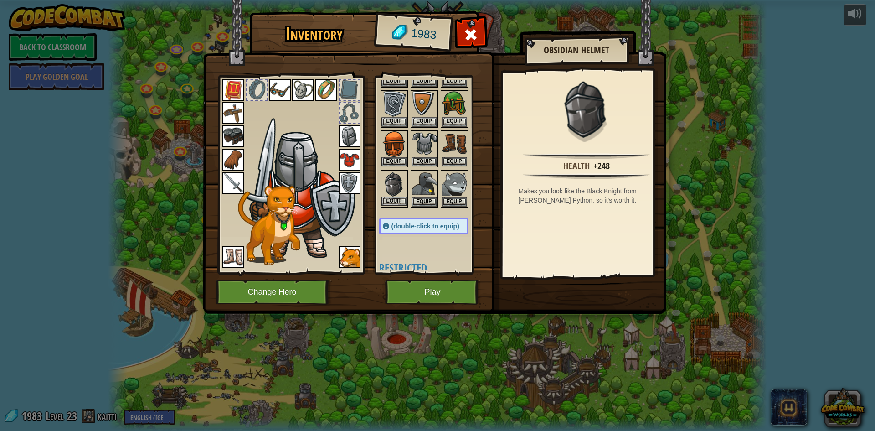
click at [391, 196] on img at bounding box center [394, 184] width 26 height 26
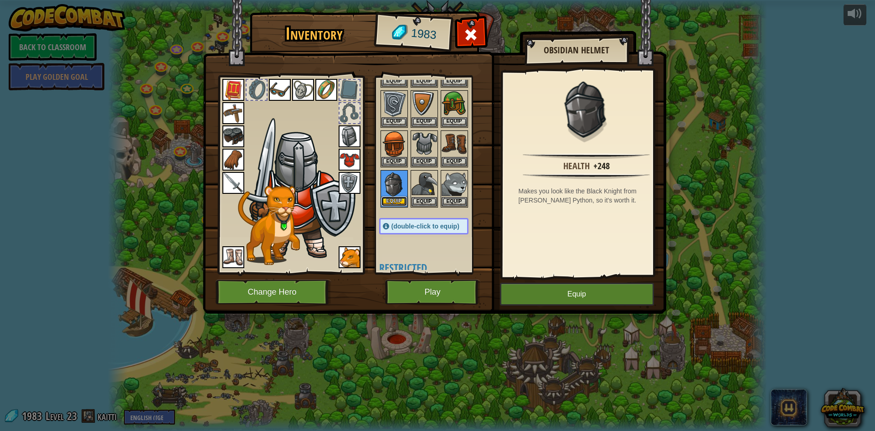
click at [395, 198] on button "Equip" at bounding box center [394, 201] width 26 height 10
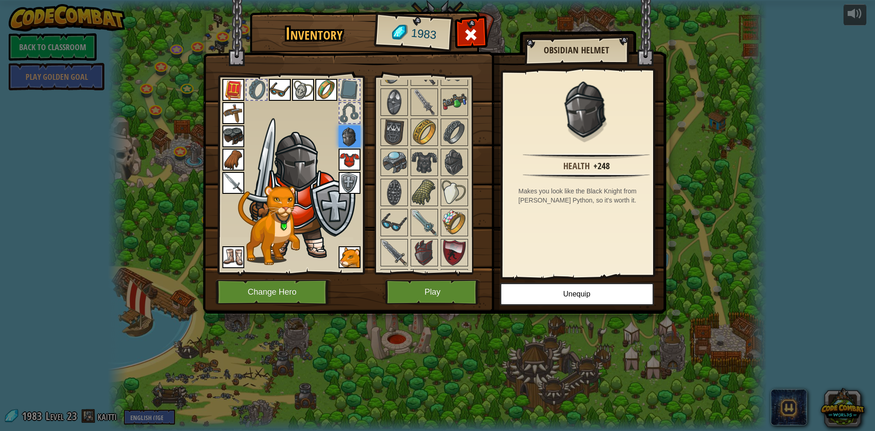
scroll to position [684, 0]
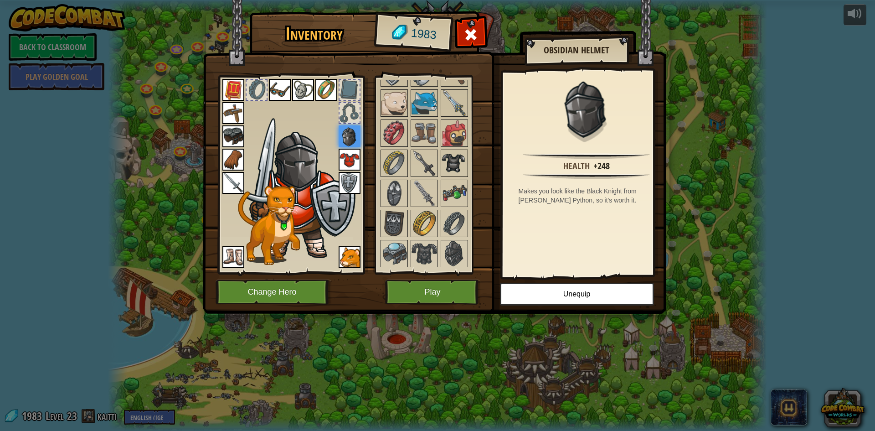
click at [446, 159] on img at bounding box center [455, 163] width 26 height 26
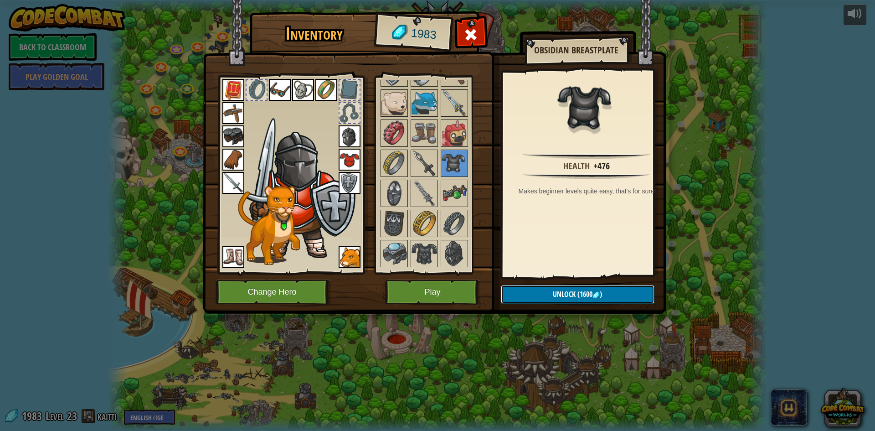
drag, startPoint x: 540, startPoint y: 290, endPoint x: 538, endPoint y: 286, distance: 5.1
click at [540, 289] on button "Unlock (1600 )" at bounding box center [578, 294] width 154 height 19
click at [538, 285] on button "Confirm" at bounding box center [578, 294] width 154 height 19
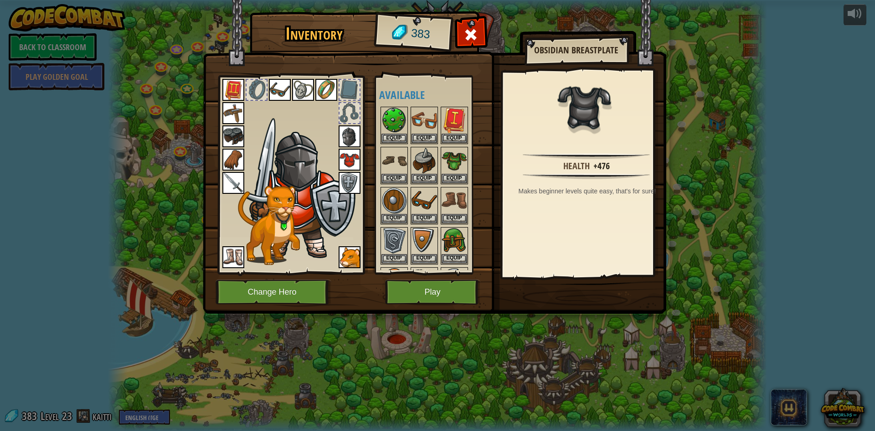
scroll to position [137, 0]
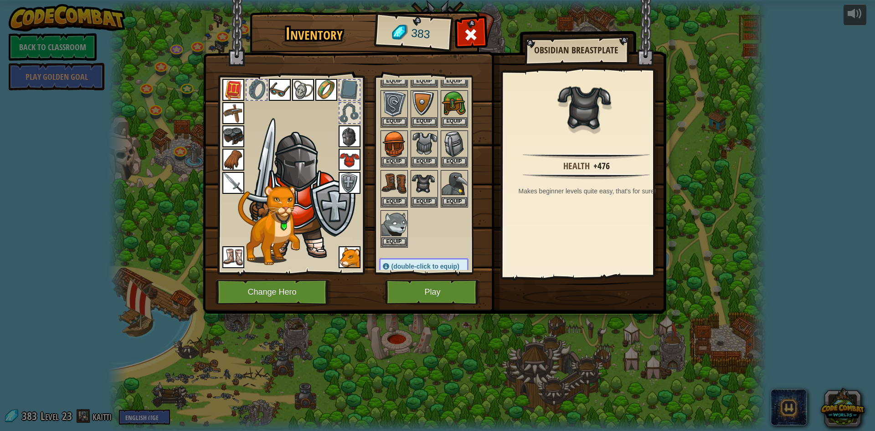
click at [350, 156] on img at bounding box center [350, 160] width 22 height 22
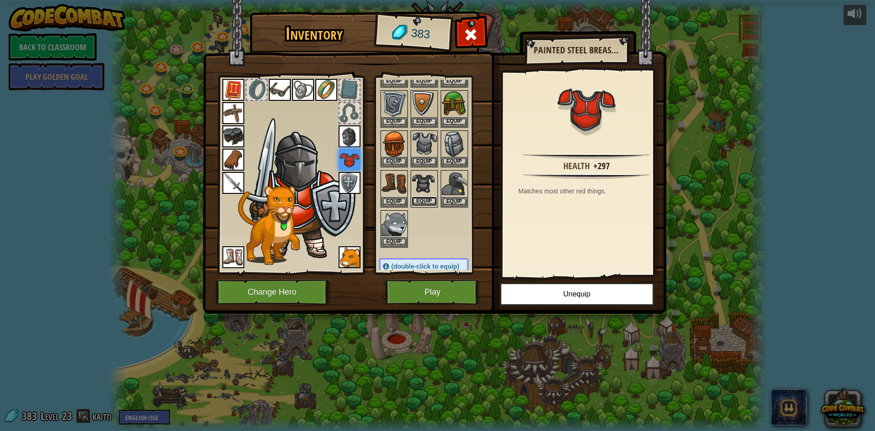
click at [423, 196] on button "Equip" at bounding box center [425, 201] width 26 height 10
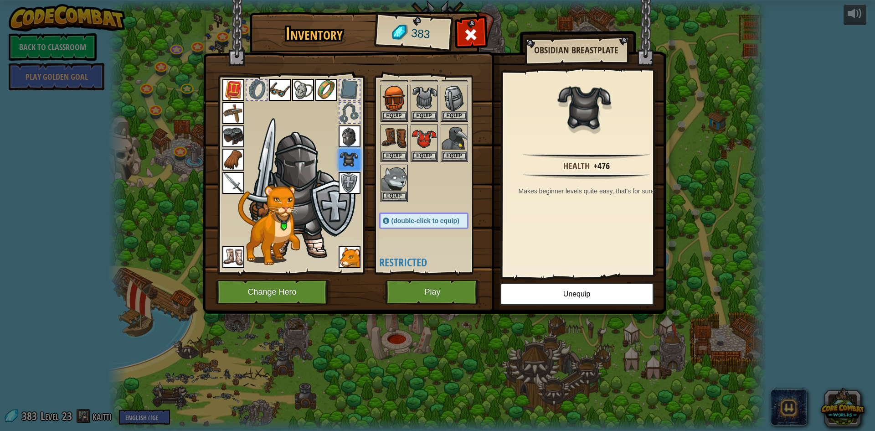
scroll to position [319, 0]
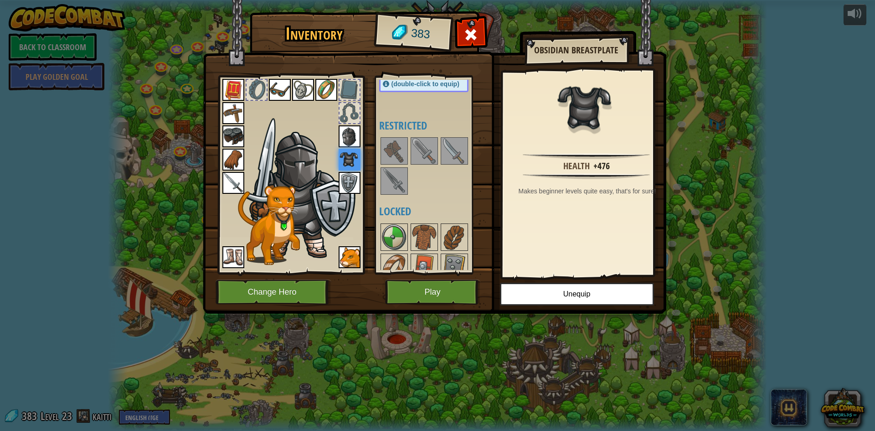
click at [399, 194] on img at bounding box center [394, 181] width 26 height 26
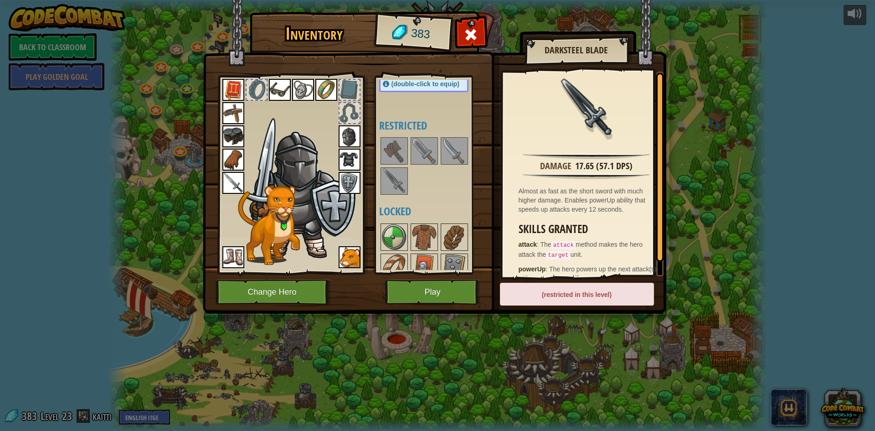
click at [239, 181] on img at bounding box center [233, 183] width 22 height 22
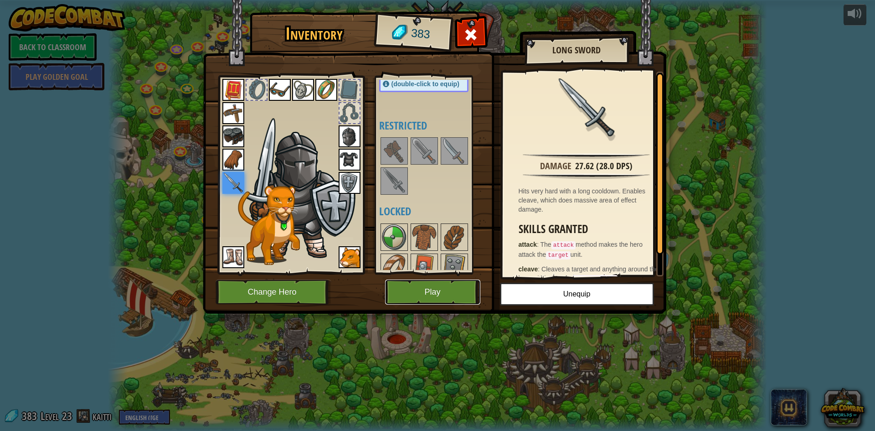
click at [455, 283] on button "Play" at bounding box center [432, 291] width 95 height 25
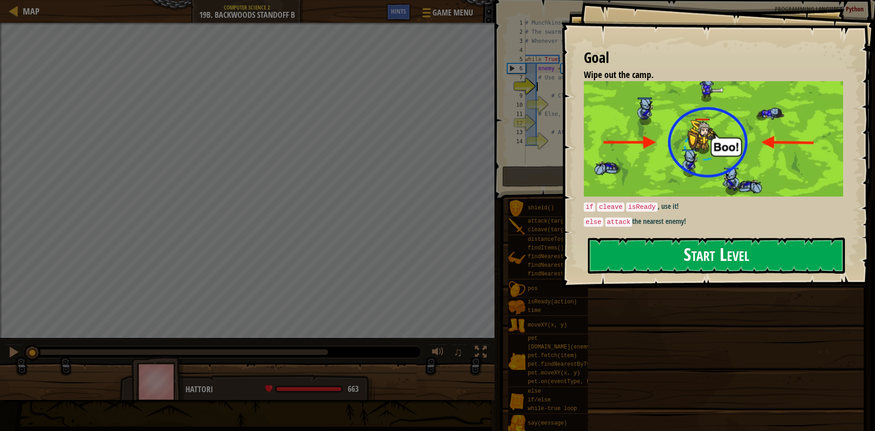
click at [671, 265] on button "Start Level" at bounding box center [716, 255] width 257 height 36
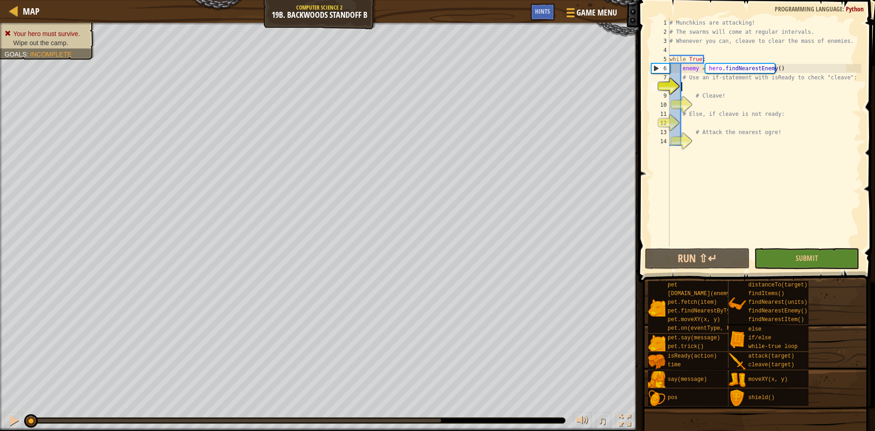
type textarea "u"
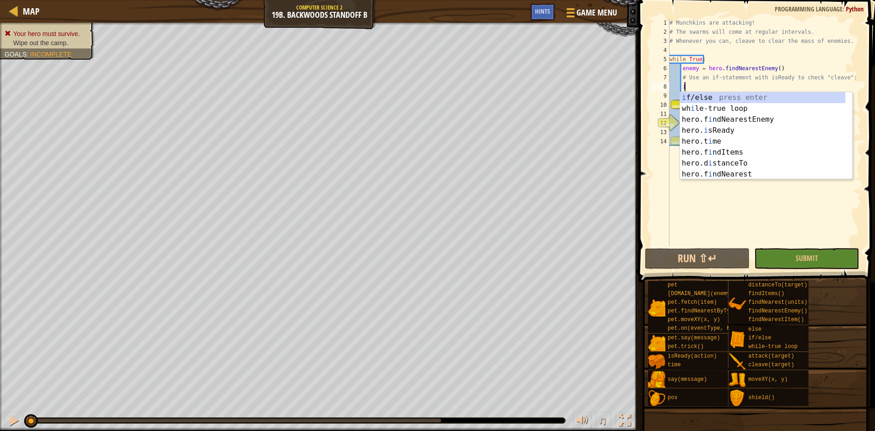
scroll to position [4, 1]
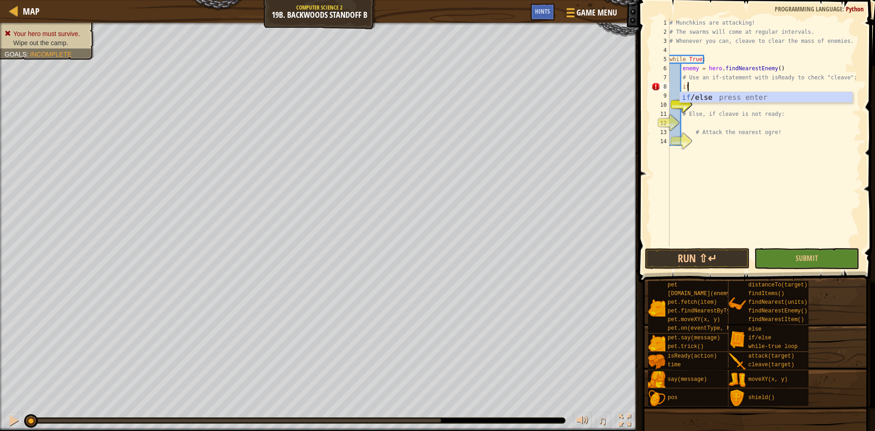
type textarea "i"
type textarea "r"
type textarea "i"
type textarea "o"
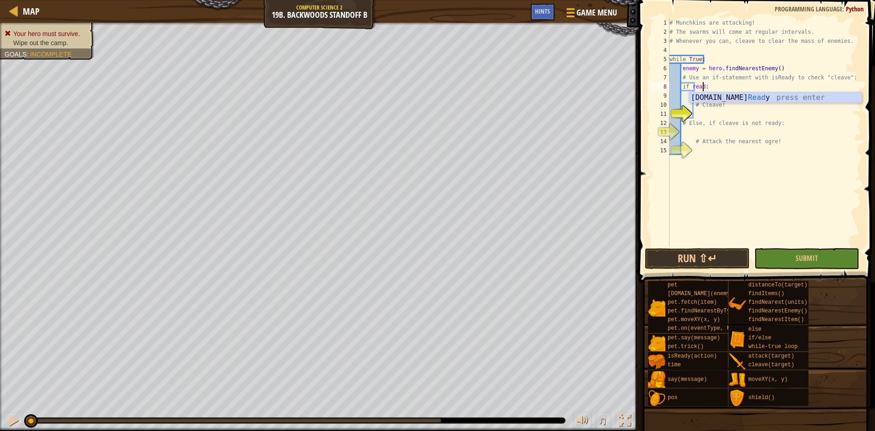
type textarea "if hero.isReady("cleave"):"
click at [733, 97] on div "# Munchkins are attacking! # The swarms will come at regular intervals. # Whene…" at bounding box center [765, 141] width 194 height 246
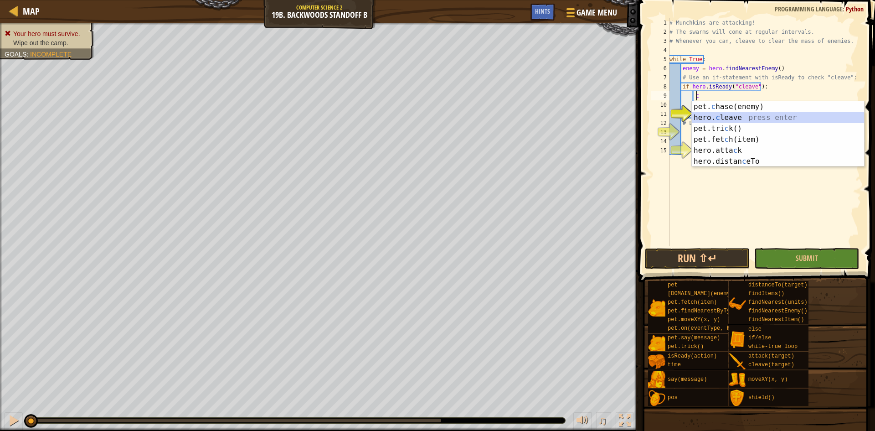
click at [731, 118] on div "pet. c hase(enemy) press enter hero. c leave press enter pet.tri c k() press en…" at bounding box center [778, 144] width 172 height 87
type textarea "hero.cleave(enemy)"
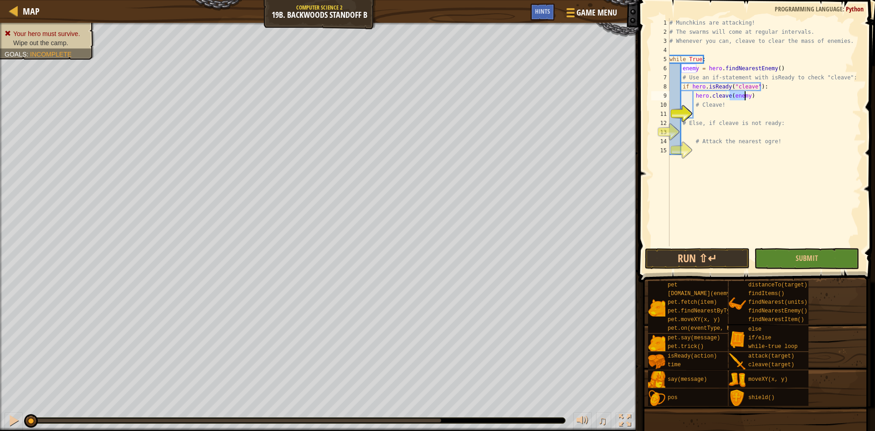
click at [775, 99] on div "# Munchkins are attacking! # The swarms will come at regular intervals. # Whene…" at bounding box center [765, 141] width 194 height 246
click at [770, 113] on div "# Munchkins are attacking! # The swarms will come at regular intervals. # Whene…" at bounding box center [765, 141] width 194 height 246
click at [751, 131] on div "# Munchkins are attacking! # The swarms will come at regular intervals. # Whene…" at bounding box center [765, 141] width 194 height 246
drag, startPoint x: 785, startPoint y: 126, endPoint x: 686, endPoint y: 124, distance: 98.9
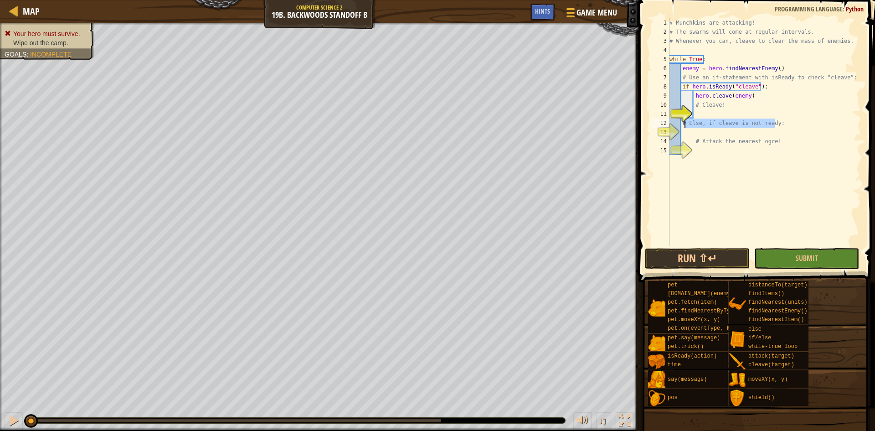
click at [686, 124] on div "# Munchkins are attacking! # The swarms will come at regular intervals. # Whene…" at bounding box center [765, 141] width 194 height 246
type textarea "#"
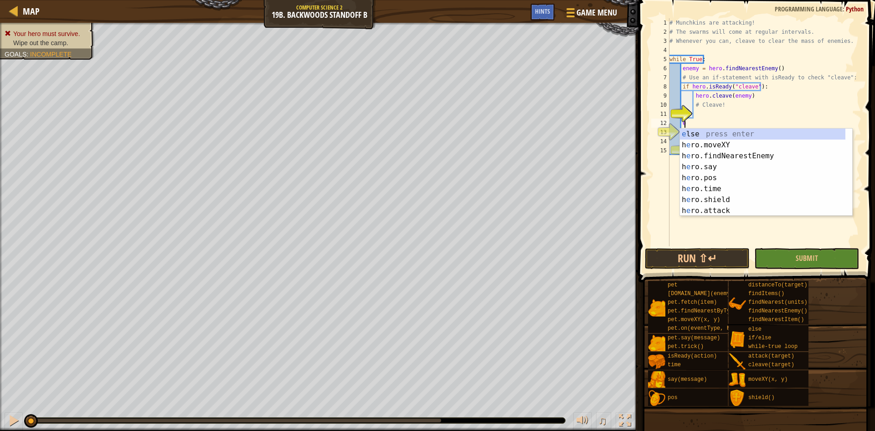
type textarea "el"
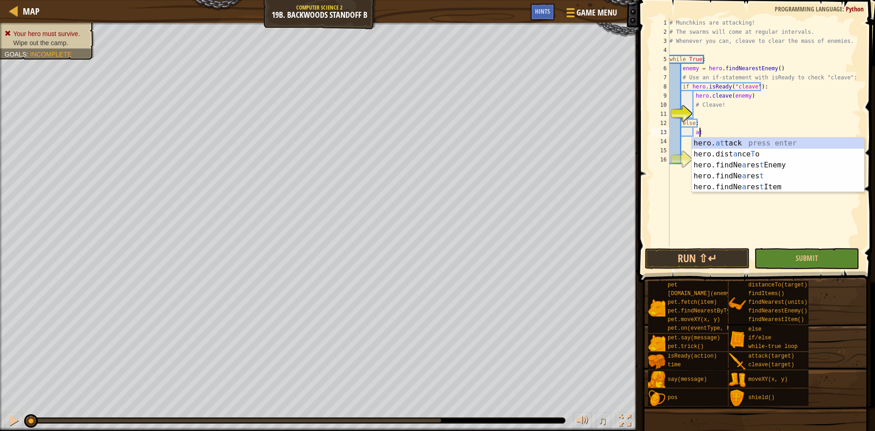
scroll to position [4, 2]
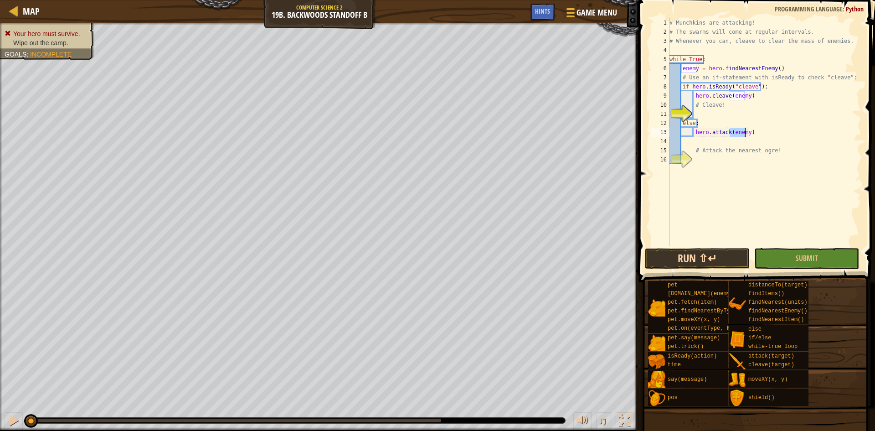
type textarea "hero.attack(enemy)"
click at [694, 263] on button "Run ⇧↵" at bounding box center [697, 258] width 105 height 21
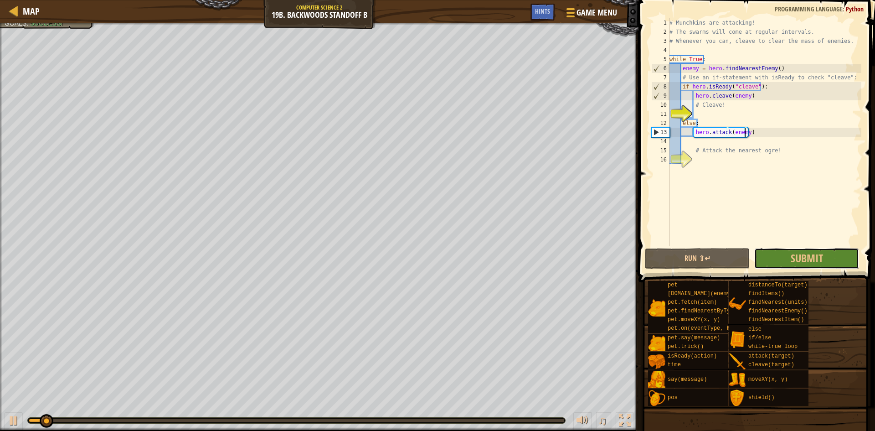
click at [767, 251] on button "Submit" at bounding box center [806, 258] width 105 height 21
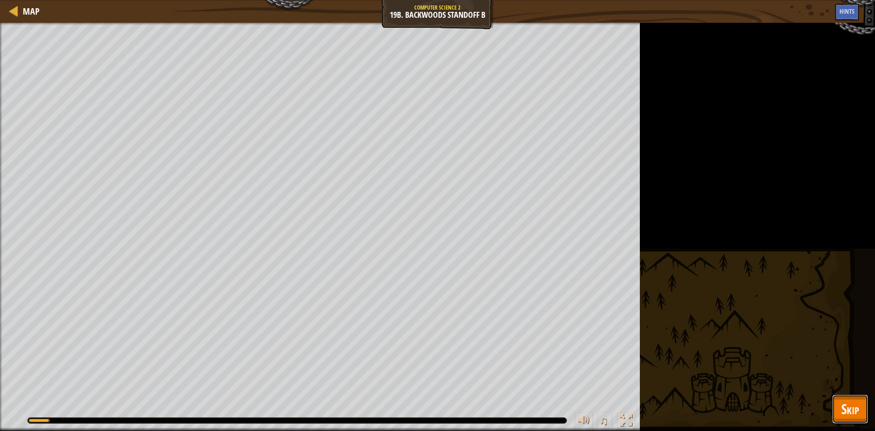
click at [844, 398] on button "Skip" at bounding box center [850, 408] width 36 height 29
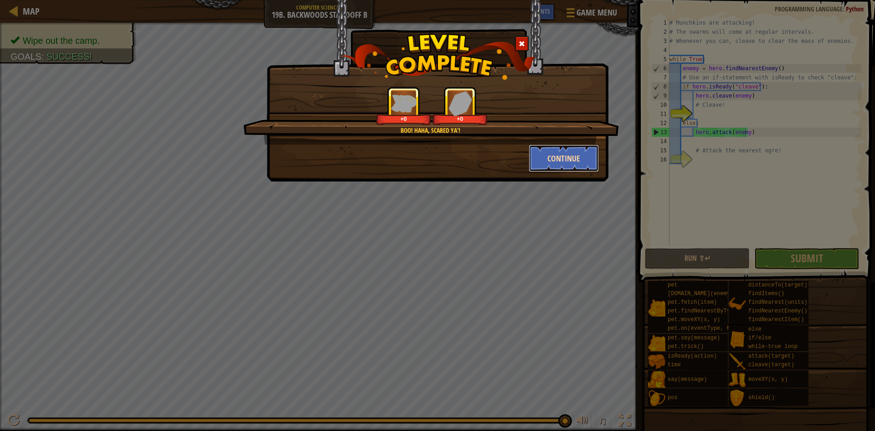
click at [535, 160] on button "Continue" at bounding box center [564, 157] width 71 height 27
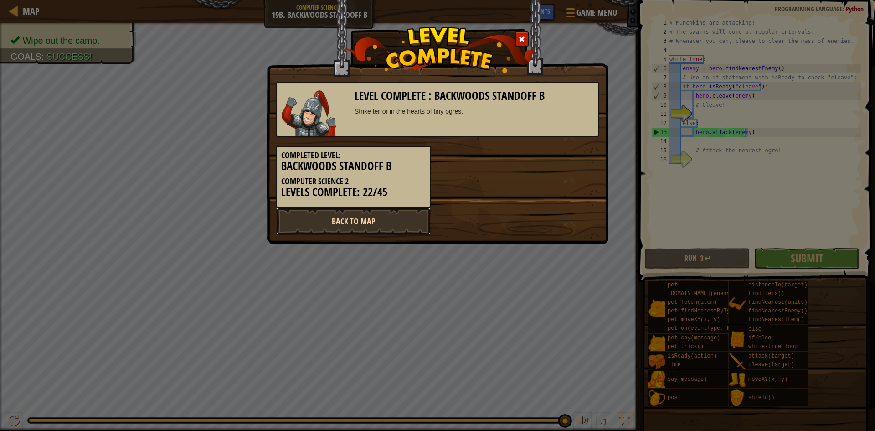
click at [417, 226] on link "Back to Map" at bounding box center [353, 220] width 154 height 27
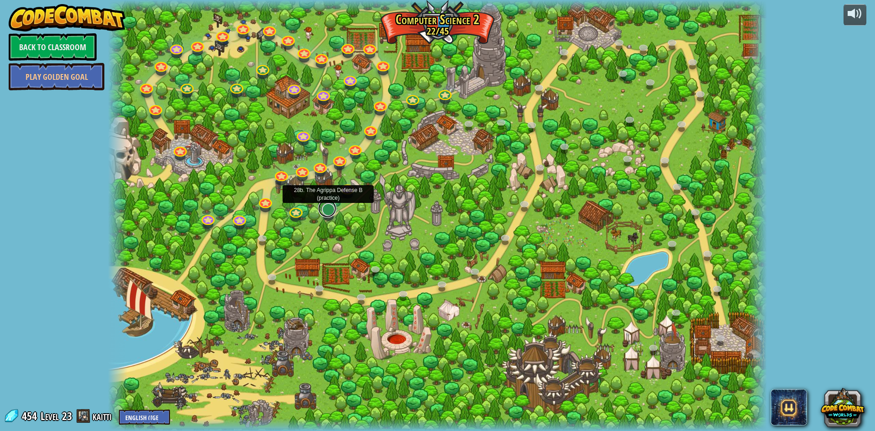
click at [325, 212] on link at bounding box center [327, 208] width 18 height 18
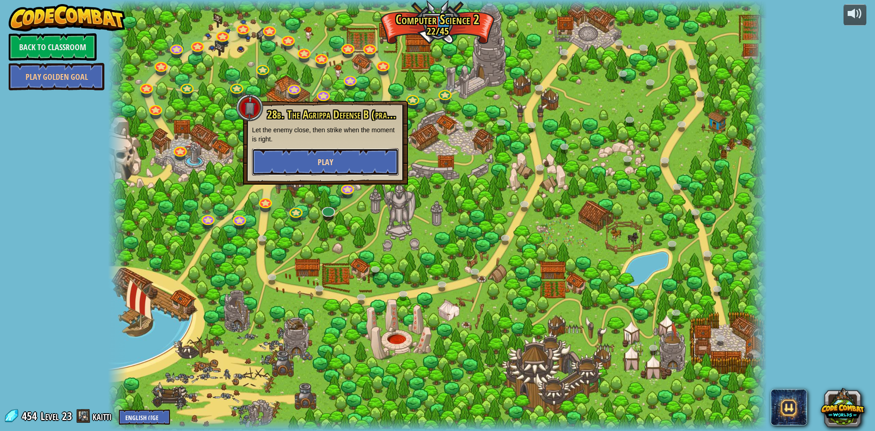
click at [360, 175] on button "Play" at bounding box center [325, 161] width 147 height 27
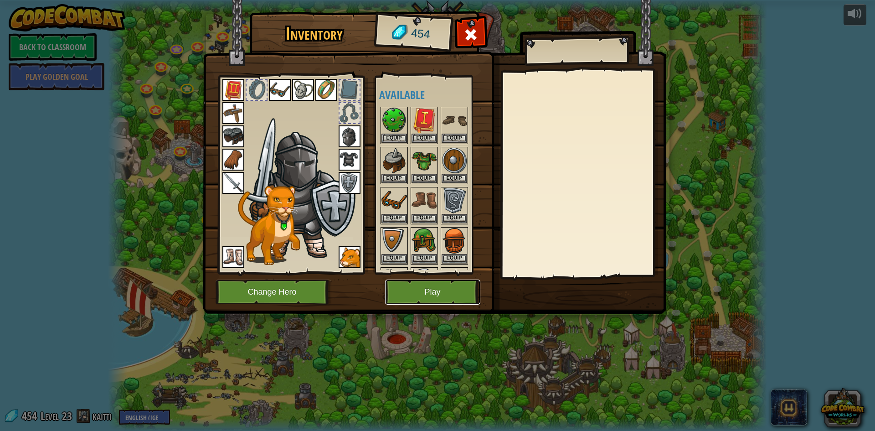
click at [411, 290] on button "Play" at bounding box center [432, 291] width 95 height 25
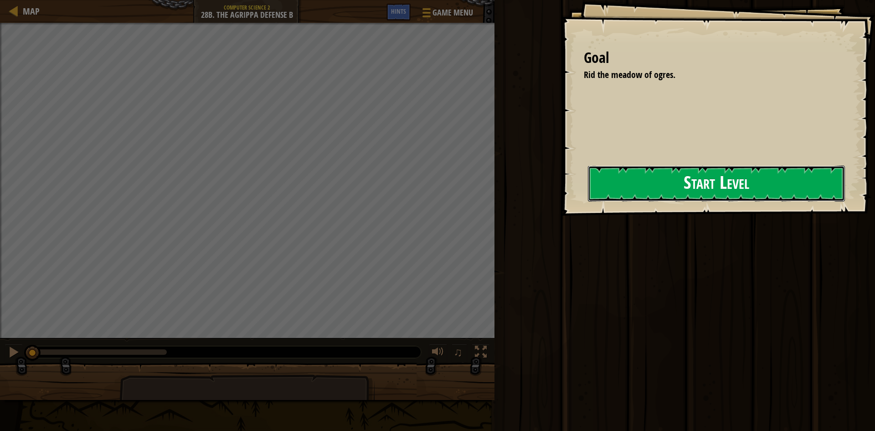
click at [605, 180] on button "Start Level" at bounding box center [716, 183] width 257 height 36
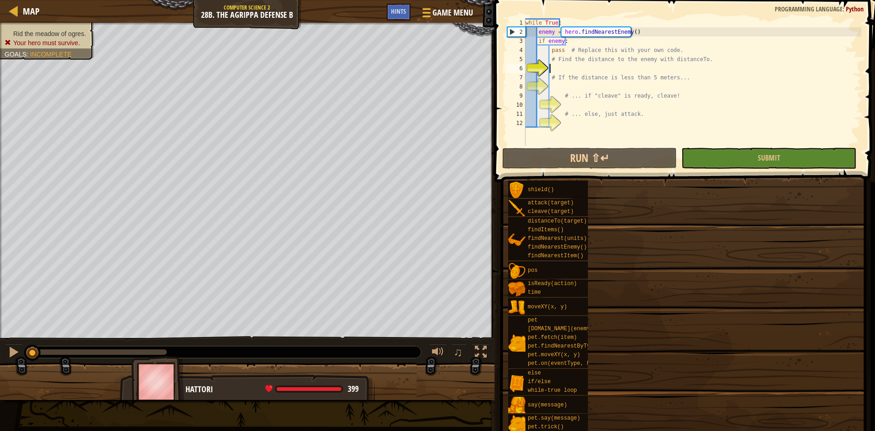
click at [607, 180] on div "Goal Rid the meadow of ogres. Start Level Error loading from server. Try refres…" at bounding box center [437, 215] width 875 height 431
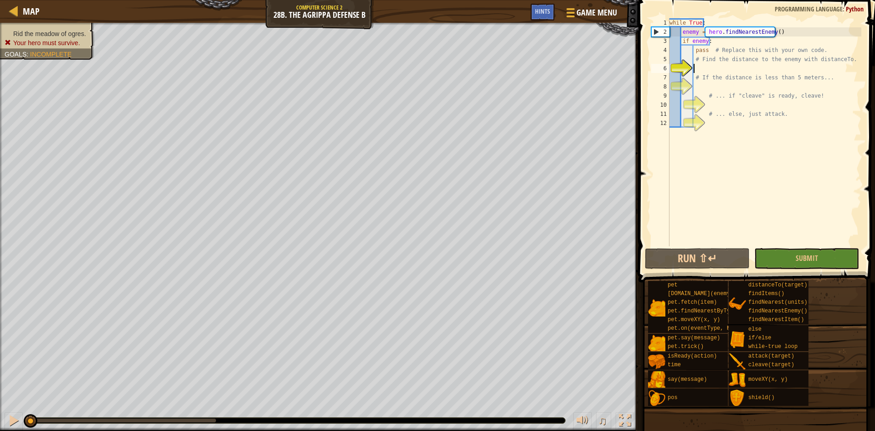
scroll to position [4, 2]
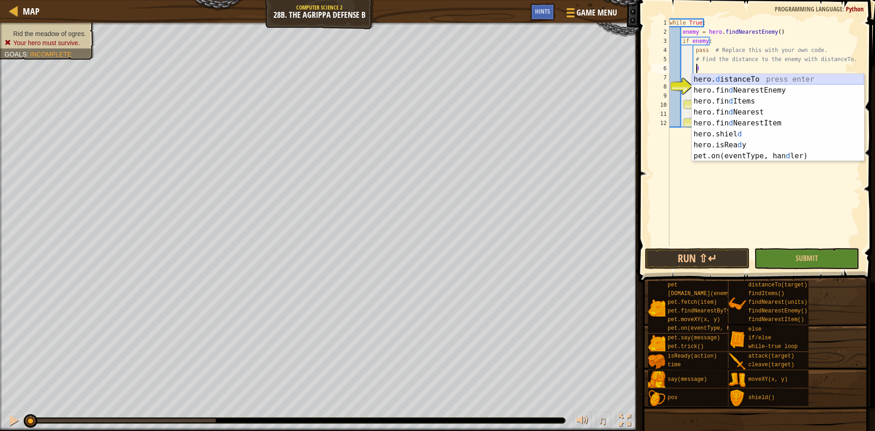
click at [728, 80] on div "hero. d istanceTo press enter hero.fin d NearestEnemy press enter hero.fin d It…" at bounding box center [778, 128] width 172 height 109
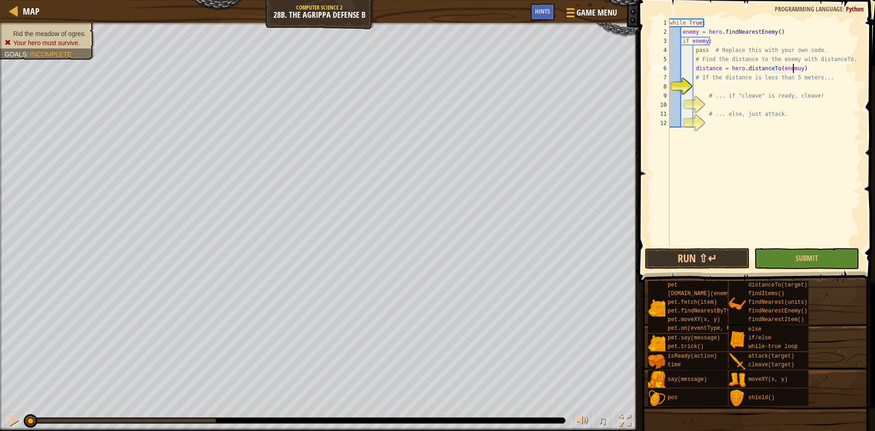
scroll to position [4, 10]
type textarea "distance = hero.distanceTo(enemy)"
click at [823, 68] on div "while True : enemy = hero . findNearestEnemy ( ) if enemy : pass # Replace this…" at bounding box center [765, 141] width 194 height 246
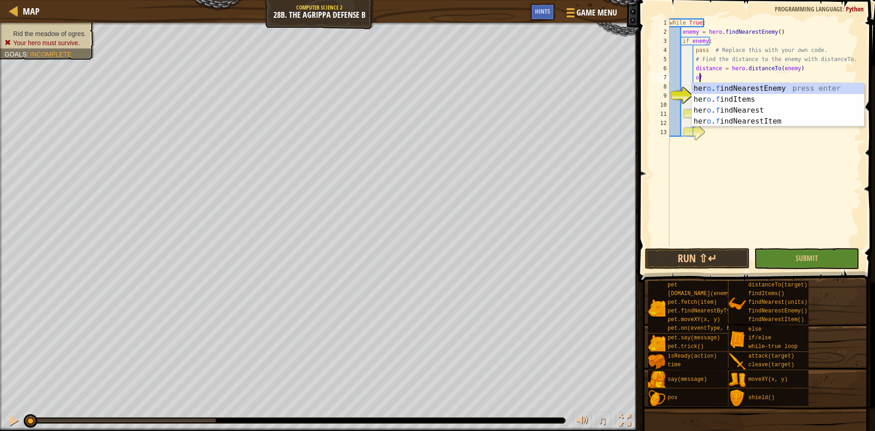
type textarea "o"
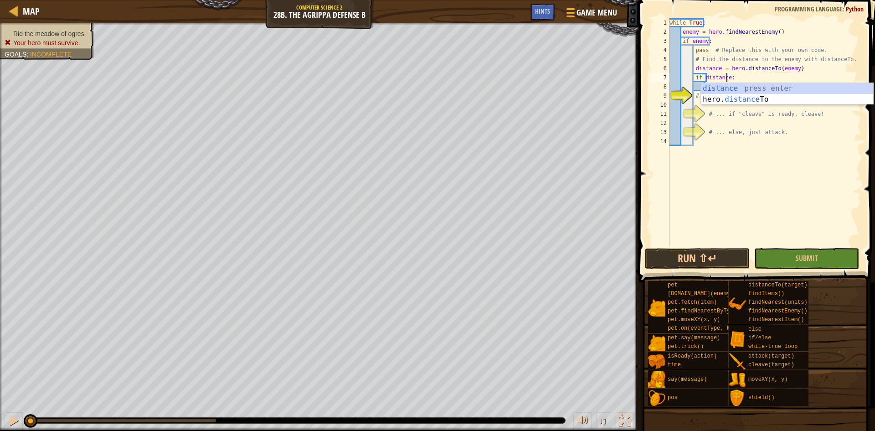
scroll to position [4, 5]
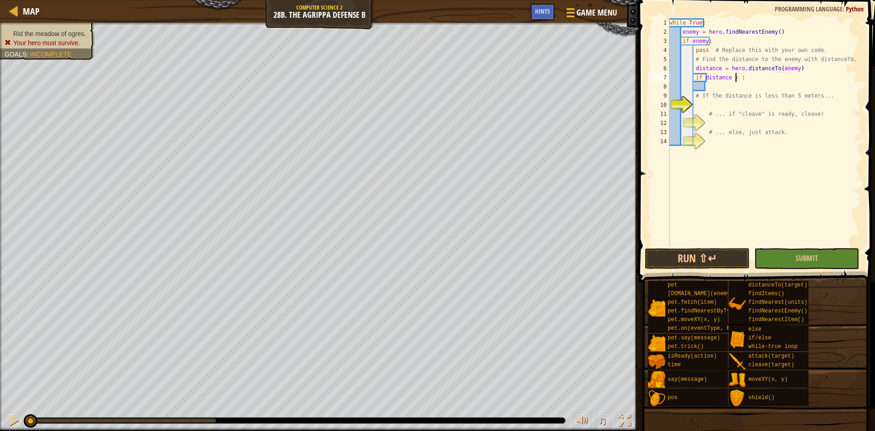
type textarea "if distance < 5:"
click at [726, 87] on div "while True : enemy = hero . findNearestEnemy ( ) if enemy : pass # Replace this…" at bounding box center [765, 141] width 194 height 246
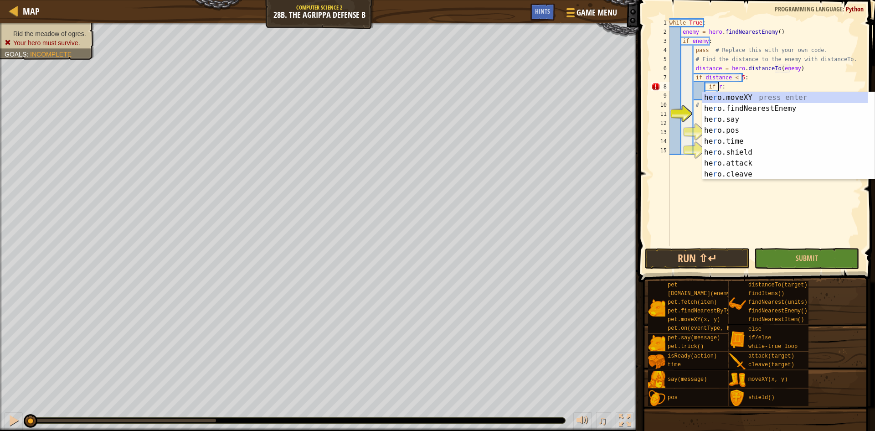
scroll to position [4, 4]
type textarea "if hero.isReady("cleave"):"
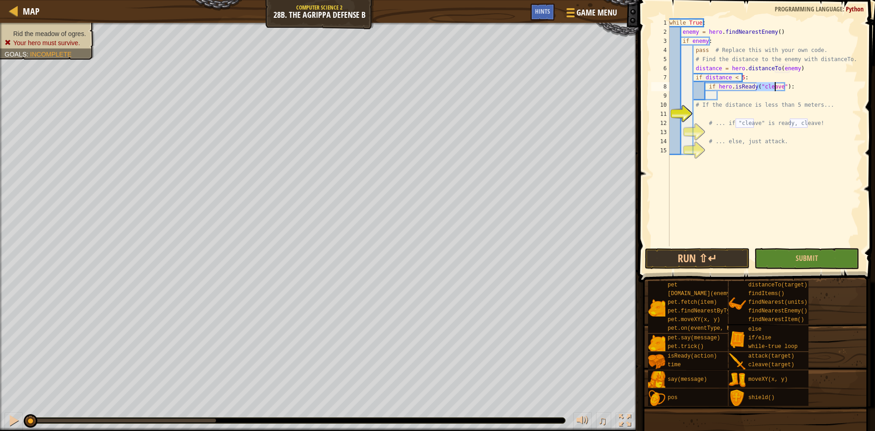
click at [720, 98] on div "while True : enemy = hero . findNearestEnemy ( ) if enemy : pass # Replace this…" at bounding box center [765, 141] width 194 height 246
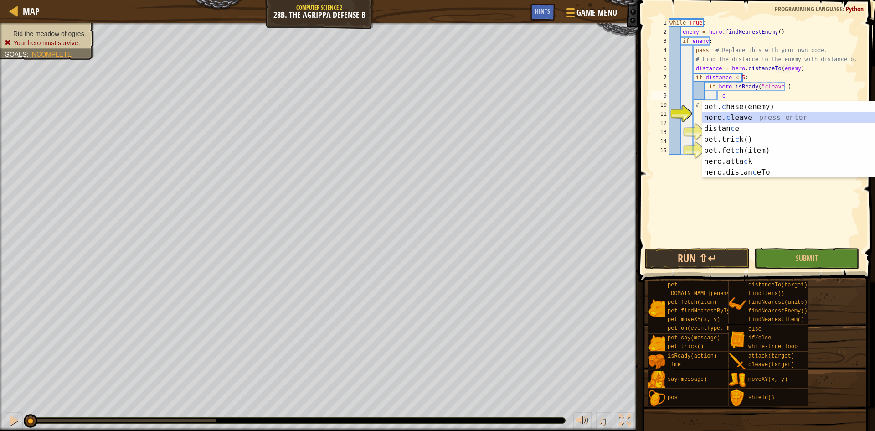
click at [721, 113] on div "pet. c hase(enemy) press enter hero. c leave press enter distan c e press enter…" at bounding box center [788, 150] width 172 height 98
type textarea "hero.cleave(enemy)"
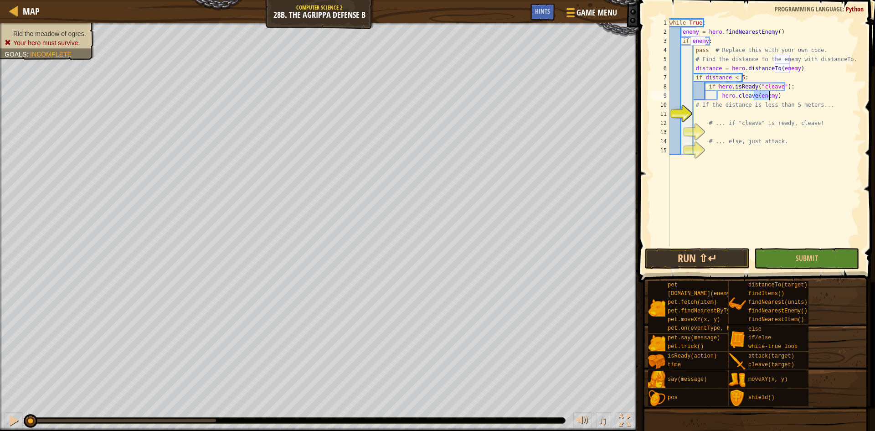
click at [749, 112] on div "while True : enemy = hero . findNearestEnemy ( ) if enemy : pass # Replace this…" at bounding box center [765, 141] width 194 height 246
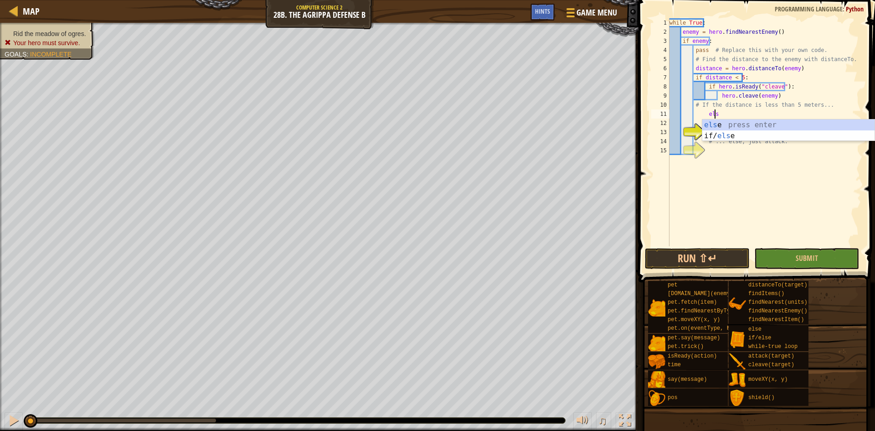
type textarea "else"
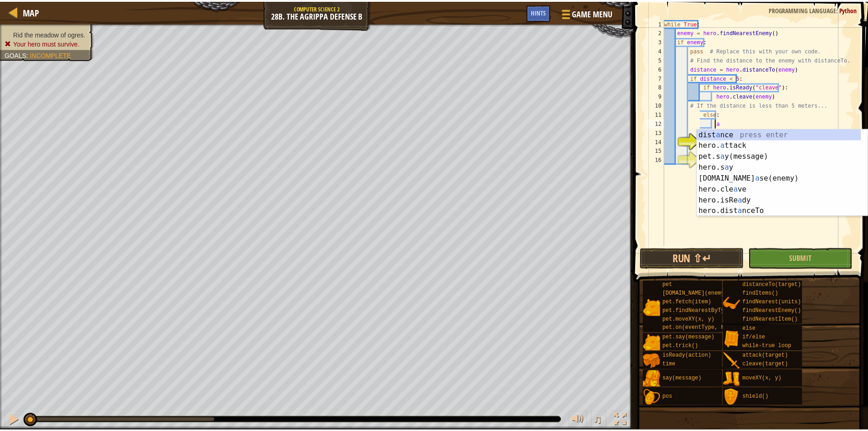
scroll to position [4, 4]
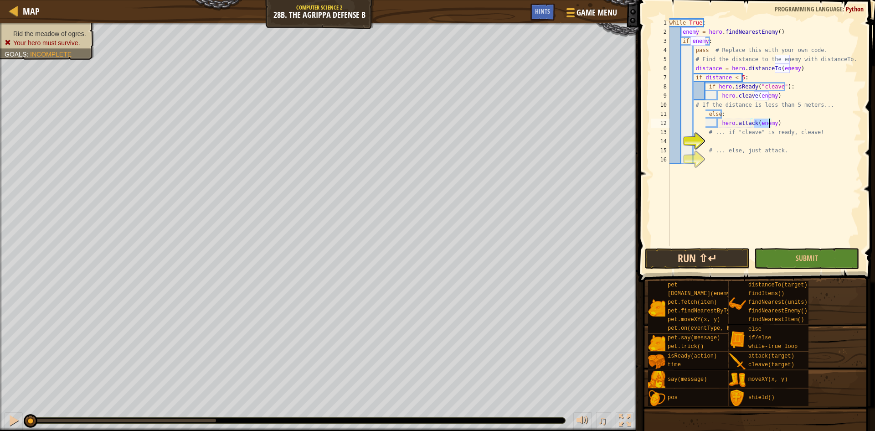
type textarea "hero.attack(enemy)"
click at [724, 257] on button "Run ⇧↵" at bounding box center [697, 258] width 105 height 21
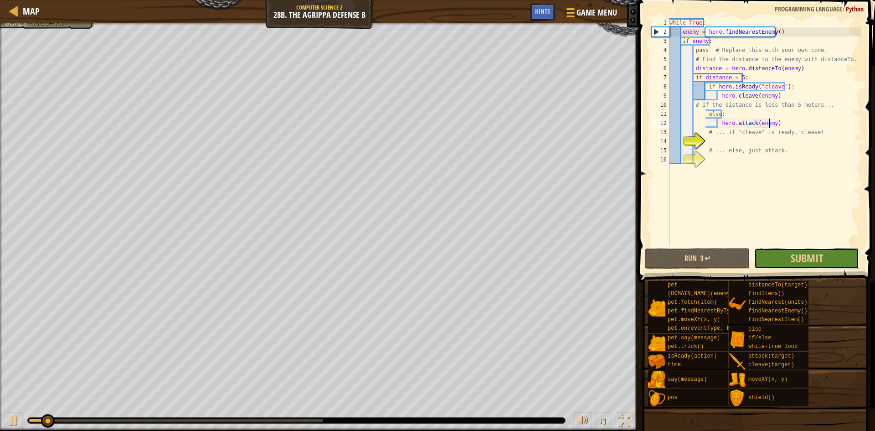
click at [780, 254] on button "Submit" at bounding box center [806, 258] width 105 height 21
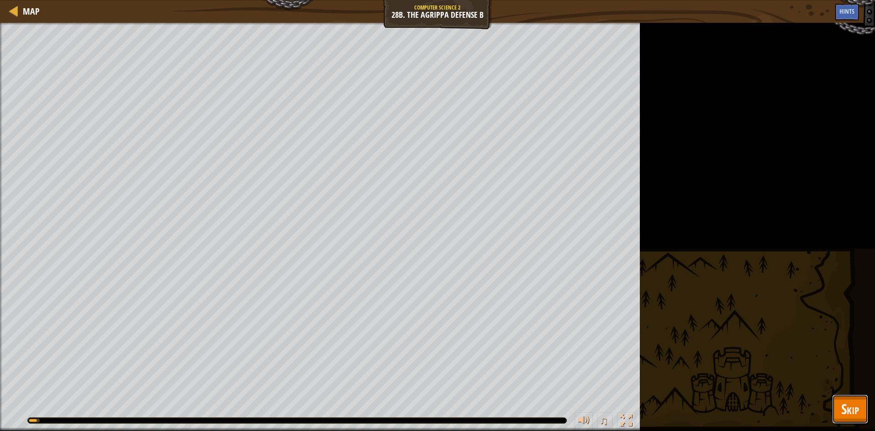
click at [859, 402] on button "Skip" at bounding box center [850, 408] width 36 height 29
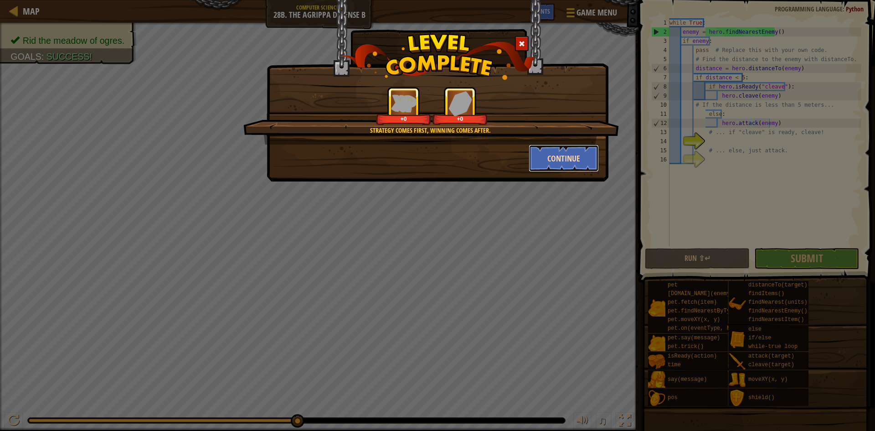
click at [562, 165] on button "Continue" at bounding box center [564, 157] width 71 height 27
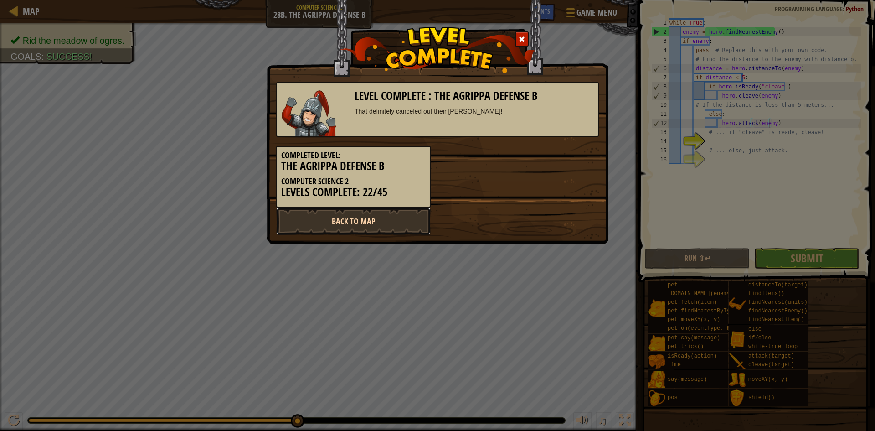
click at [392, 222] on link "Back to Map" at bounding box center [353, 220] width 154 height 27
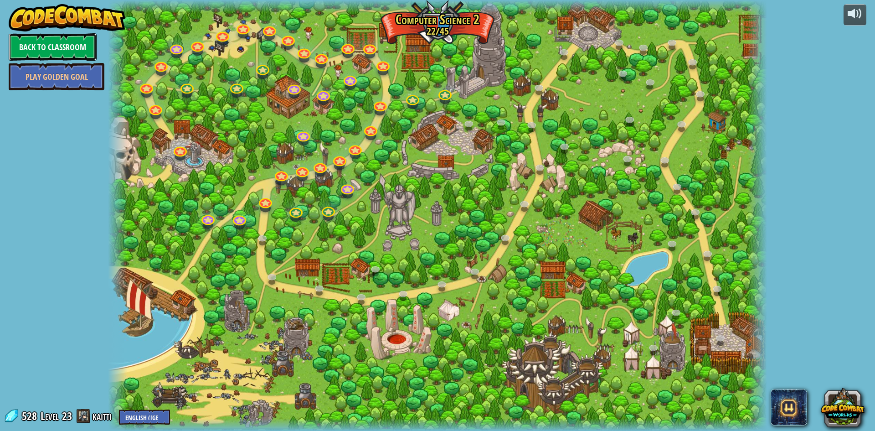
click at [67, 51] on link "Back to Classroom" at bounding box center [53, 46] width 88 height 27
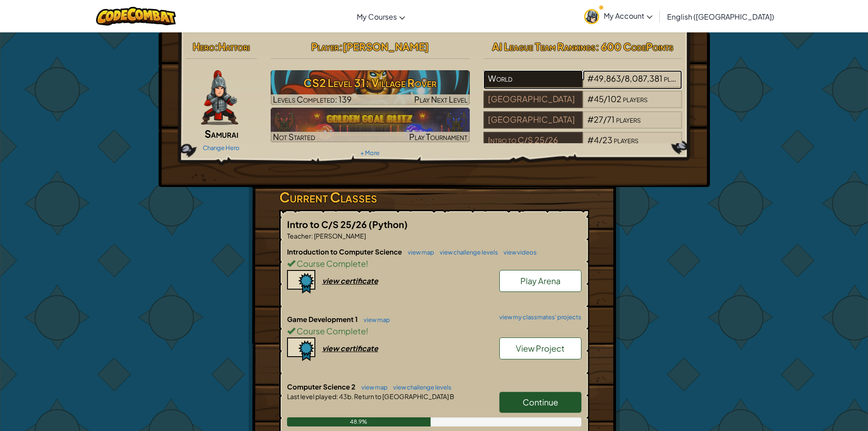
click at [534, 78] on div "World" at bounding box center [533, 78] width 99 height 17
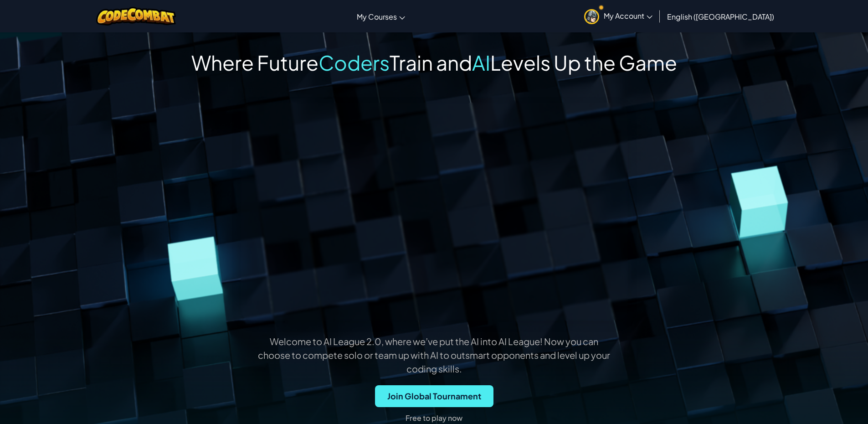
scroll to position [46, 0]
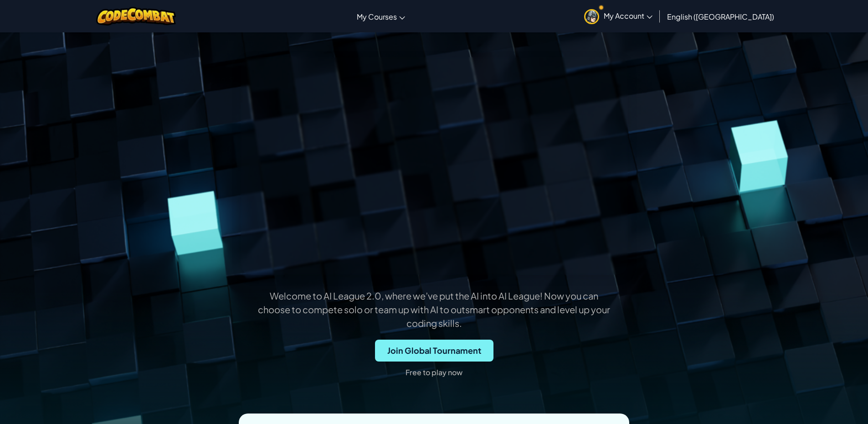
click at [442, 342] on span "Join Global Tournament" at bounding box center [434, 350] width 118 height 22
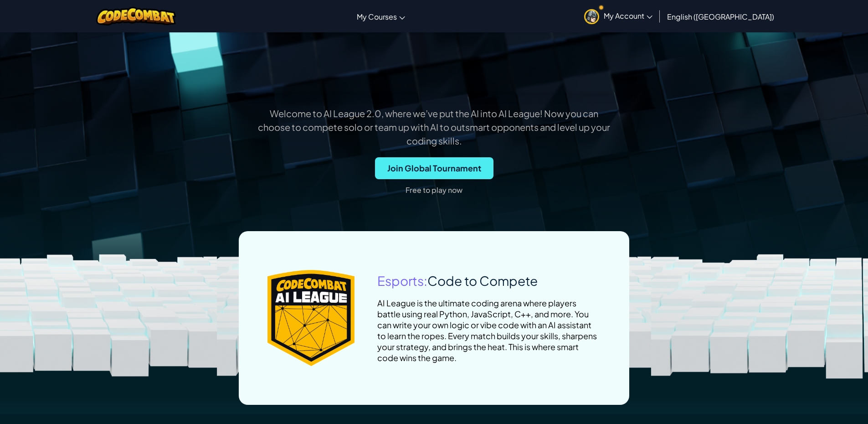
scroll to position [365, 0]
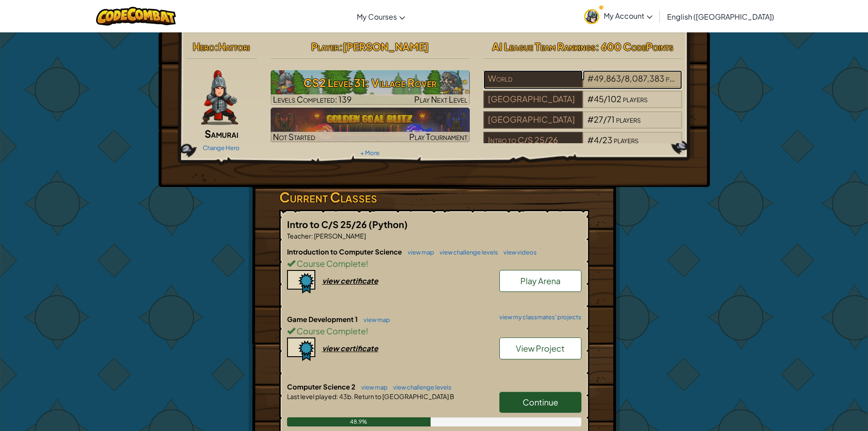
click at [626, 81] on span "8,087,383" at bounding box center [645, 78] width 40 height 10
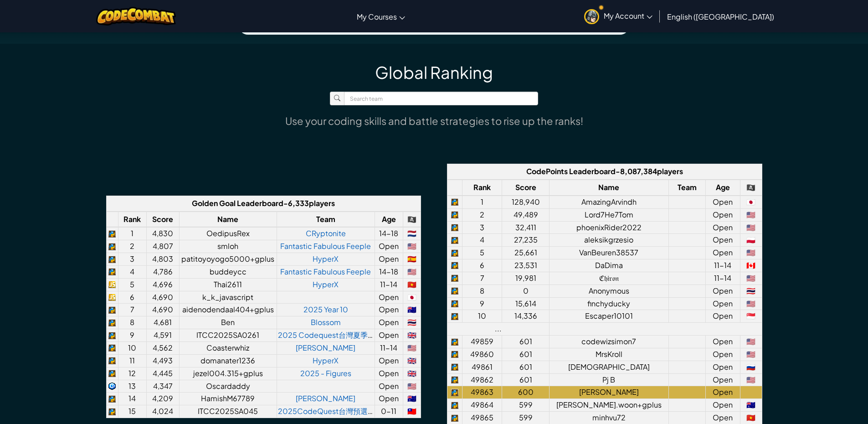
scroll to position [592, 0]
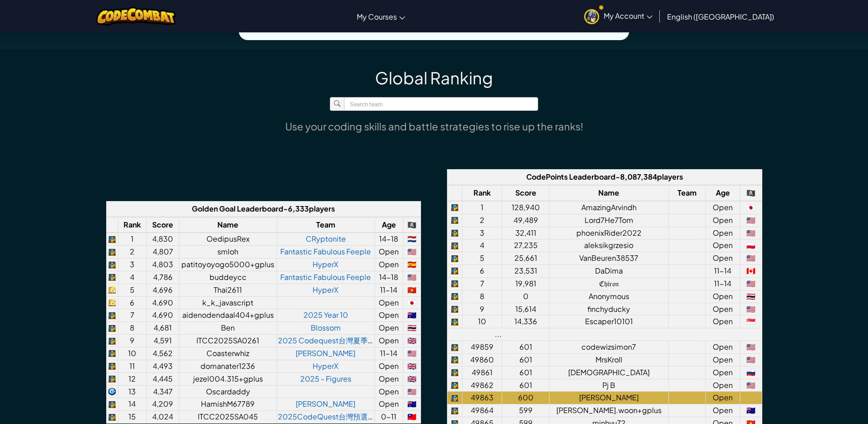
click at [657, 10] on link "My Account" at bounding box center [618, 16] width 77 height 29
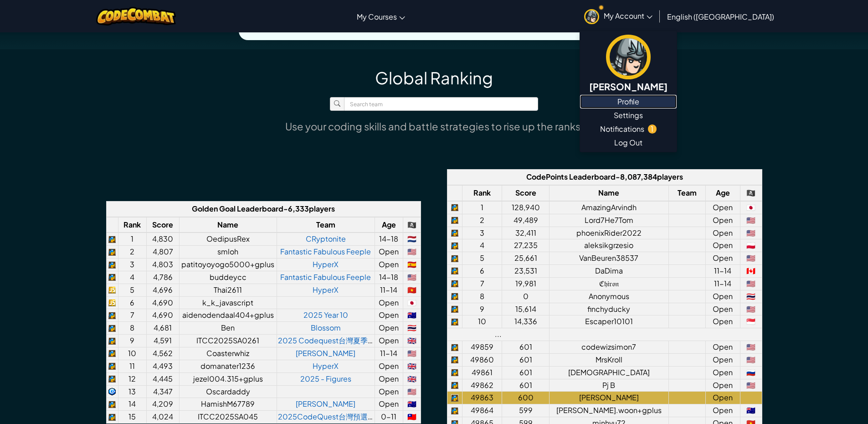
click at [677, 98] on link "Profile" at bounding box center [628, 102] width 97 height 14
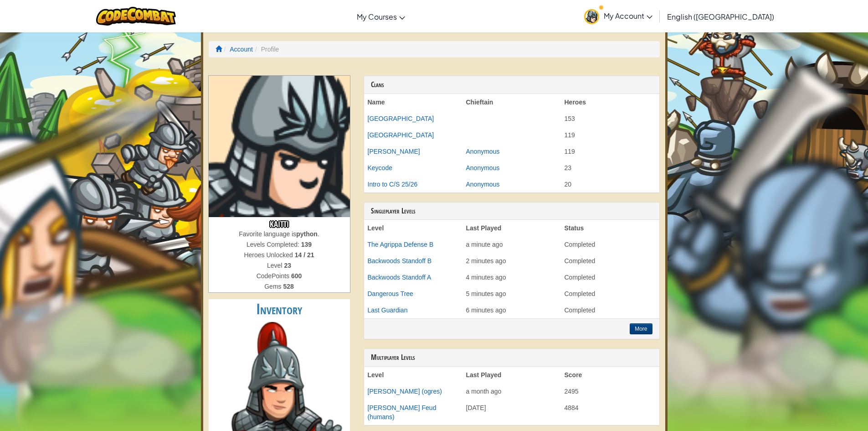
click at [653, 11] on span "My Account" at bounding box center [628, 16] width 49 height 10
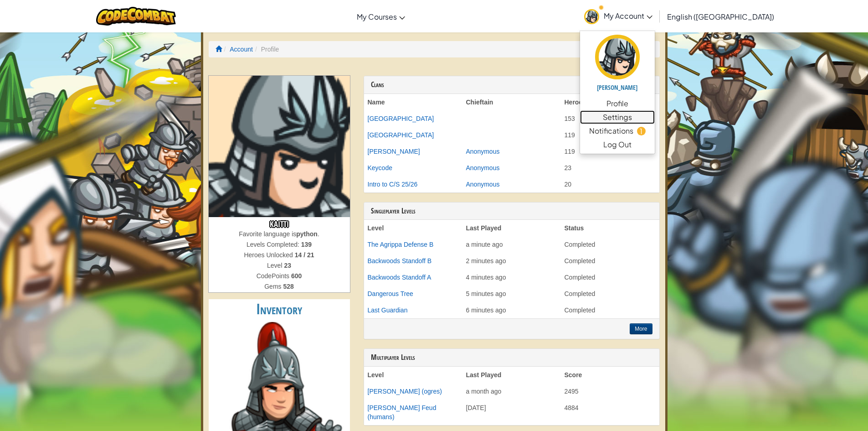
click at [655, 119] on link "Settings" at bounding box center [617, 117] width 75 height 14
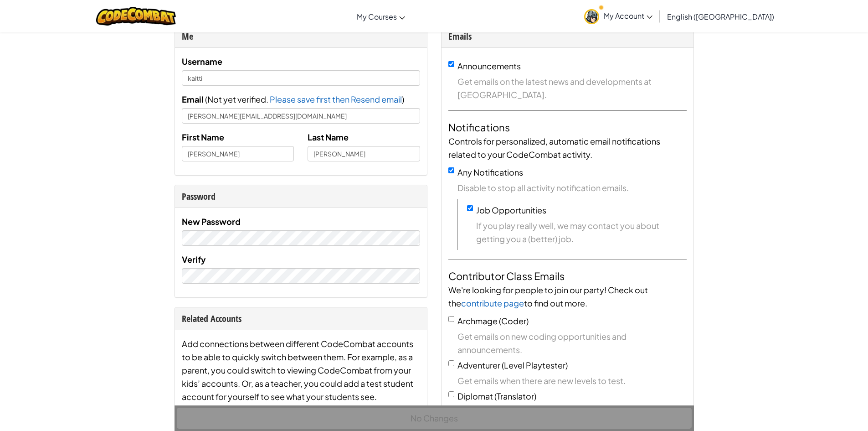
scroll to position [46, 0]
drag, startPoint x: 259, startPoint y: 157, endPoint x: 199, endPoint y: 144, distance: 61.7
click at [196, 144] on div "First Name [PERSON_NAME]" at bounding box center [238, 146] width 126 height 31
type input "K"
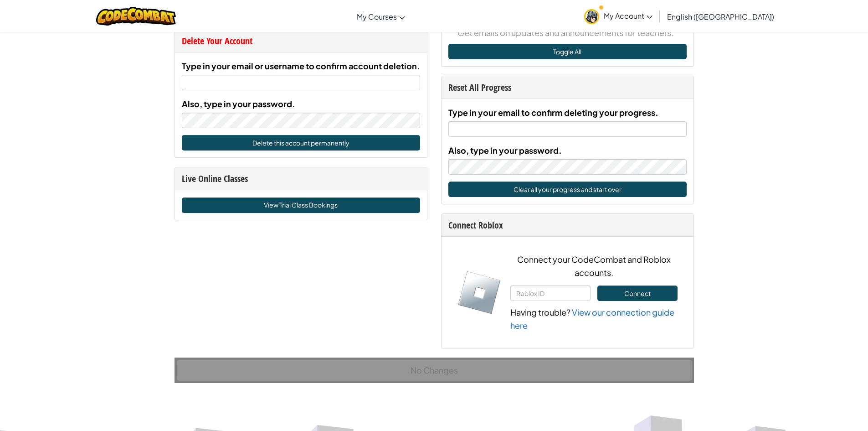
click at [797, 304] on div "Account Account Settings Me Username kaitti Email ( Not yet verified. Please sa…" at bounding box center [434, 226] width 868 height 1300
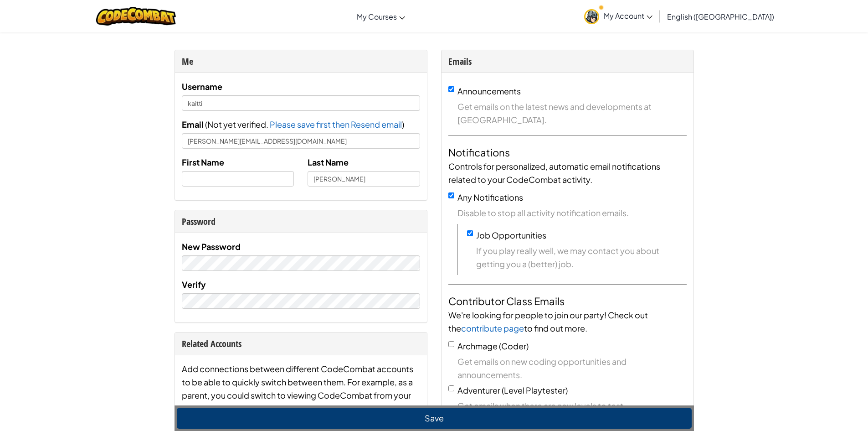
scroll to position [0, 0]
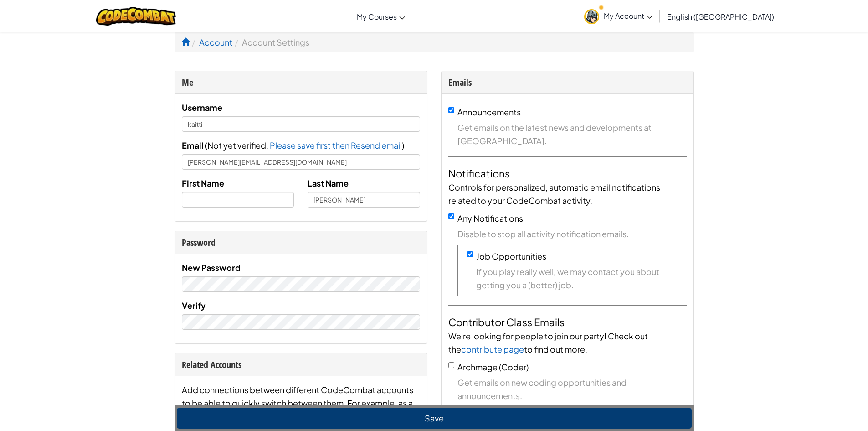
click at [653, 12] on span "My Account" at bounding box center [628, 16] width 49 height 10
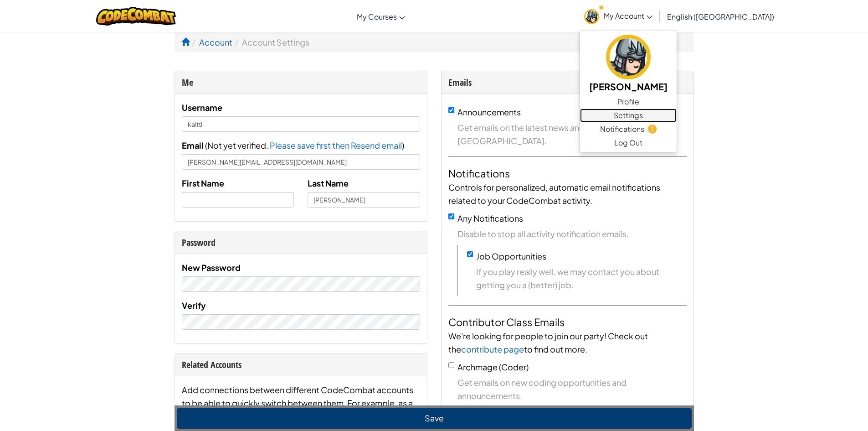
click at [677, 118] on link "Settings" at bounding box center [628, 115] width 97 height 14
drag, startPoint x: 339, startPoint y: 204, endPoint x: 307, endPoint y: 202, distance: 31.9
click at [307, 202] on div "Last Name [PERSON_NAME]" at bounding box center [364, 191] width 126 height 31
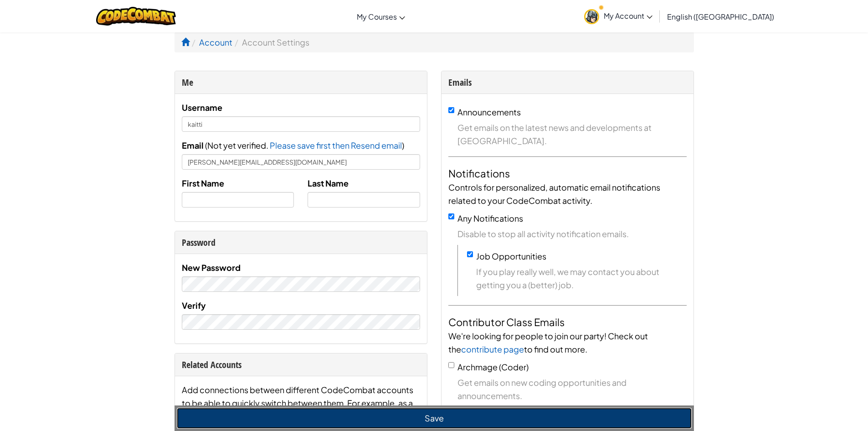
click at [418, 416] on button "Save" at bounding box center [434, 417] width 515 height 21
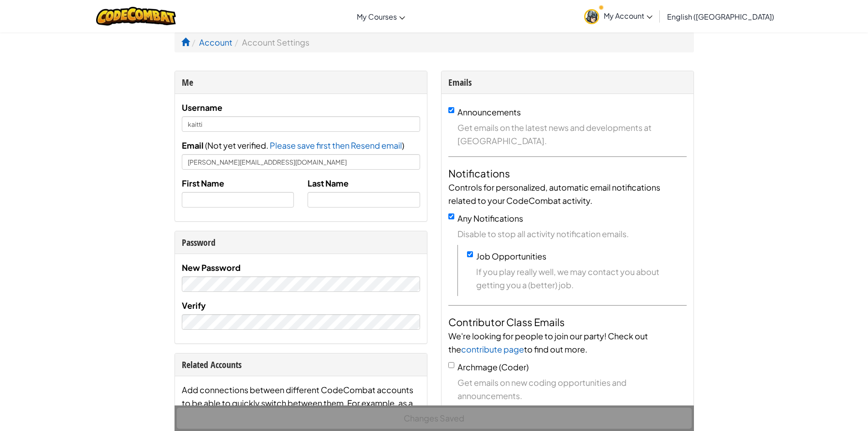
click at [653, 13] on span "My Account" at bounding box center [628, 16] width 49 height 10
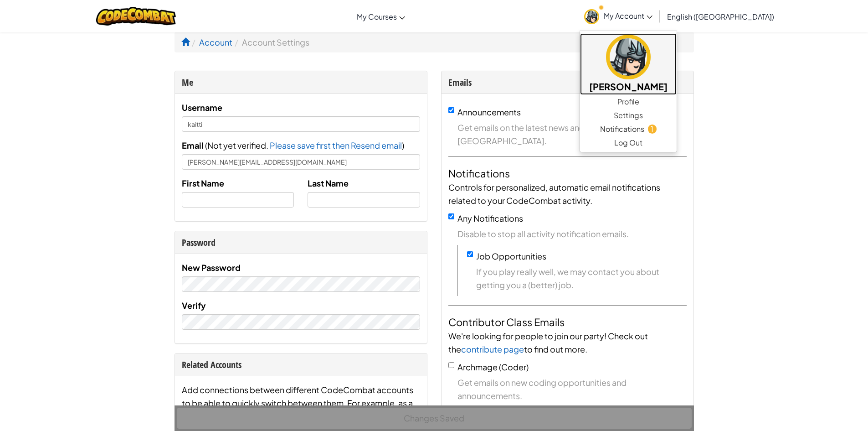
click at [677, 73] on link "[PERSON_NAME]" at bounding box center [628, 64] width 97 height 62
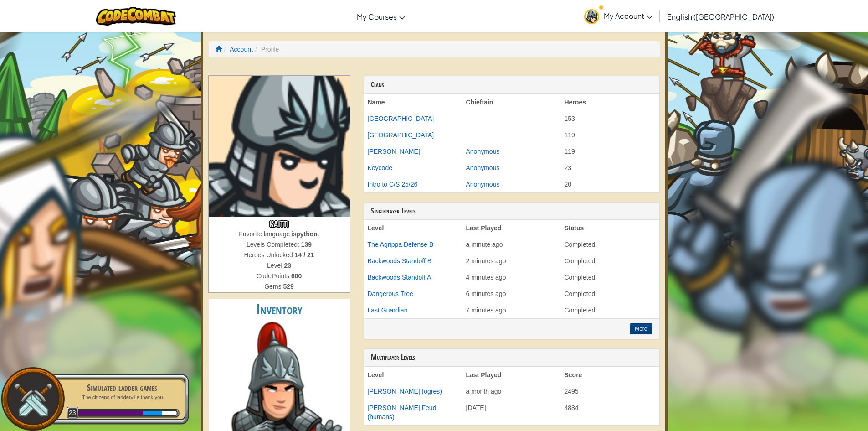
click at [653, 17] on span "My Account" at bounding box center [628, 16] width 49 height 10
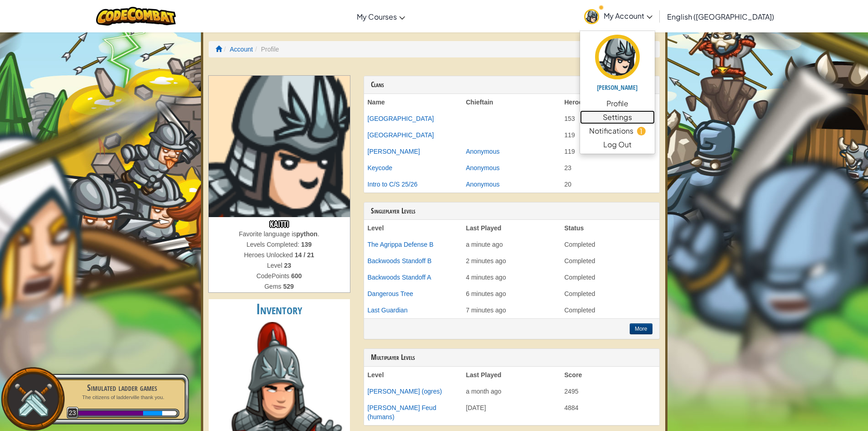
click at [655, 110] on link "Settings" at bounding box center [617, 117] width 75 height 14
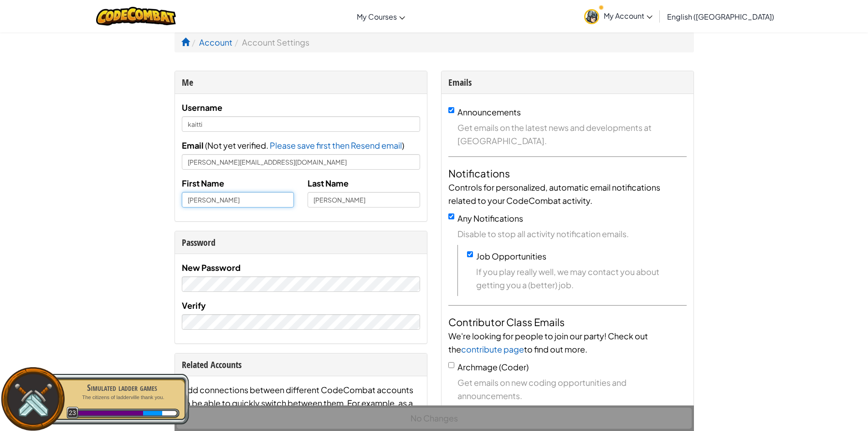
drag, startPoint x: 221, startPoint y: 198, endPoint x: 183, endPoint y: 195, distance: 37.9
click at [183, 195] on input "[PERSON_NAME]" at bounding box center [238, 199] width 113 height 15
type input "k"
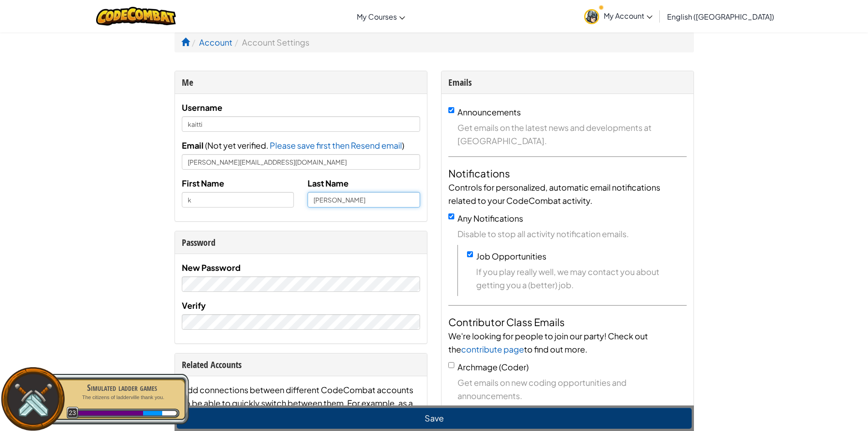
drag, startPoint x: 355, startPoint y: 205, endPoint x: 299, endPoint y: 199, distance: 55.9
click at [299, 199] on div "First Name k Last Name [PERSON_NAME]" at bounding box center [301, 195] width 252 height 38
type input "j"
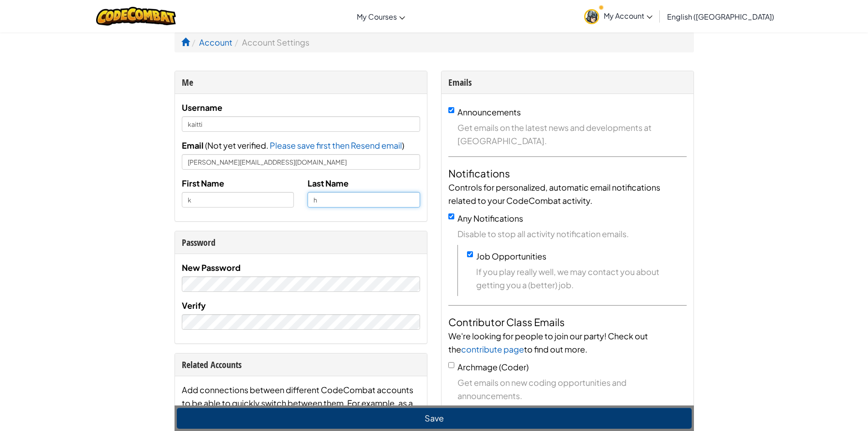
type input "h"
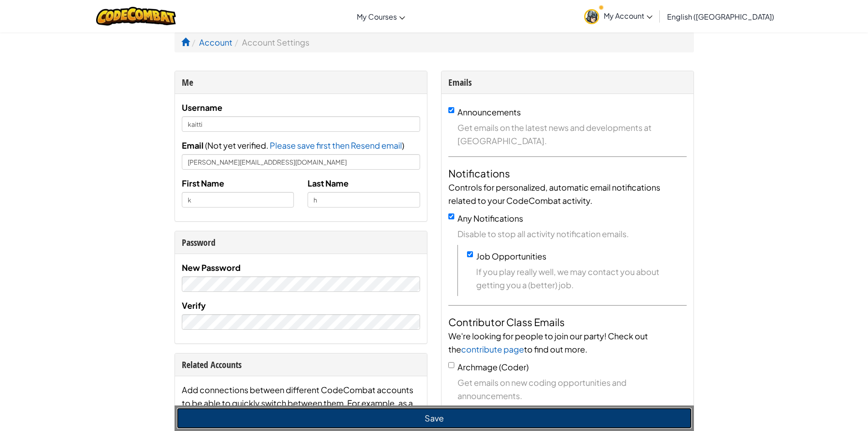
click at [377, 414] on button "Save" at bounding box center [434, 417] width 515 height 21
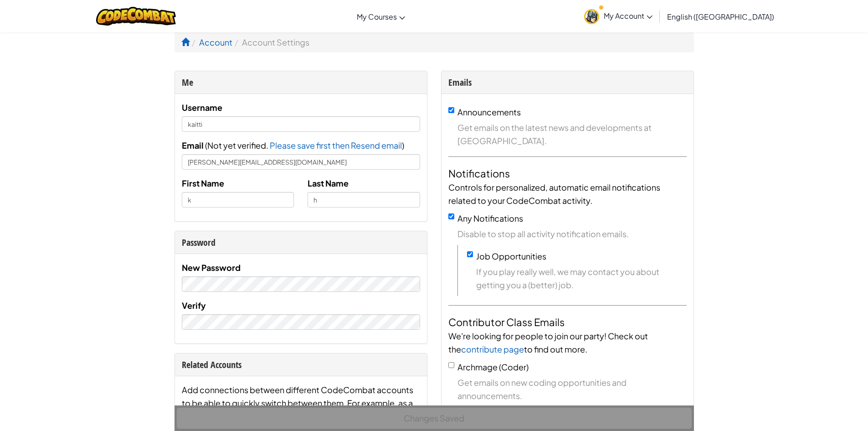
click at [653, 18] on span "My Account" at bounding box center [628, 16] width 49 height 10
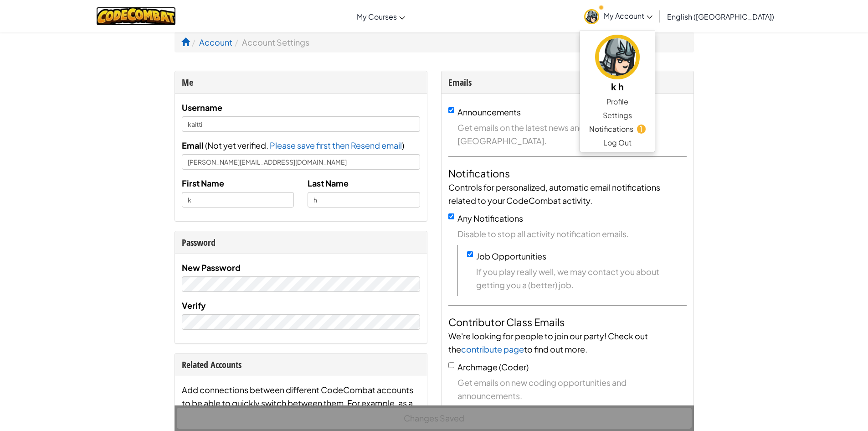
click at [146, 10] on img at bounding box center [136, 16] width 80 height 19
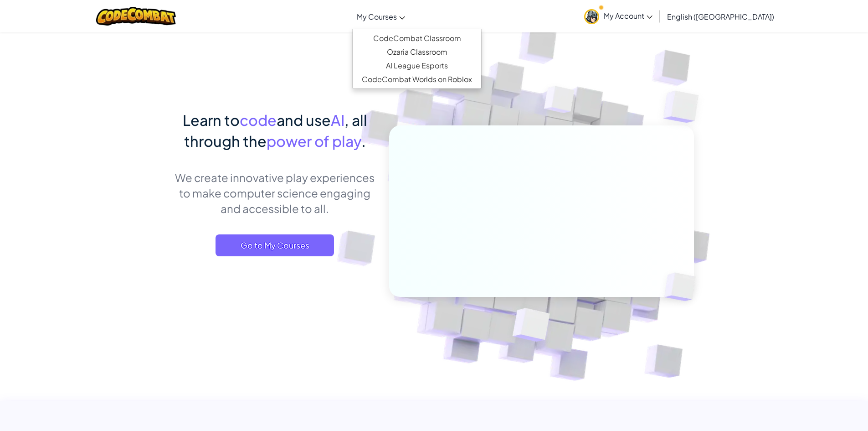
click at [397, 15] on span "My Courses" at bounding box center [377, 17] width 40 height 10
click at [426, 36] on link "CodeCombat Classroom" at bounding box center [417, 38] width 129 height 14
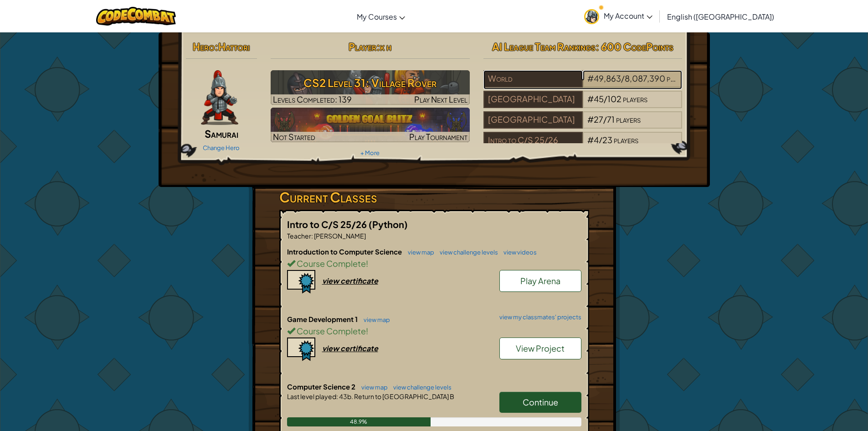
click at [642, 80] on span "8,087,390" at bounding box center [645, 78] width 41 height 10
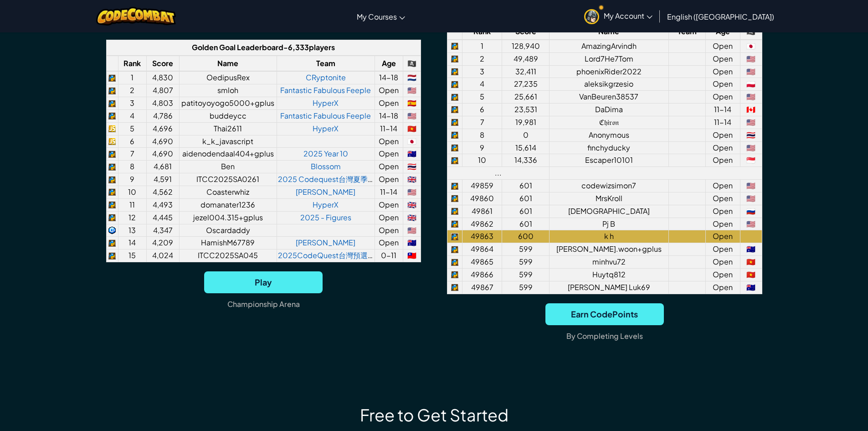
scroll to position [775, 0]
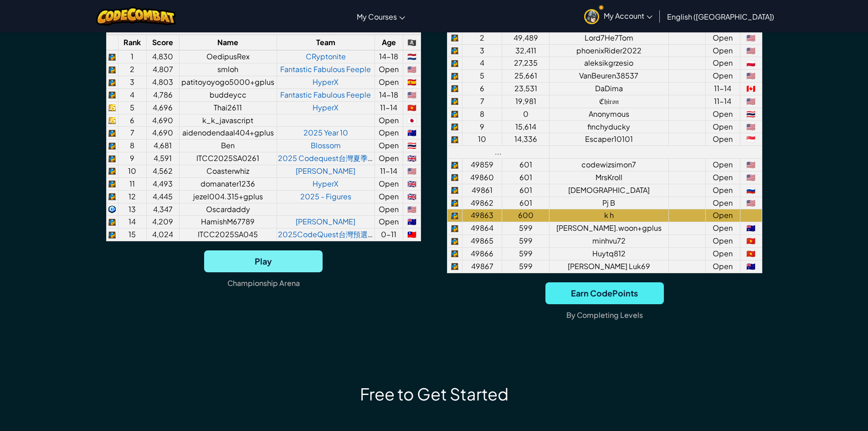
click at [315, 265] on span "Play" at bounding box center [263, 261] width 118 height 22
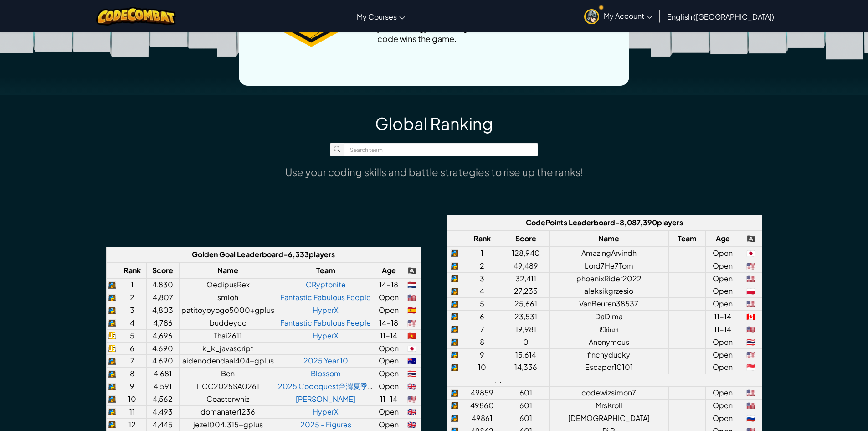
scroll to position [684, 0]
